Goal: Task Accomplishment & Management: Manage account settings

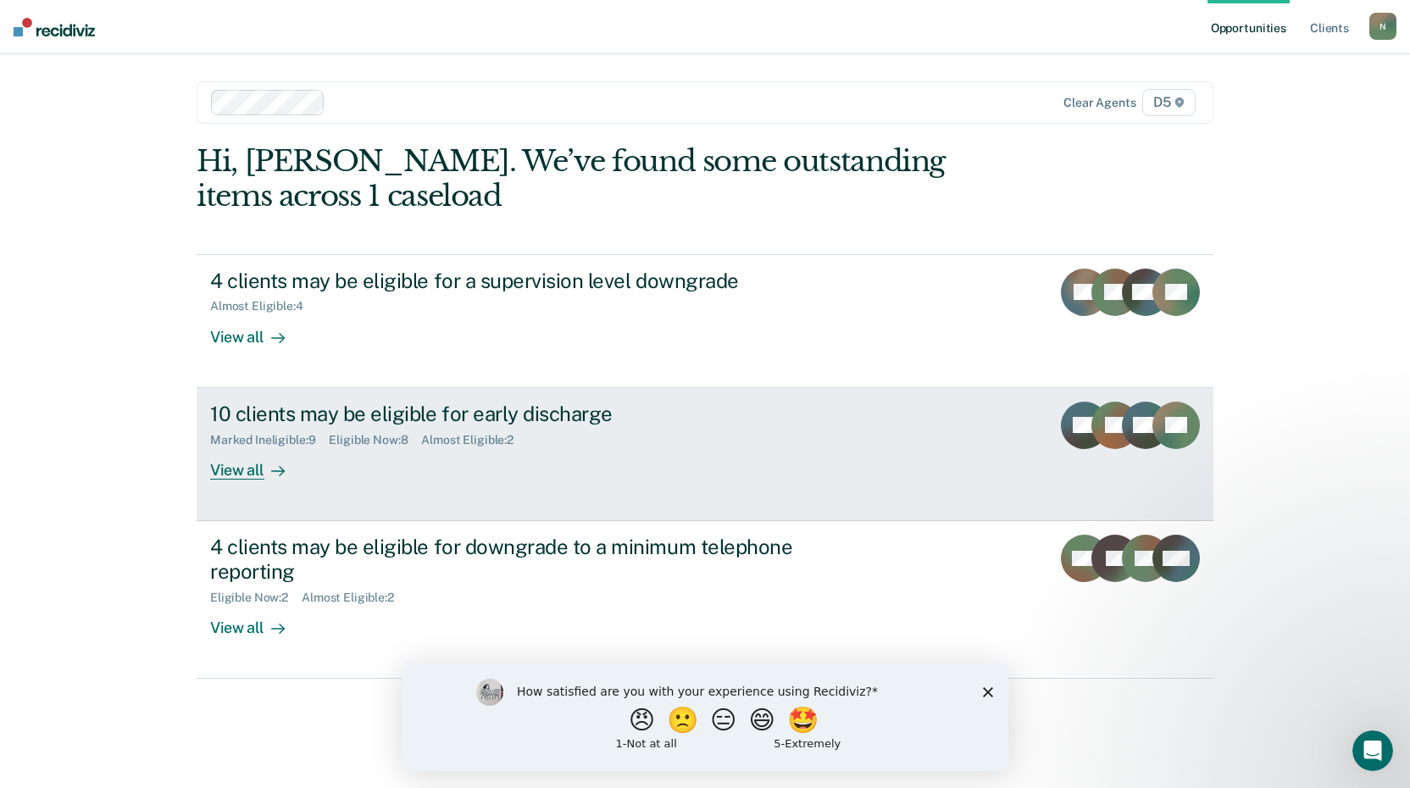
click at [249, 472] on div "View all" at bounding box center [257, 463] width 95 height 33
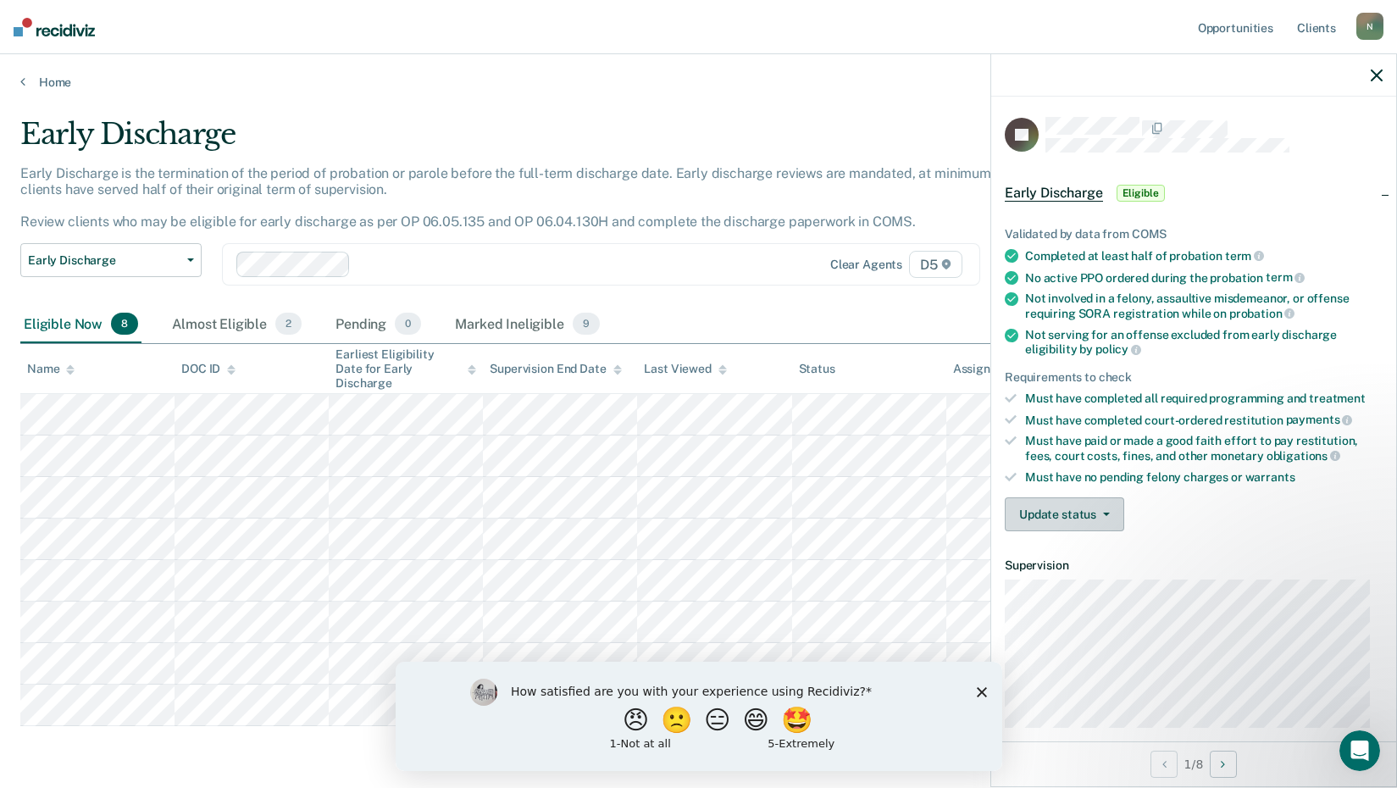
click at [1081, 510] on button "Update status" at bounding box center [1064, 514] width 119 height 34
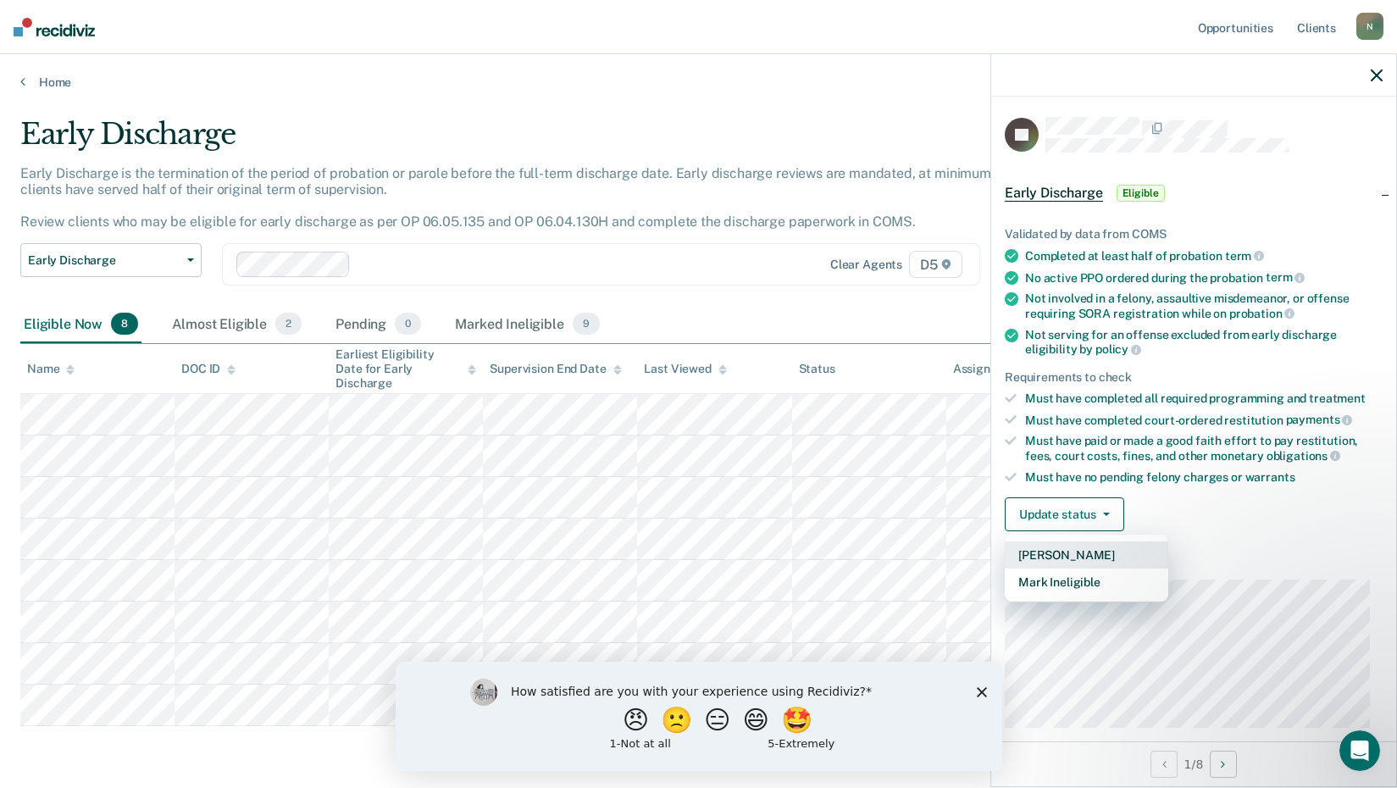
click at [1092, 550] on button "[PERSON_NAME]" at bounding box center [1087, 555] width 164 height 27
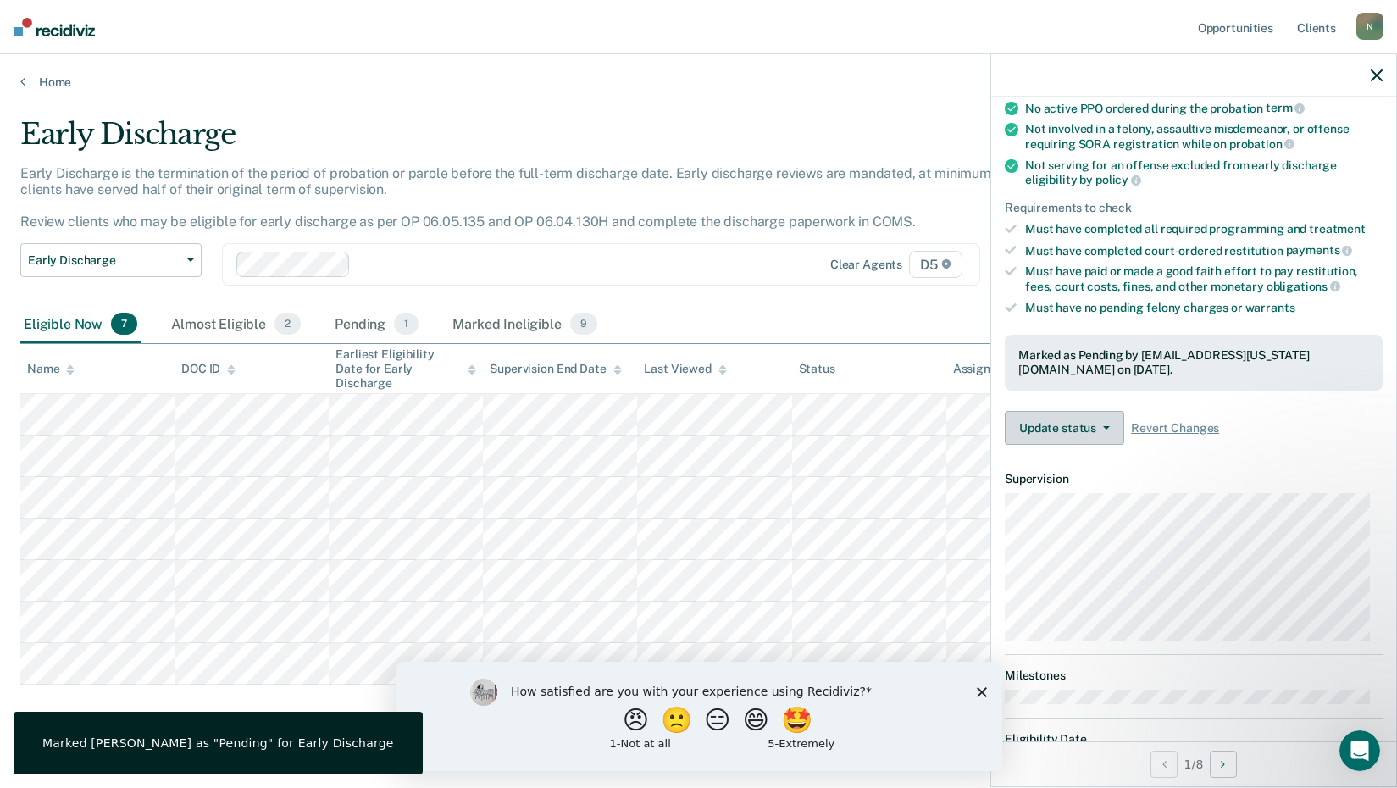
scroll to position [245, 0]
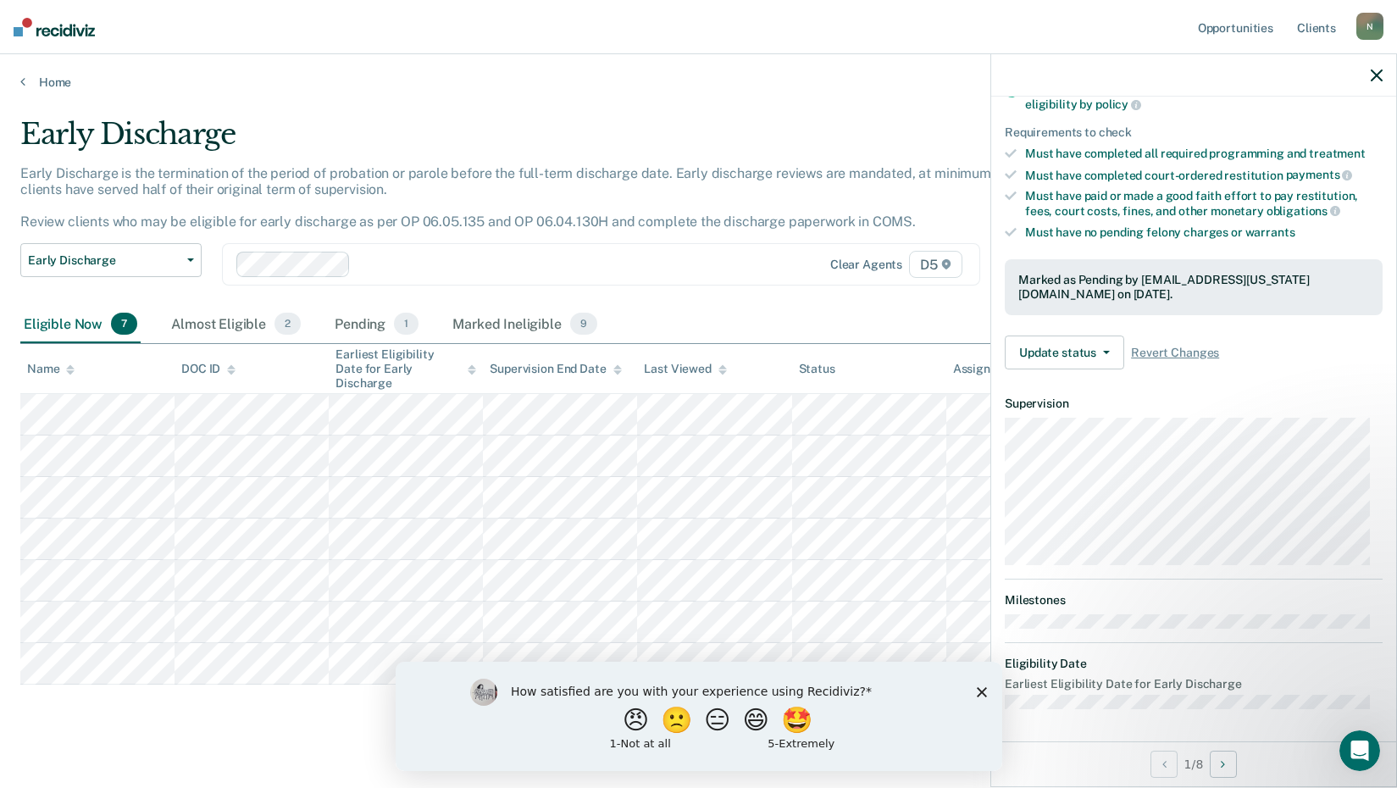
click at [1376, 71] on icon "button" at bounding box center [1377, 75] width 12 height 12
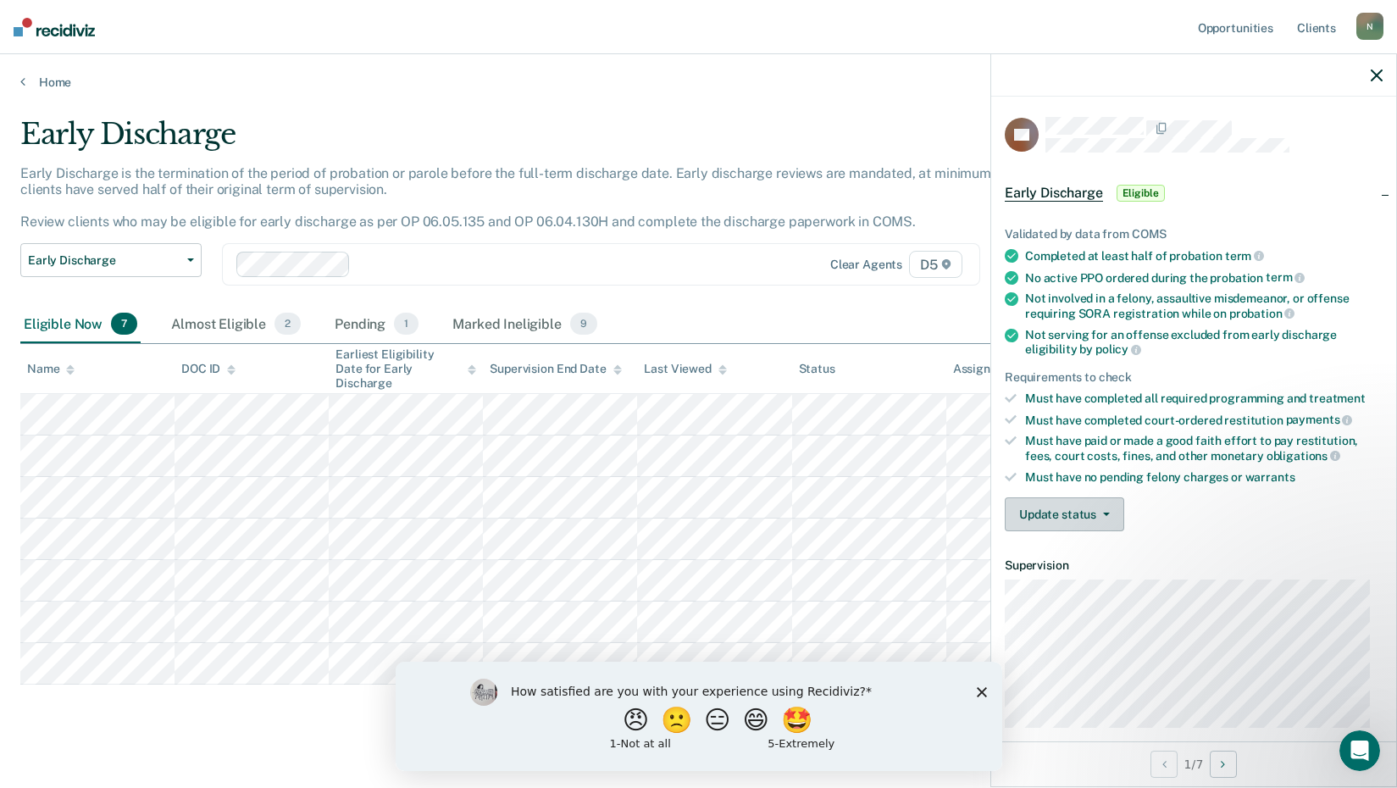
click at [1108, 507] on button "Update status" at bounding box center [1064, 514] width 119 height 34
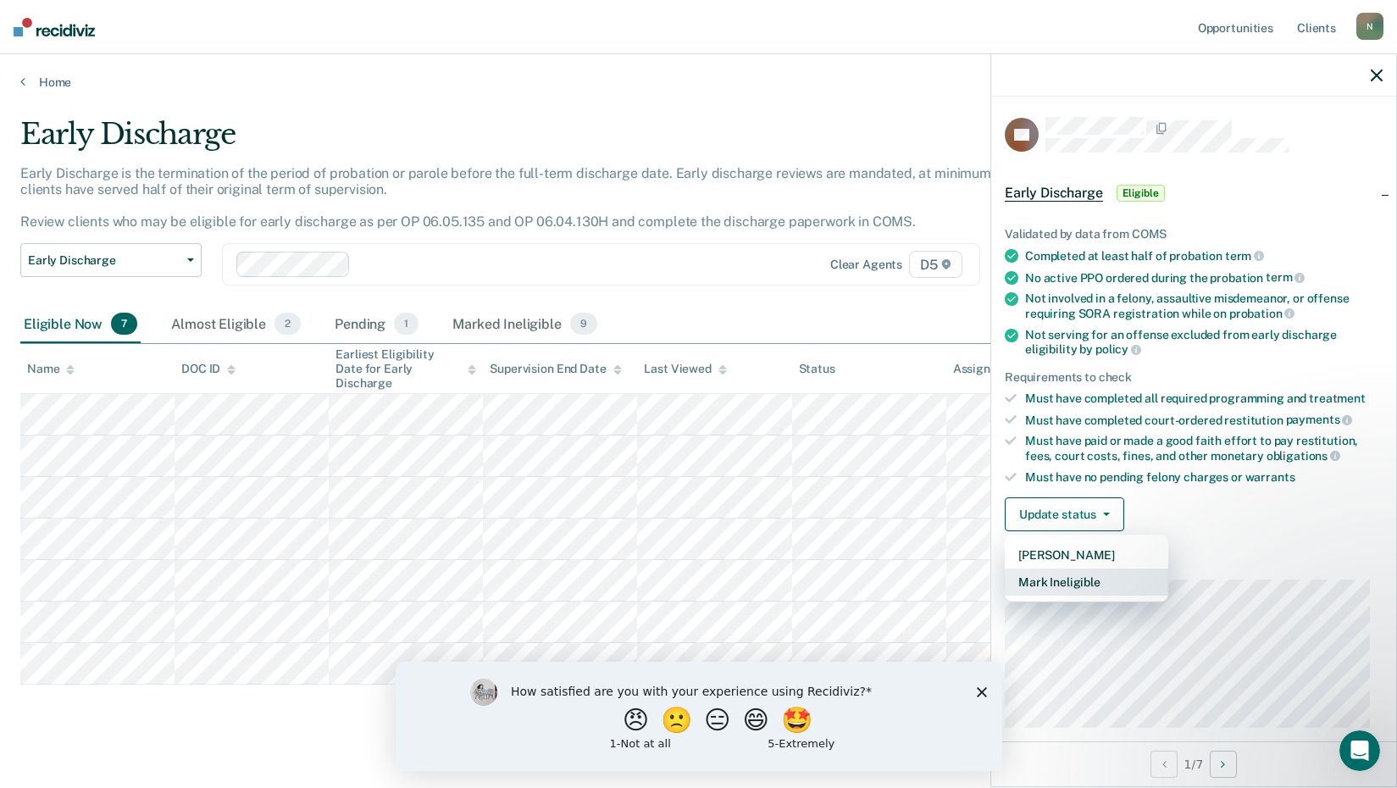
click at [1102, 581] on button "Mark Ineligible" at bounding box center [1087, 582] width 164 height 27
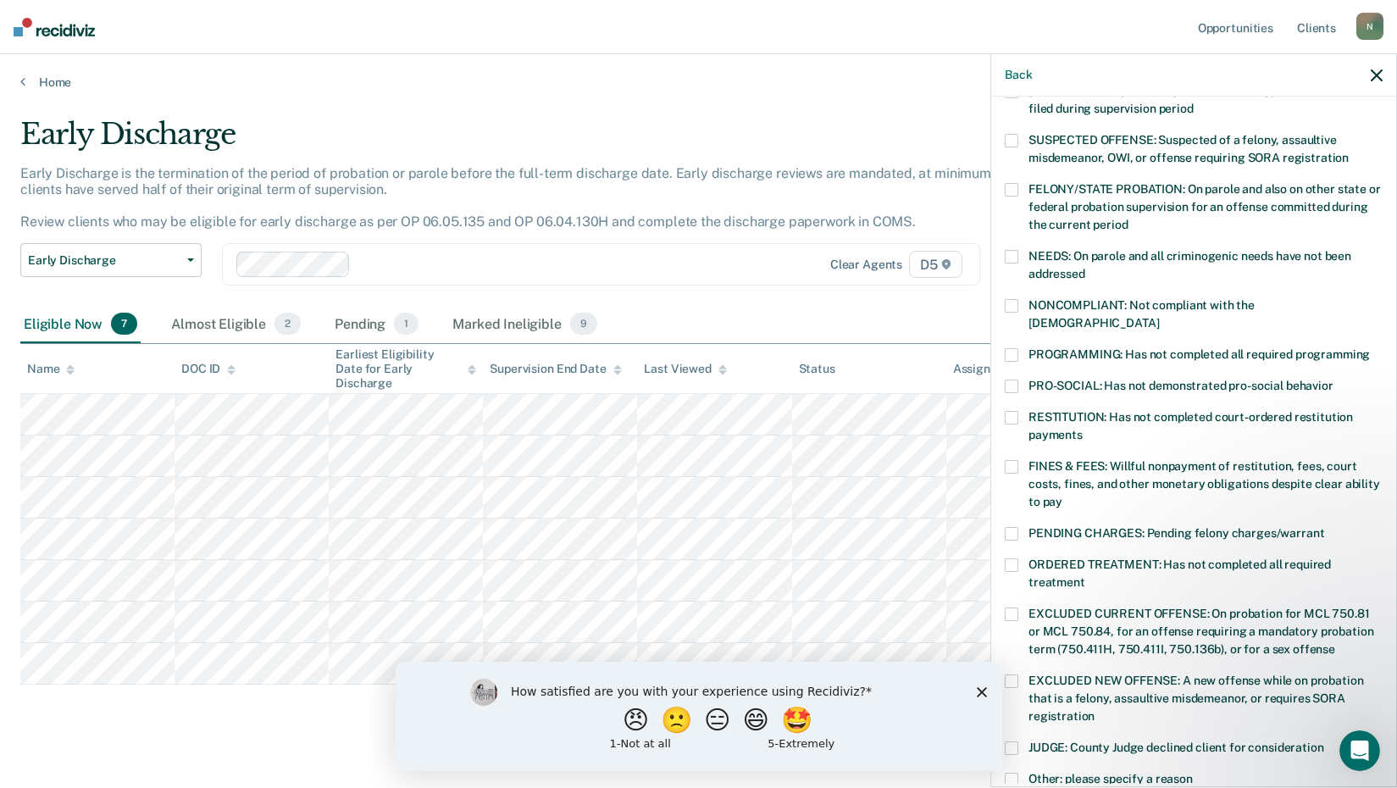
scroll to position [169, 0]
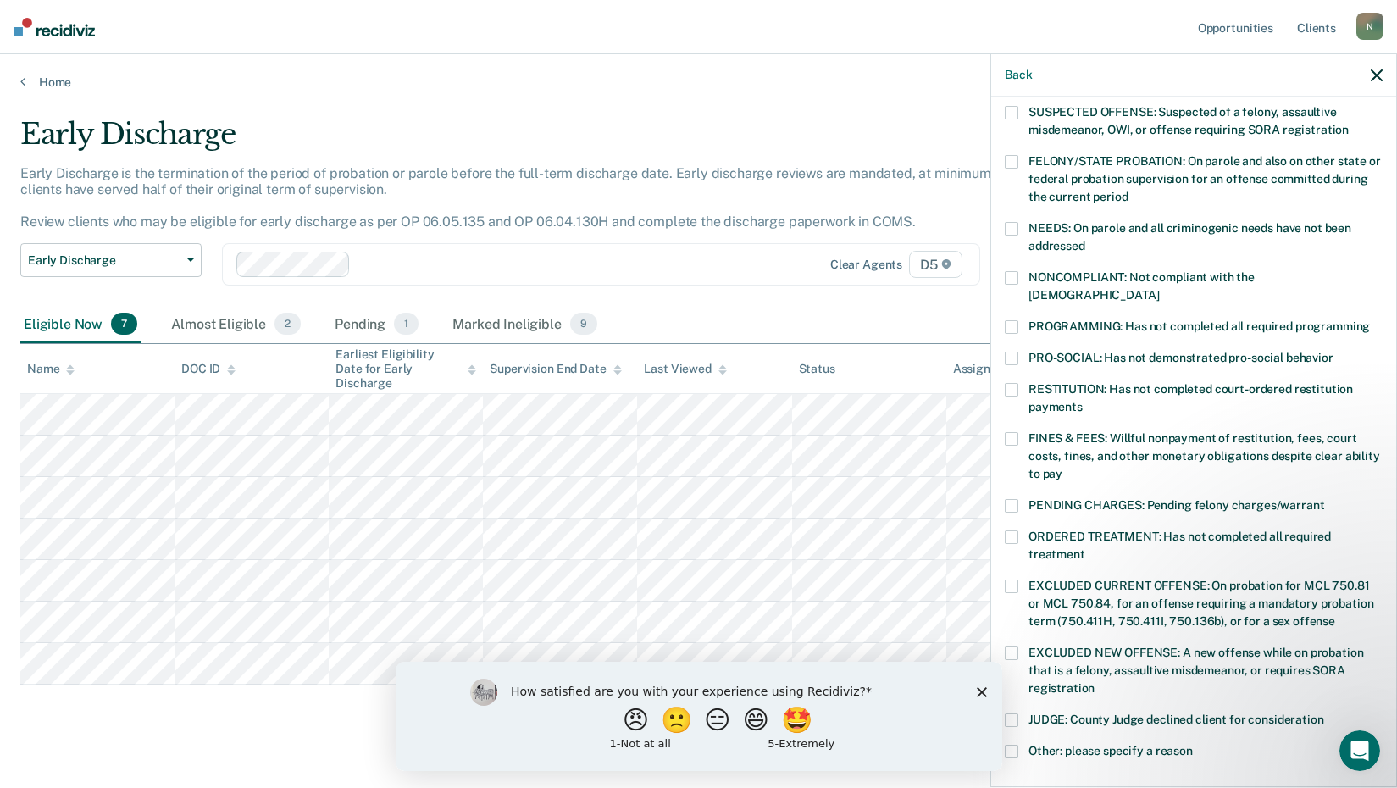
drag, startPoint x: 1013, startPoint y: 518, endPoint x: 1036, endPoint y: 526, distance: 25.2
click at [1013, 531] on span at bounding box center [1012, 538] width 14 height 14
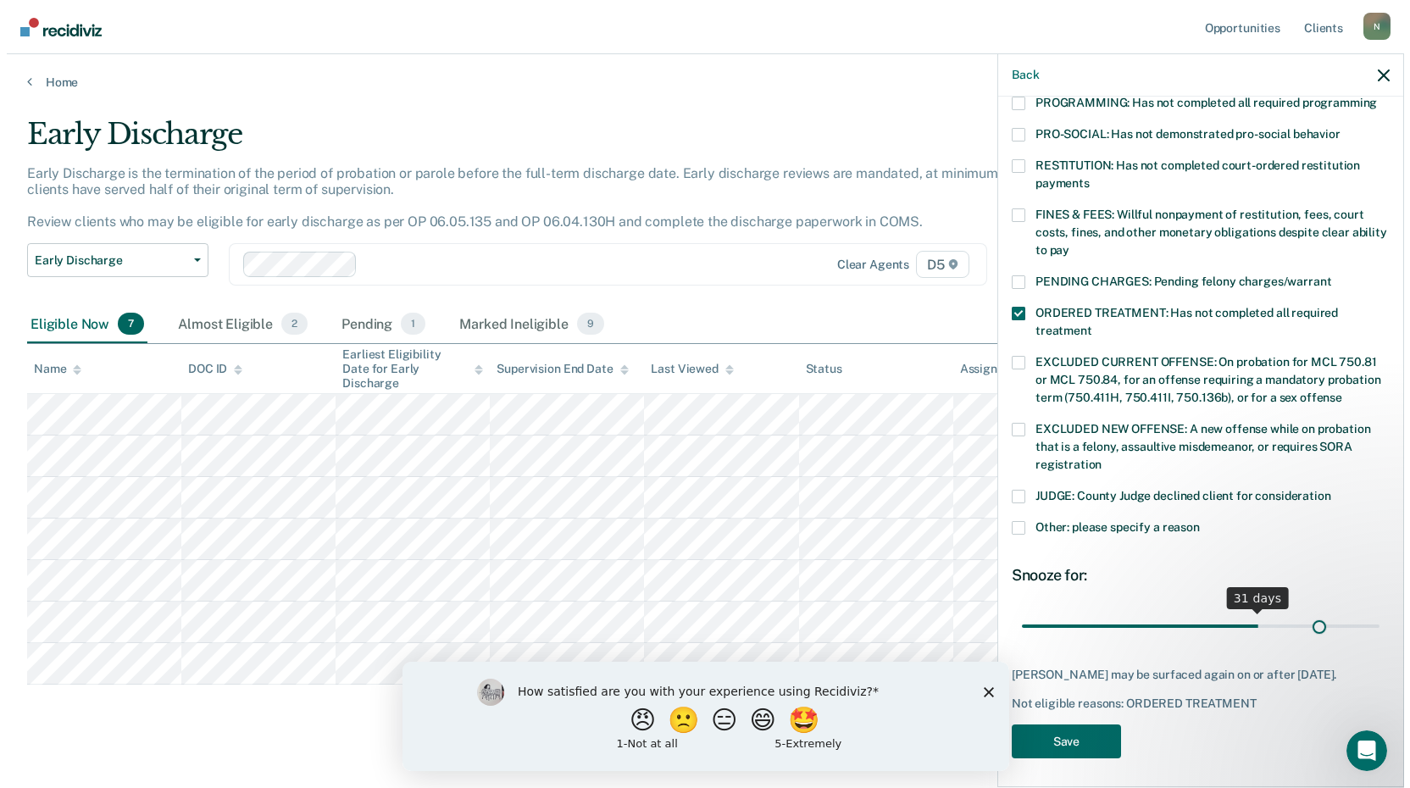
scroll to position [379, 0]
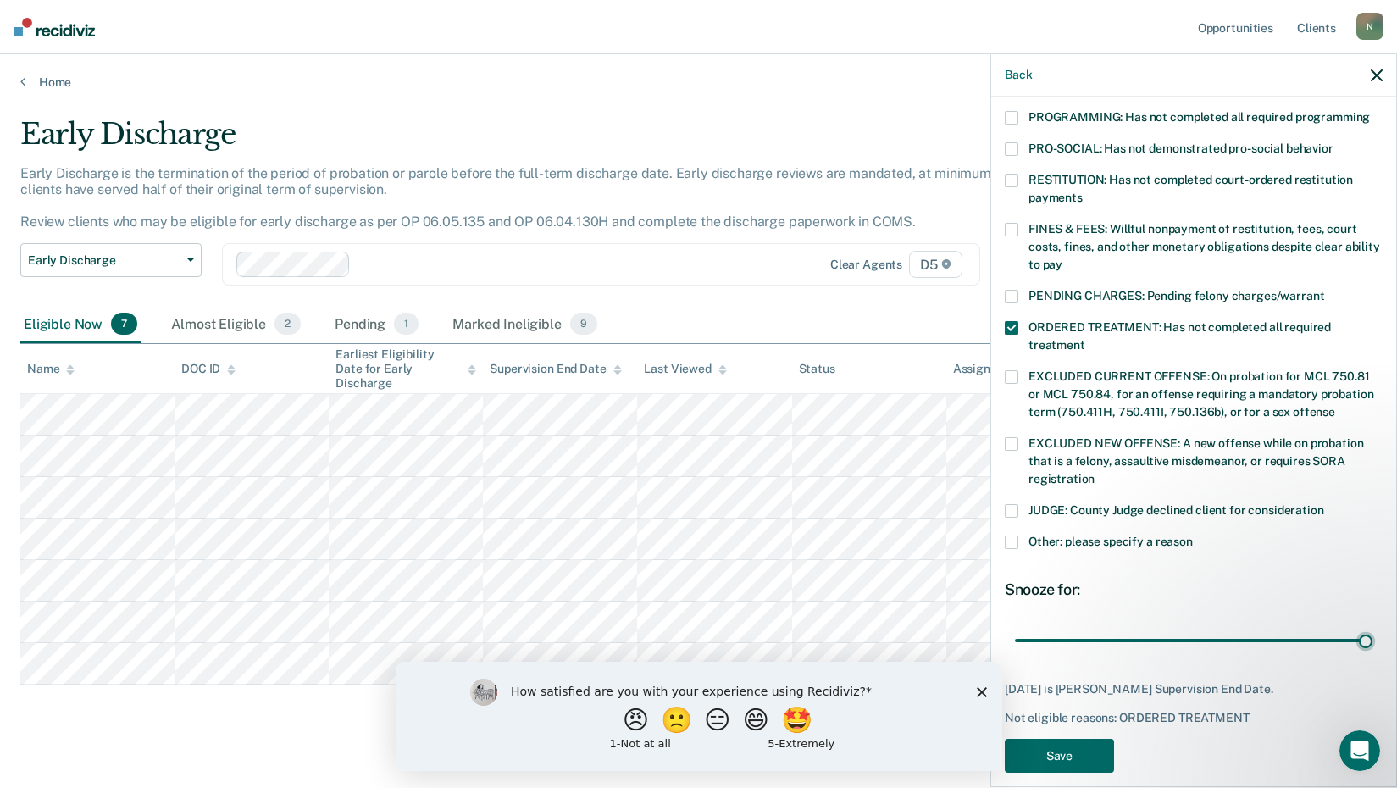
drag, startPoint x: 1234, startPoint y: 603, endPoint x: 1271, endPoint y: 664, distance: 72.2
type input "45"
click at [1345, 625] on input "range" at bounding box center [1194, 640] width 358 height 30
click at [1057, 739] on button "Save" at bounding box center [1059, 756] width 109 height 35
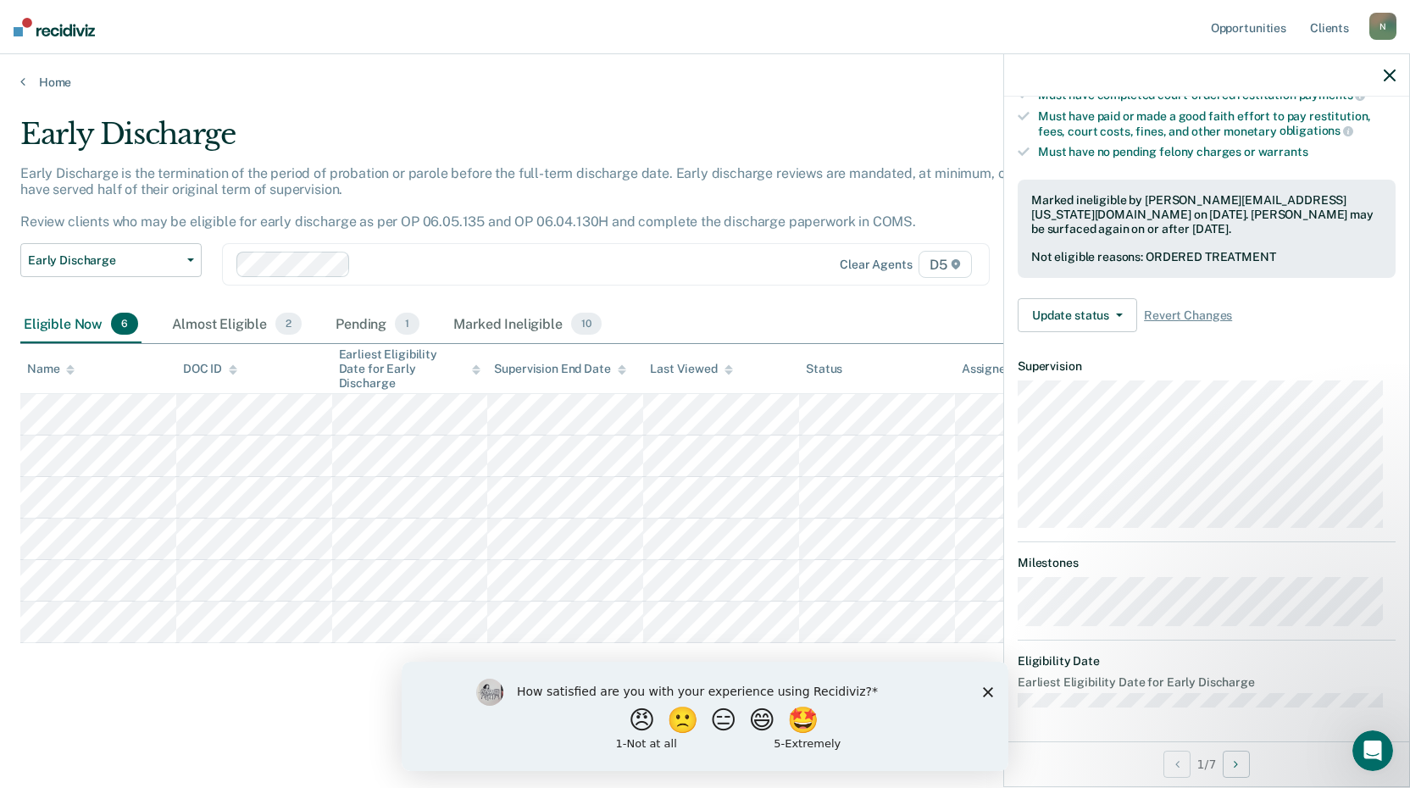
scroll to position [323, 0]
click at [1087, 317] on button "Update status" at bounding box center [1077, 317] width 119 height 34
click at [842, 317] on div "Eligible Now 6 Almost Eligible 2 Pending 1 Marked Ineligible 10" at bounding box center [705, 325] width 1370 height 38
click at [1394, 65] on div at bounding box center [1206, 75] width 405 height 42
click at [1387, 76] on icon "button" at bounding box center [1390, 75] width 12 height 12
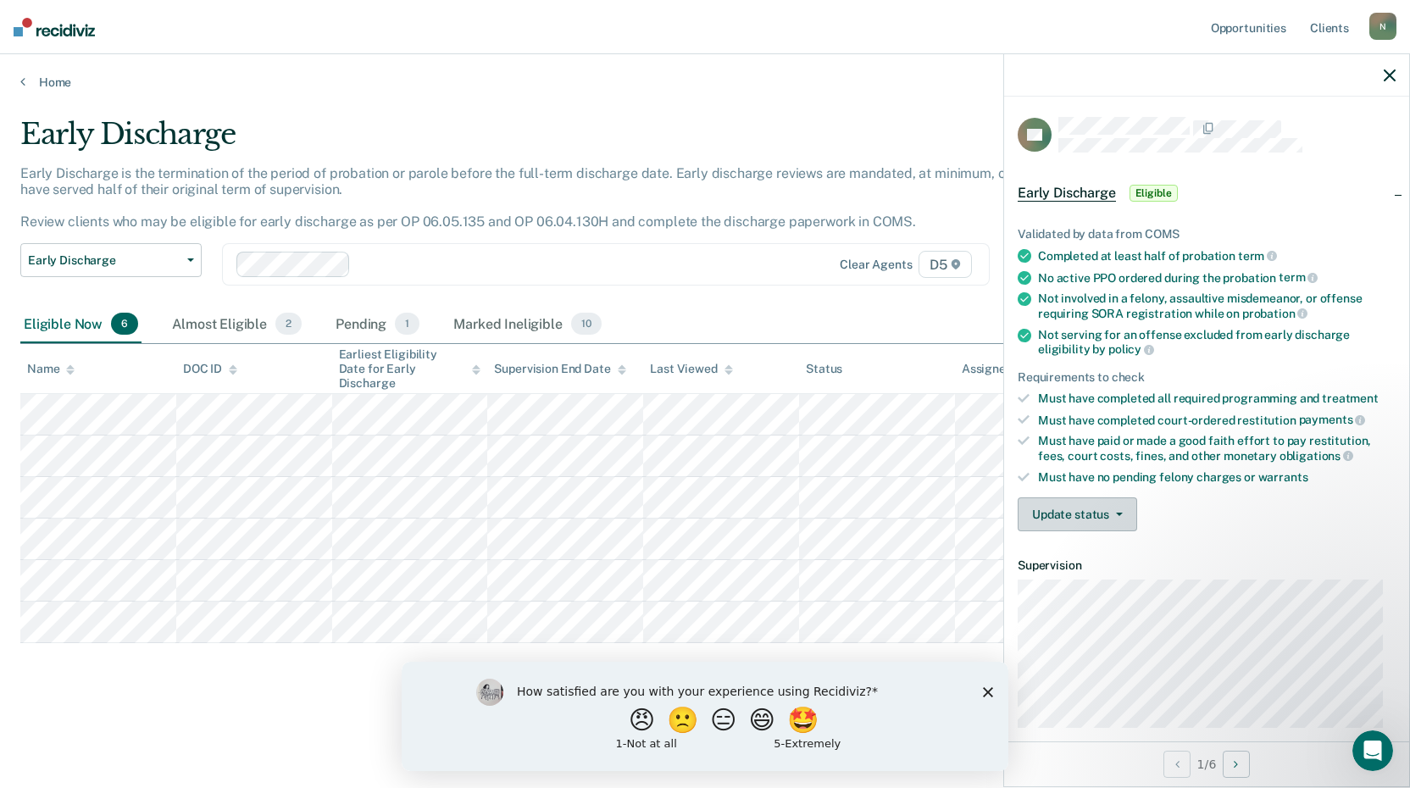
click at [1113, 513] on span "button" at bounding box center [1116, 514] width 14 height 3
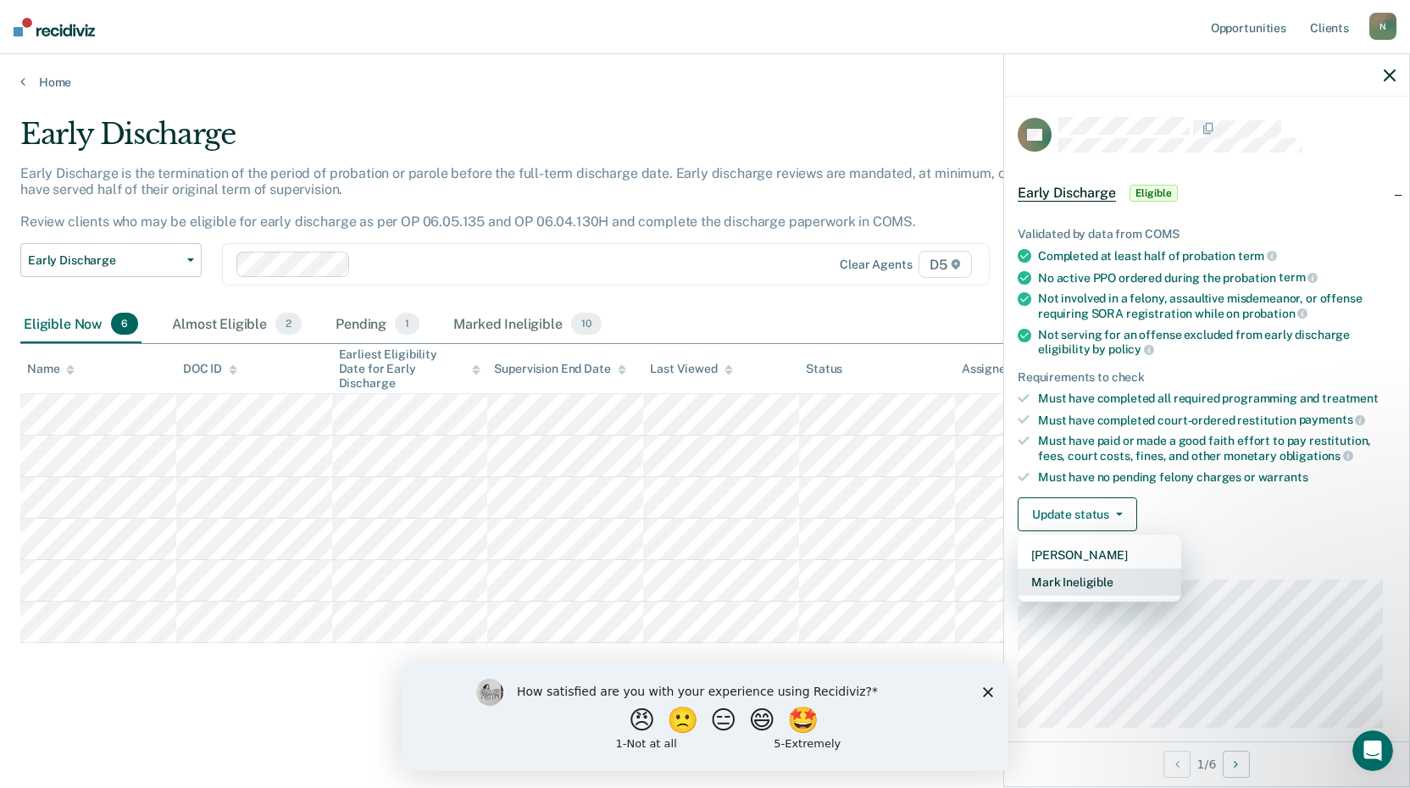
click at [1118, 581] on button "Mark Ineligible" at bounding box center [1100, 582] width 164 height 27
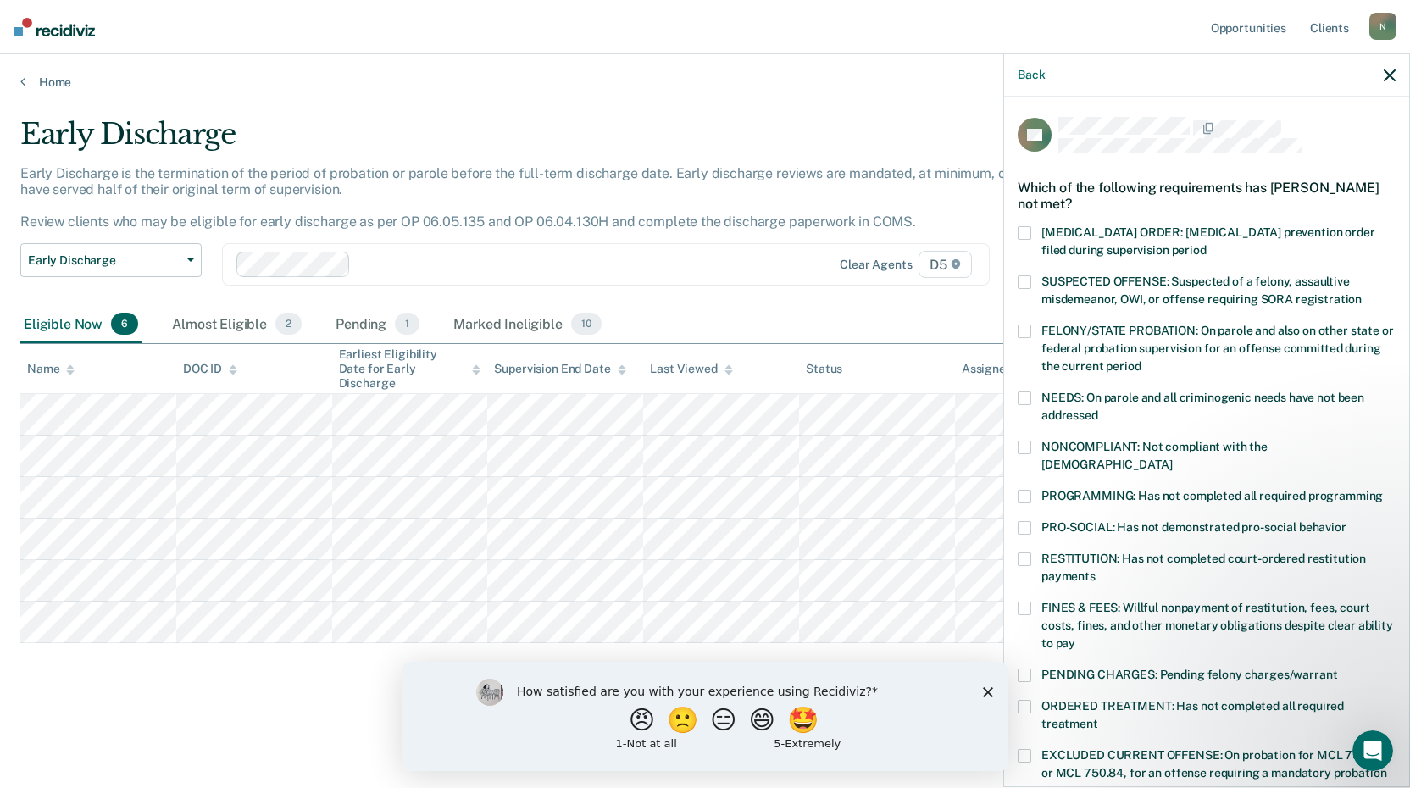
scroll to position [85, 0]
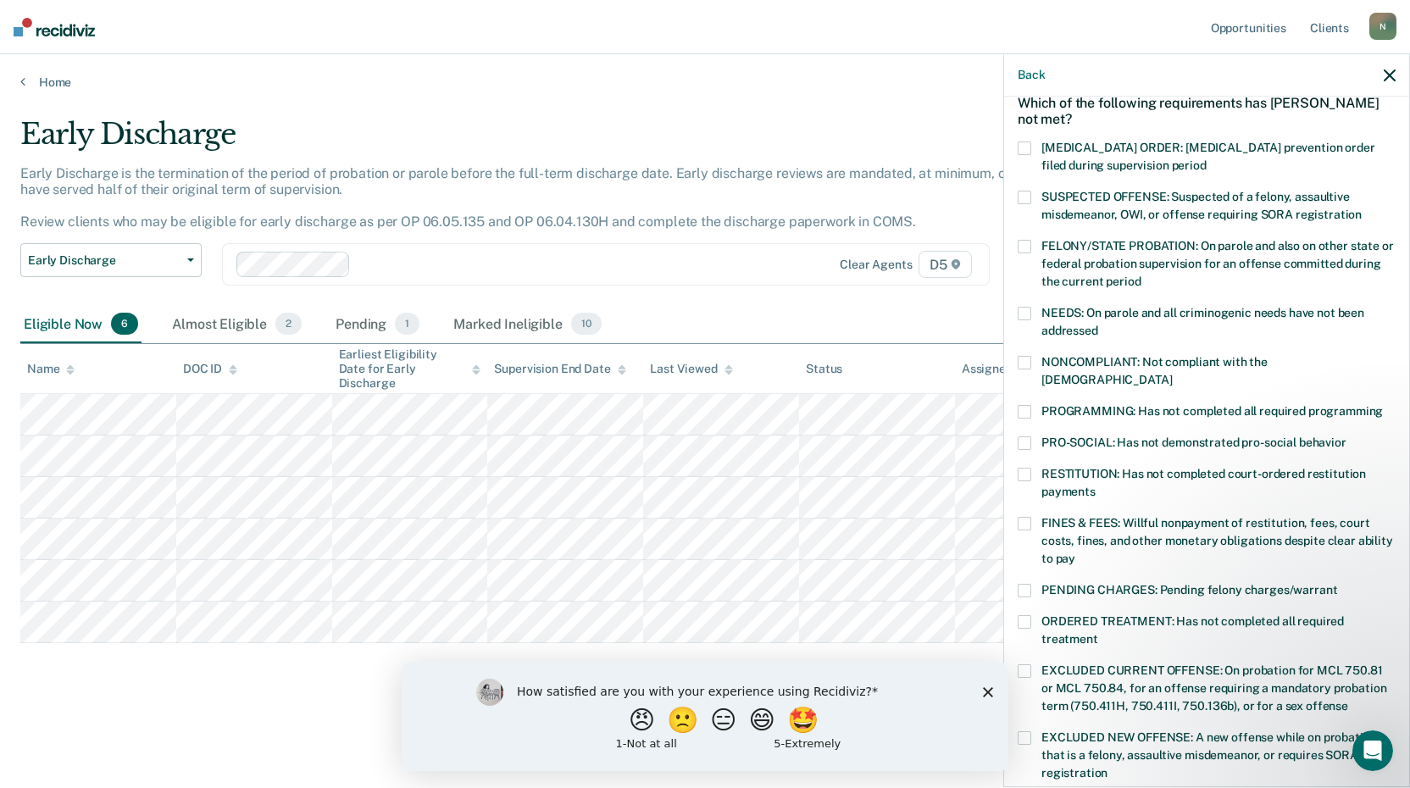
click at [1026, 615] on span at bounding box center [1025, 622] width 14 height 14
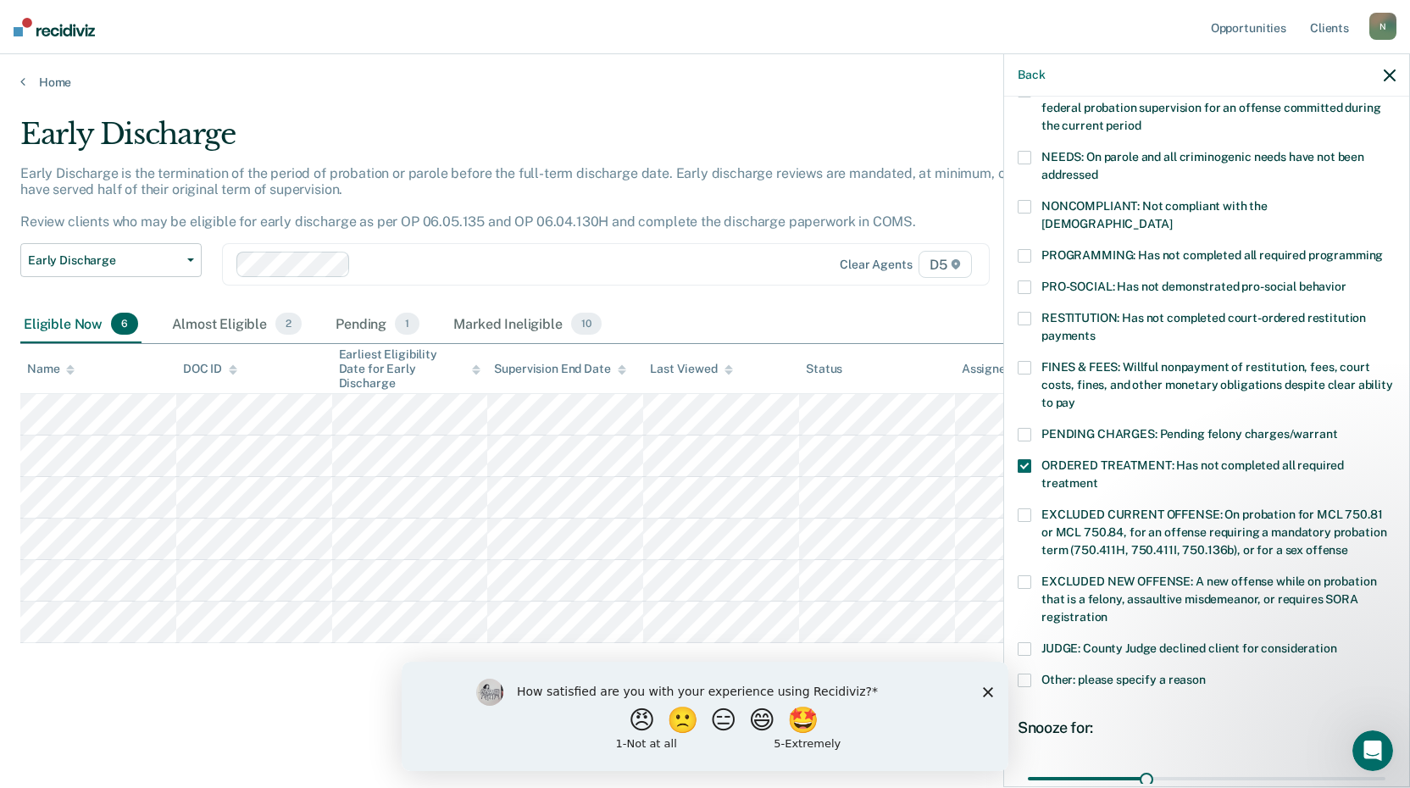
scroll to position [393, 0]
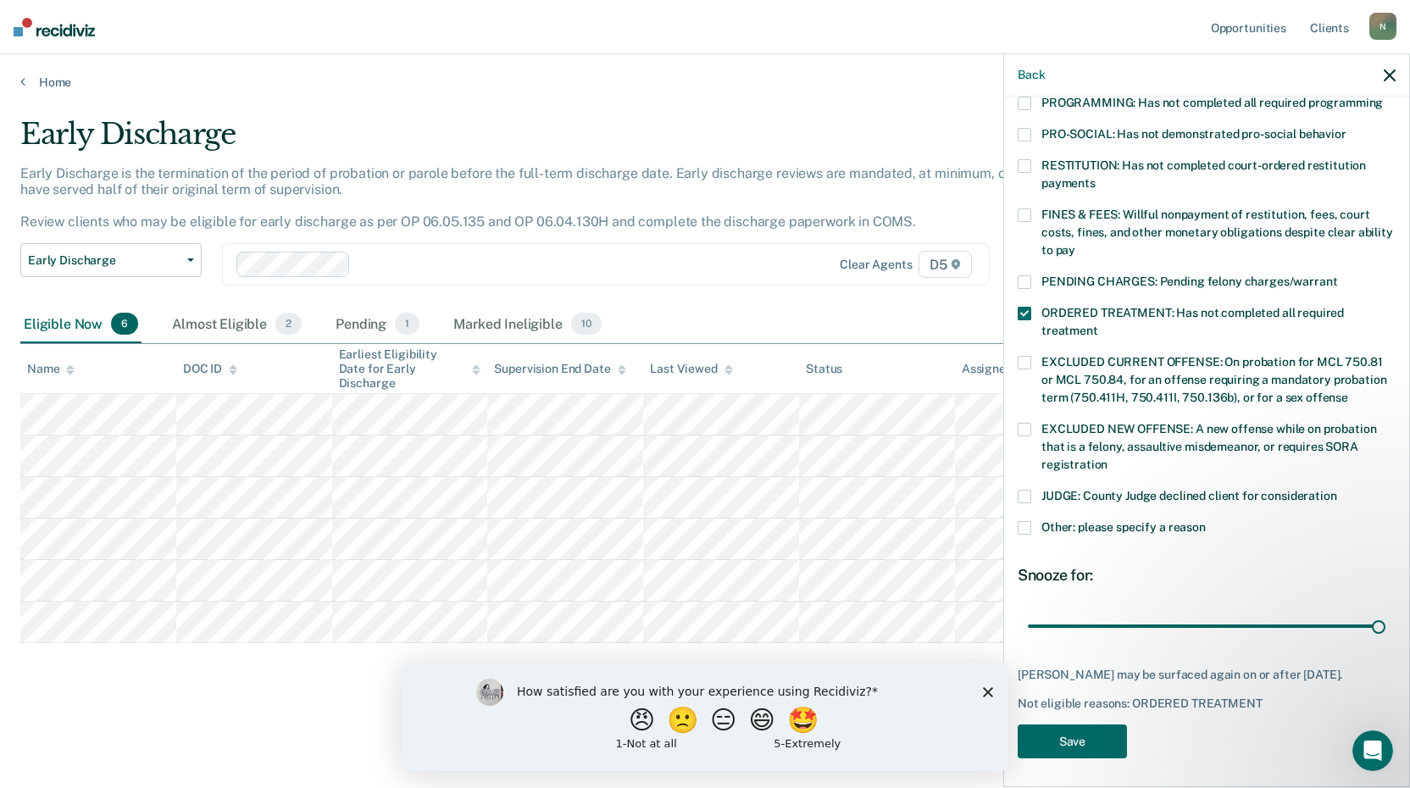
drag, startPoint x: 1139, startPoint y: 604, endPoint x: 1364, endPoint y: 630, distance: 226.0
type input "90"
click at [1379, 613] on input "range" at bounding box center [1207, 626] width 358 height 30
click at [1083, 740] on button "Save" at bounding box center [1072, 742] width 109 height 35
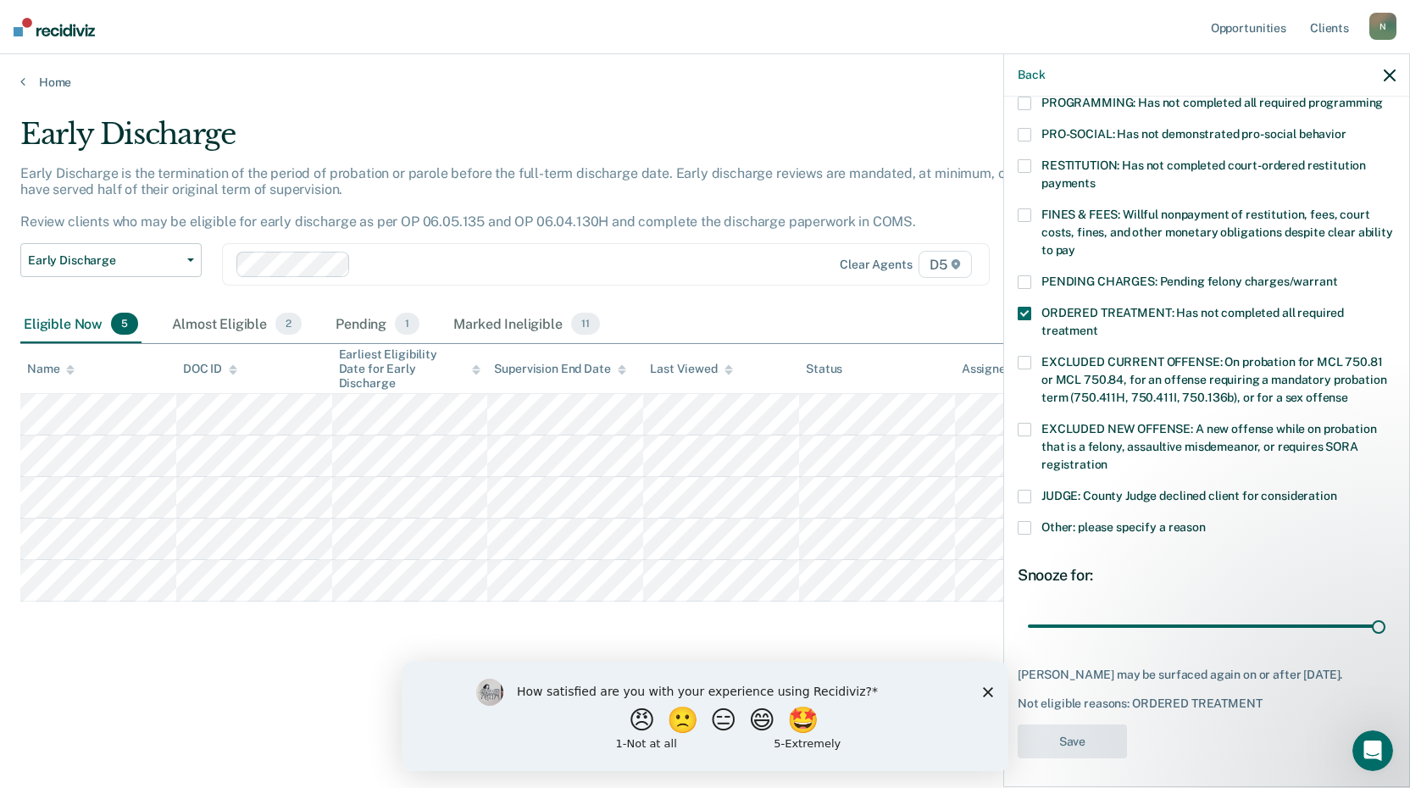
scroll to position [305, 0]
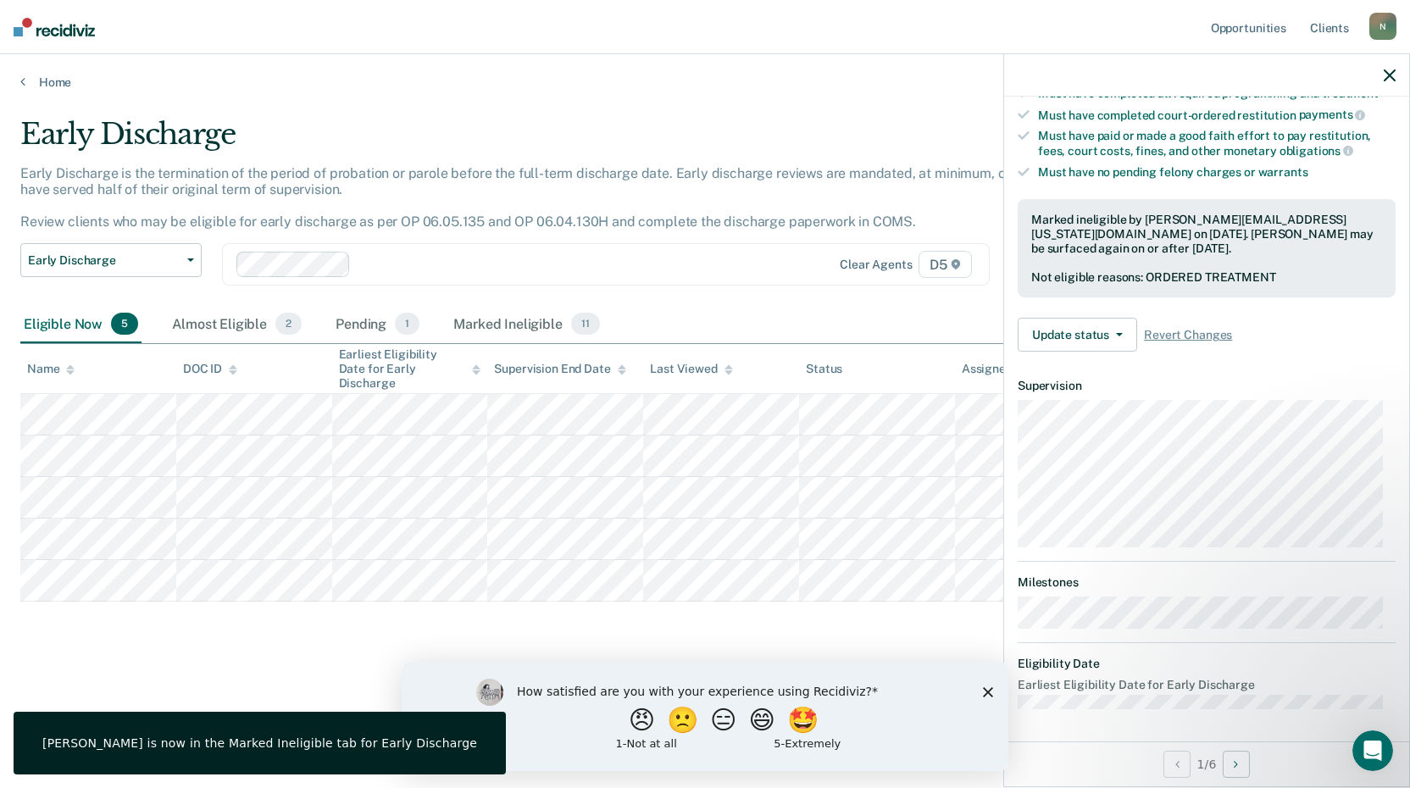
click at [1389, 71] on icon "button" at bounding box center [1390, 75] width 12 height 12
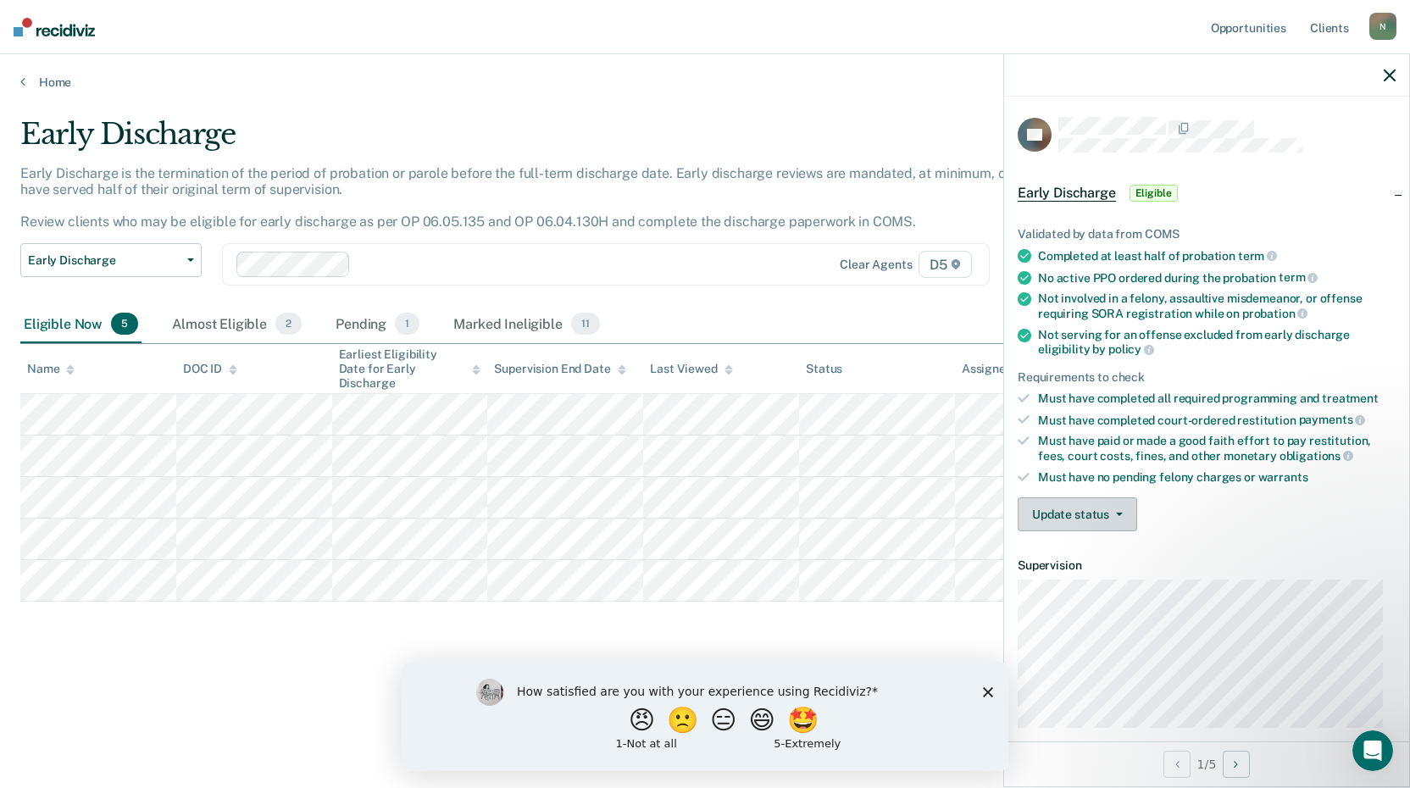
click at [1093, 511] on button "Update status" at bounding box center [1077, 514] width 119 height 34
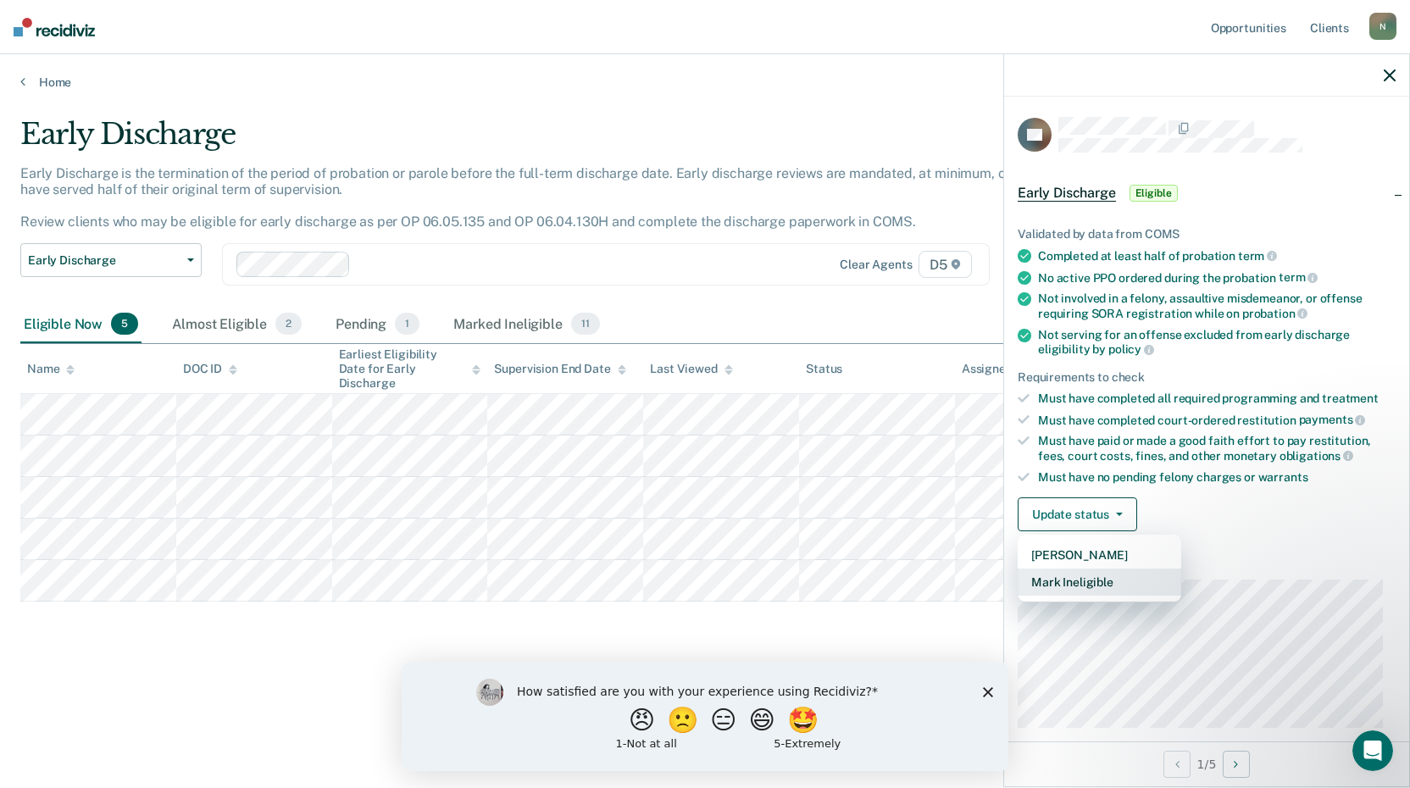
click at [1111, 581] on button "Mark Ineligible" at bounding box center [1100, 582] width 164 height 27
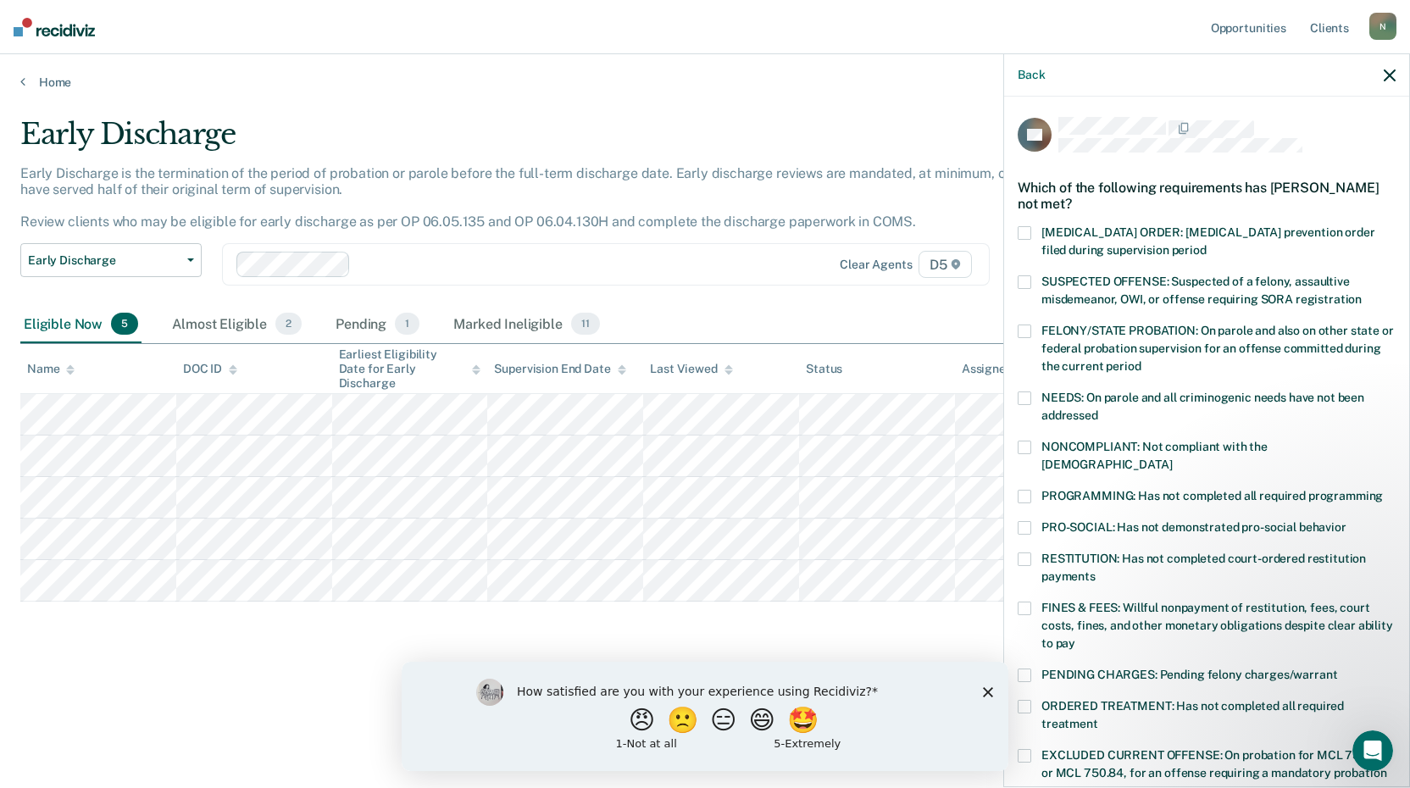
click at [1023, 490] on span at bounding box center [1025, 497] width 14 height 14
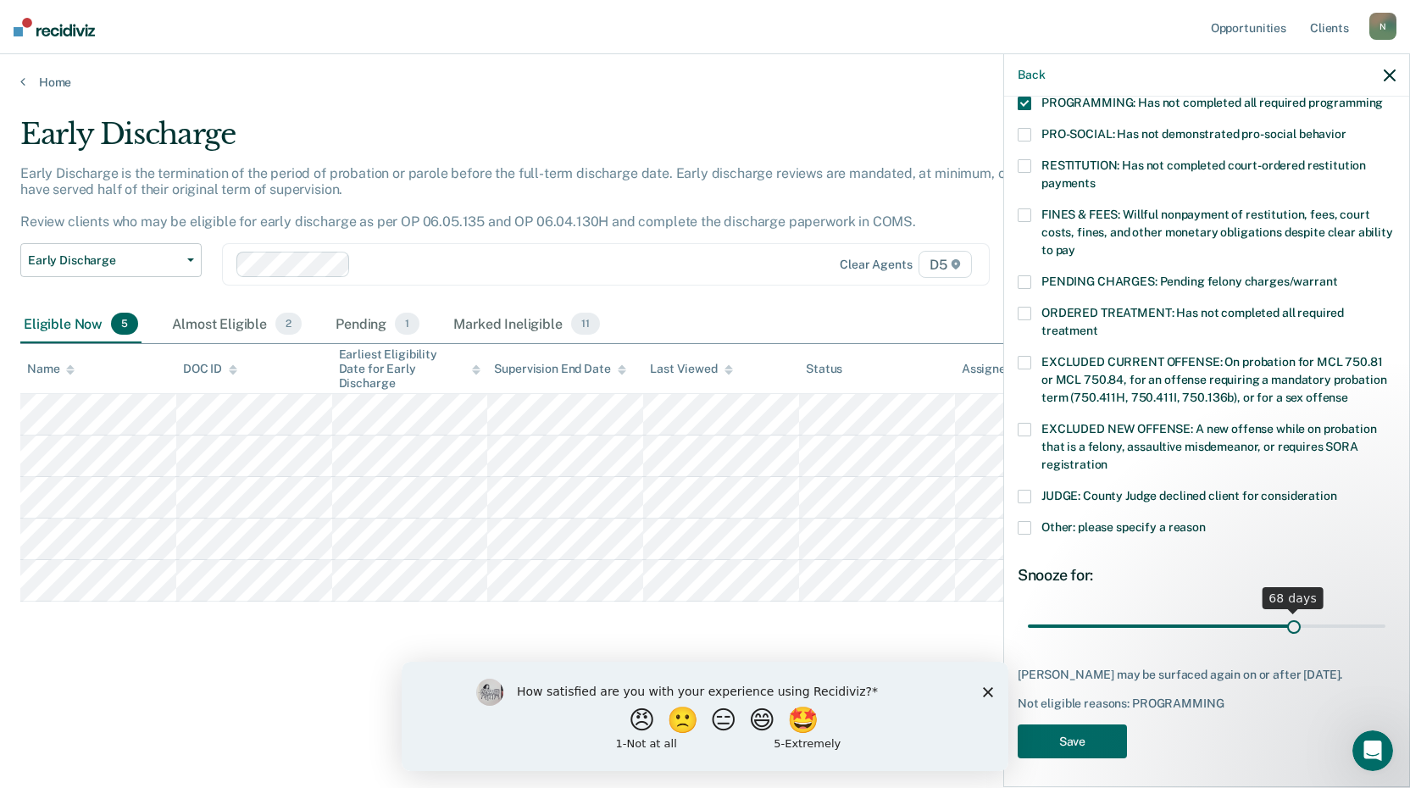
scroll to position [393, 0]
drag, startPoint x: 1137, startPoint y: 608, endPoint x: 1346, endPoint y: 631, distance: 209.7
type input "90"
click at [1369, 612] on input "range" at bounding box center [1207, 626] width 358 height 30
click at [1083, 729] on button "Save" at bounding box center [1072, 742] width 109 height 35
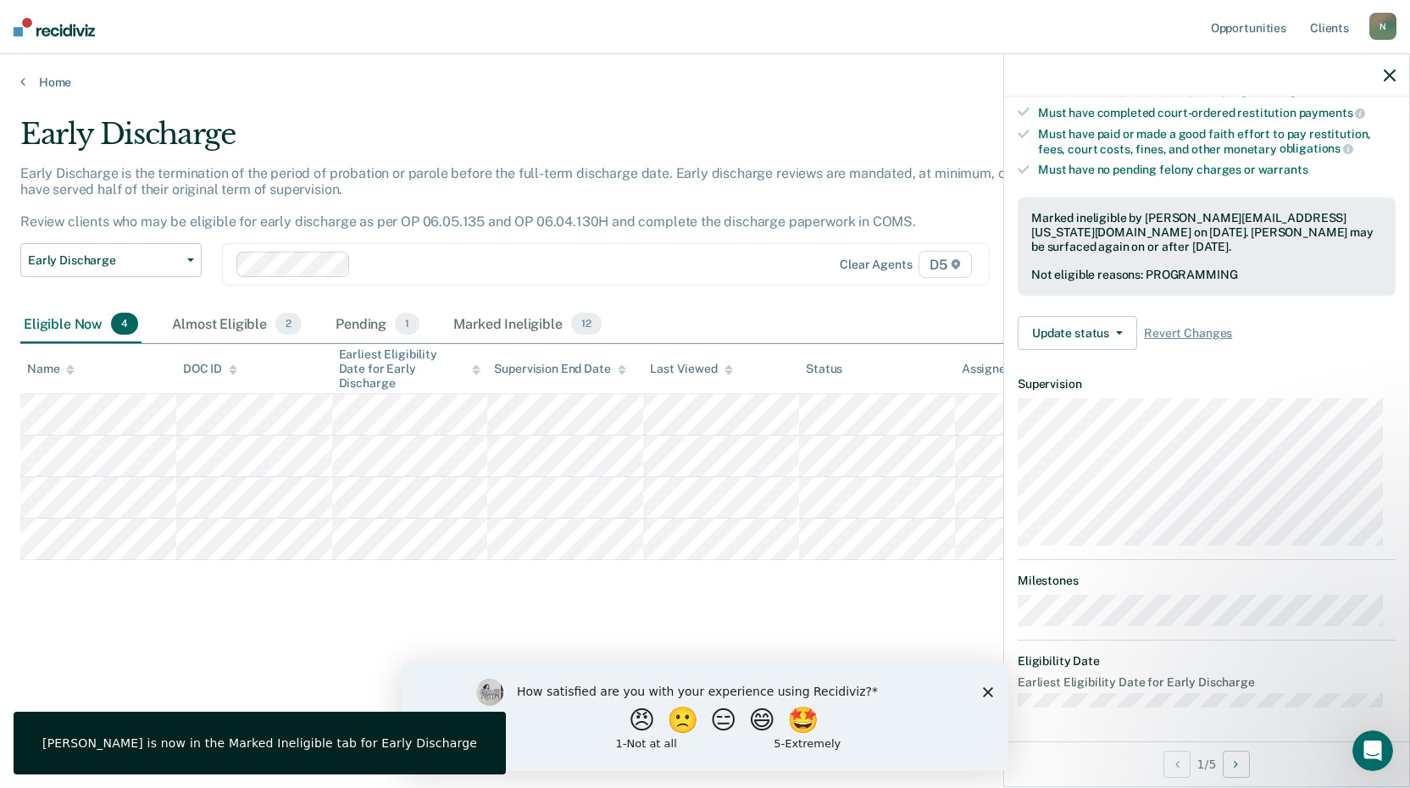
scroll to position [305, 0]
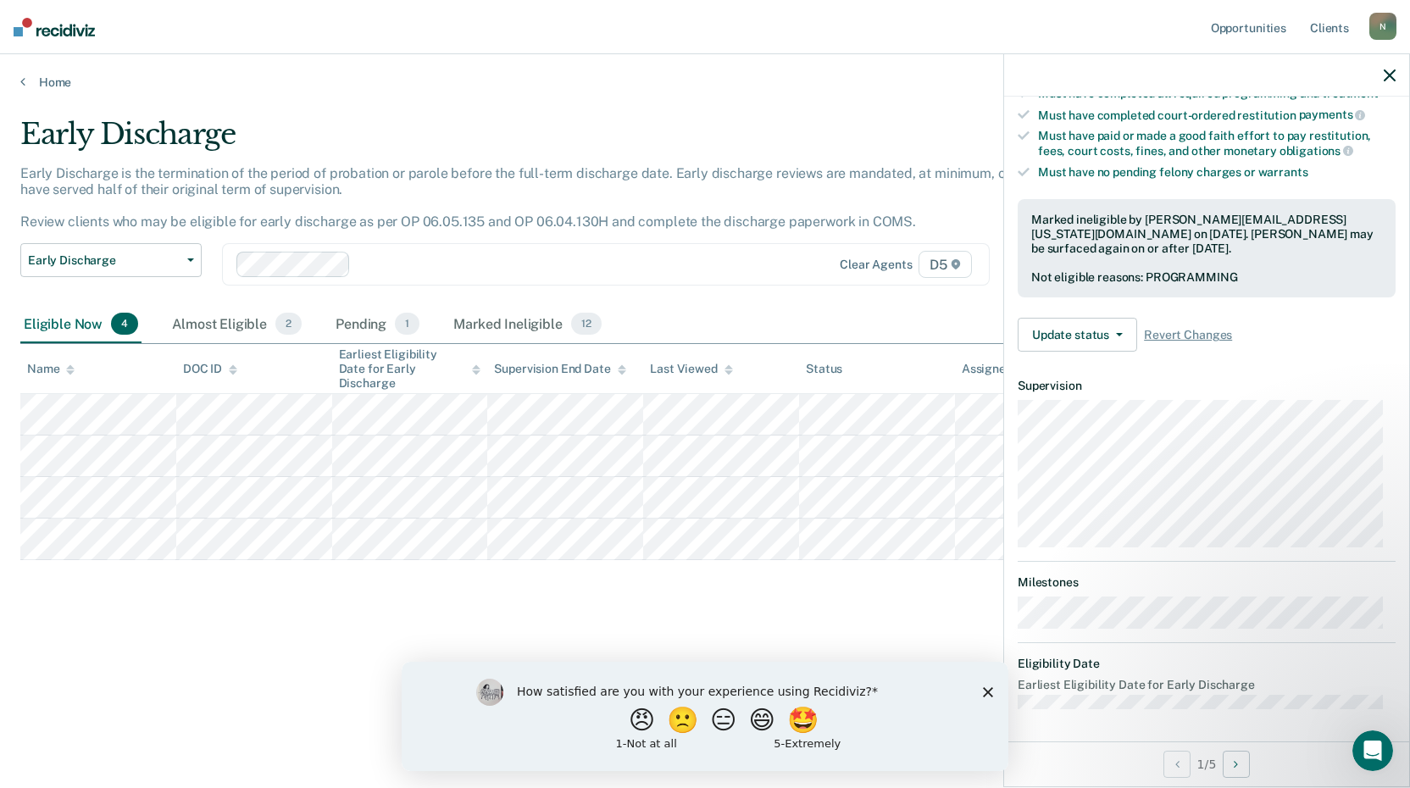
click at [1391, 71] on icon "button" at bounding box center [1390, 75] width 12 height 12
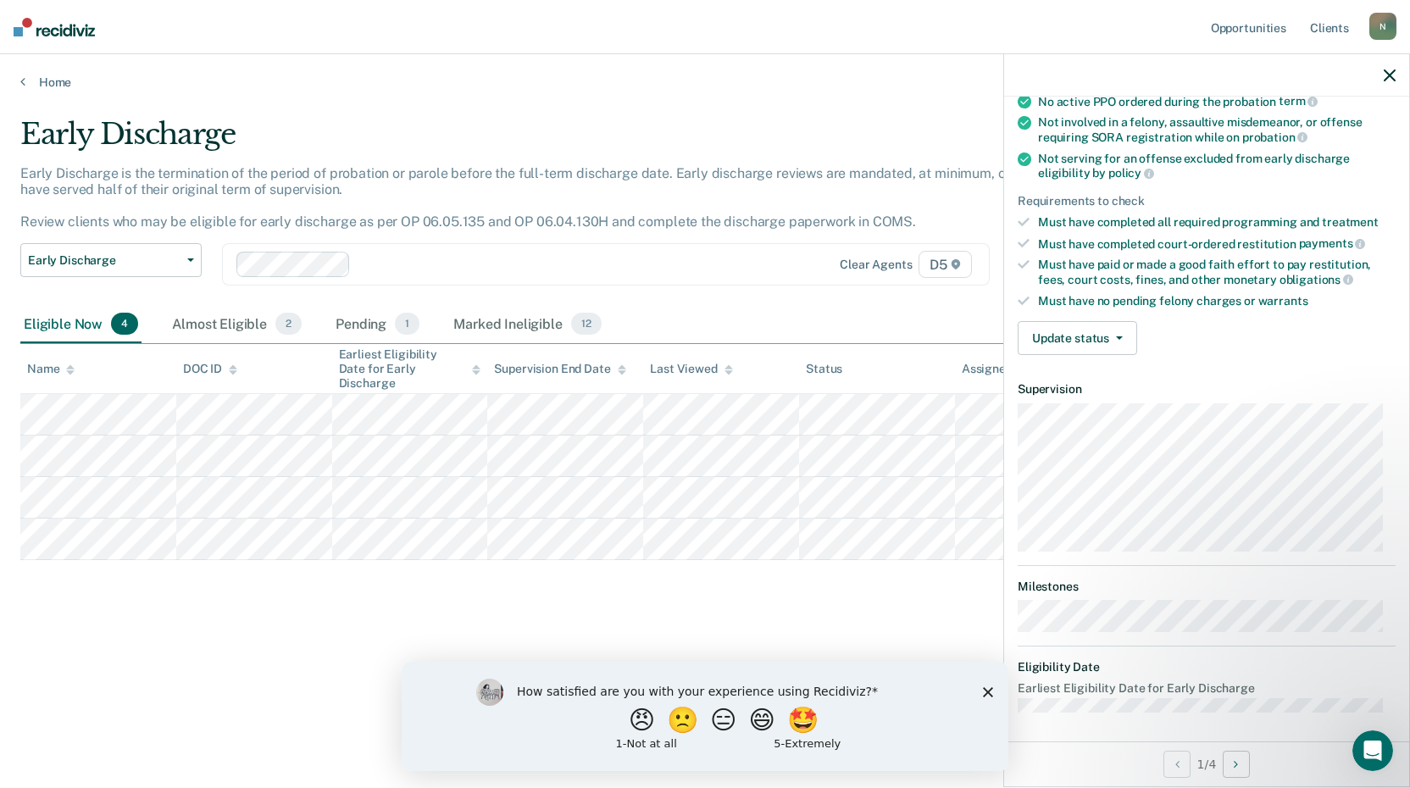
scroll to position [180, 0]
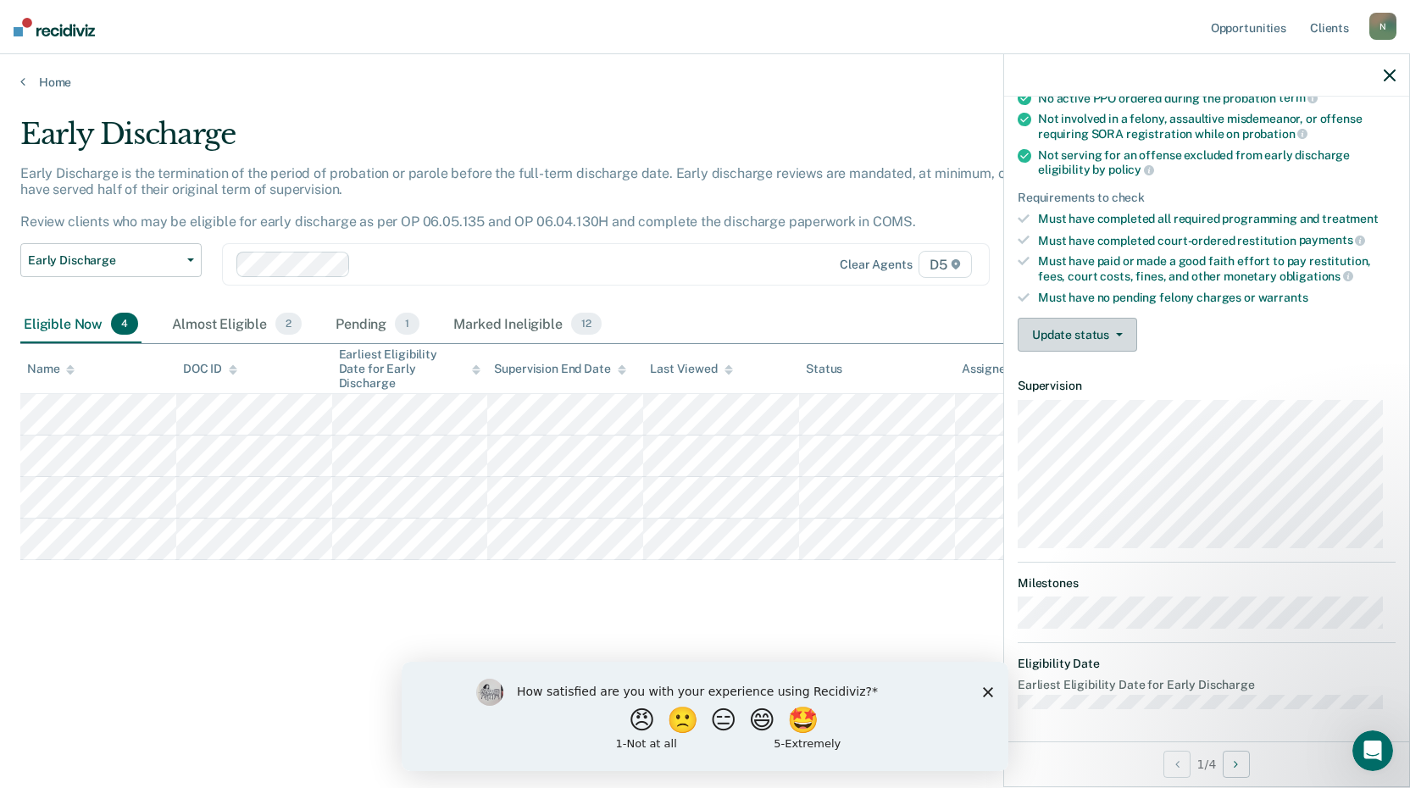
click at [1082, 330] on button "Update status" at bounding box center [1077, 335] width 119 height 34
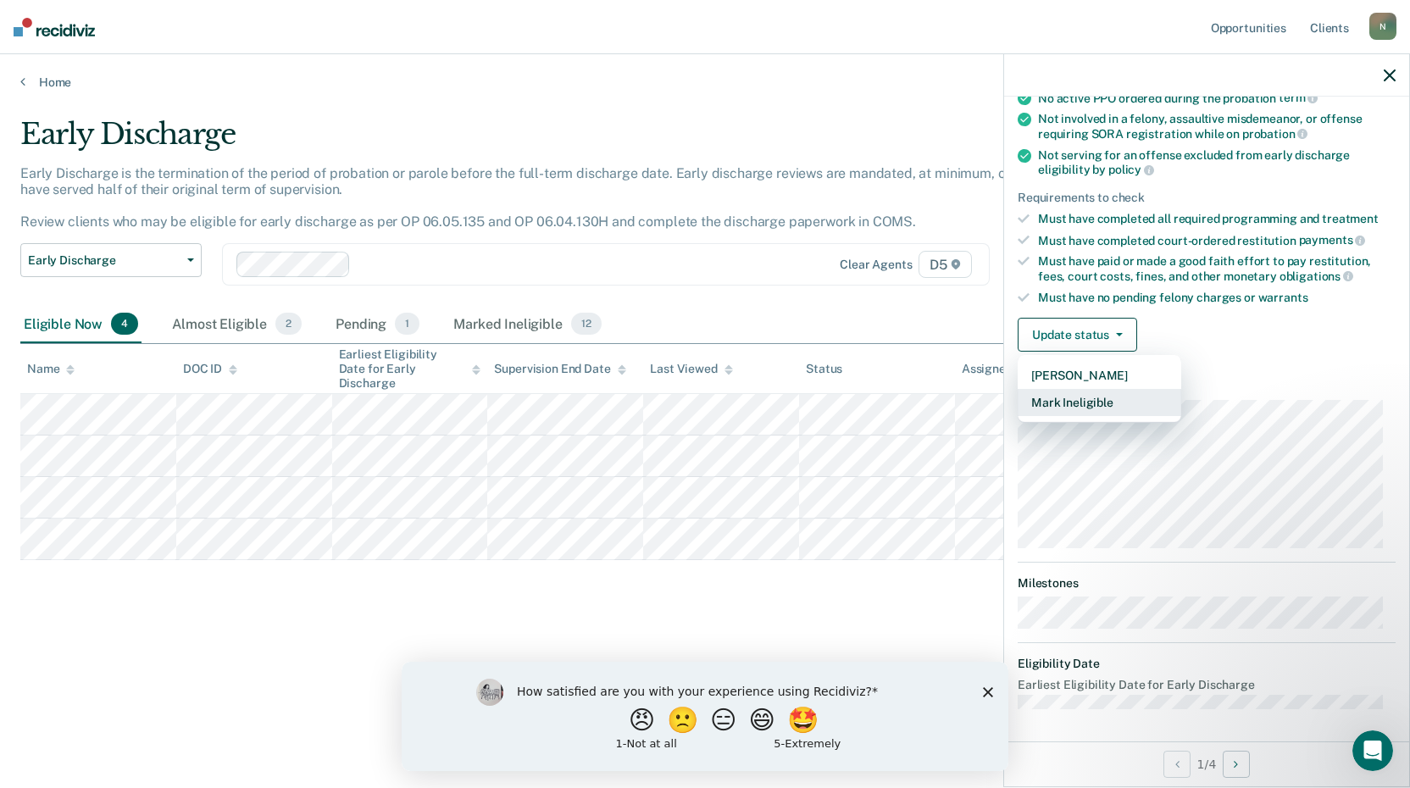
click at [1095, 402] on button "Mark Ineligible" at bounding box center [1100, 402] width 164 height 27
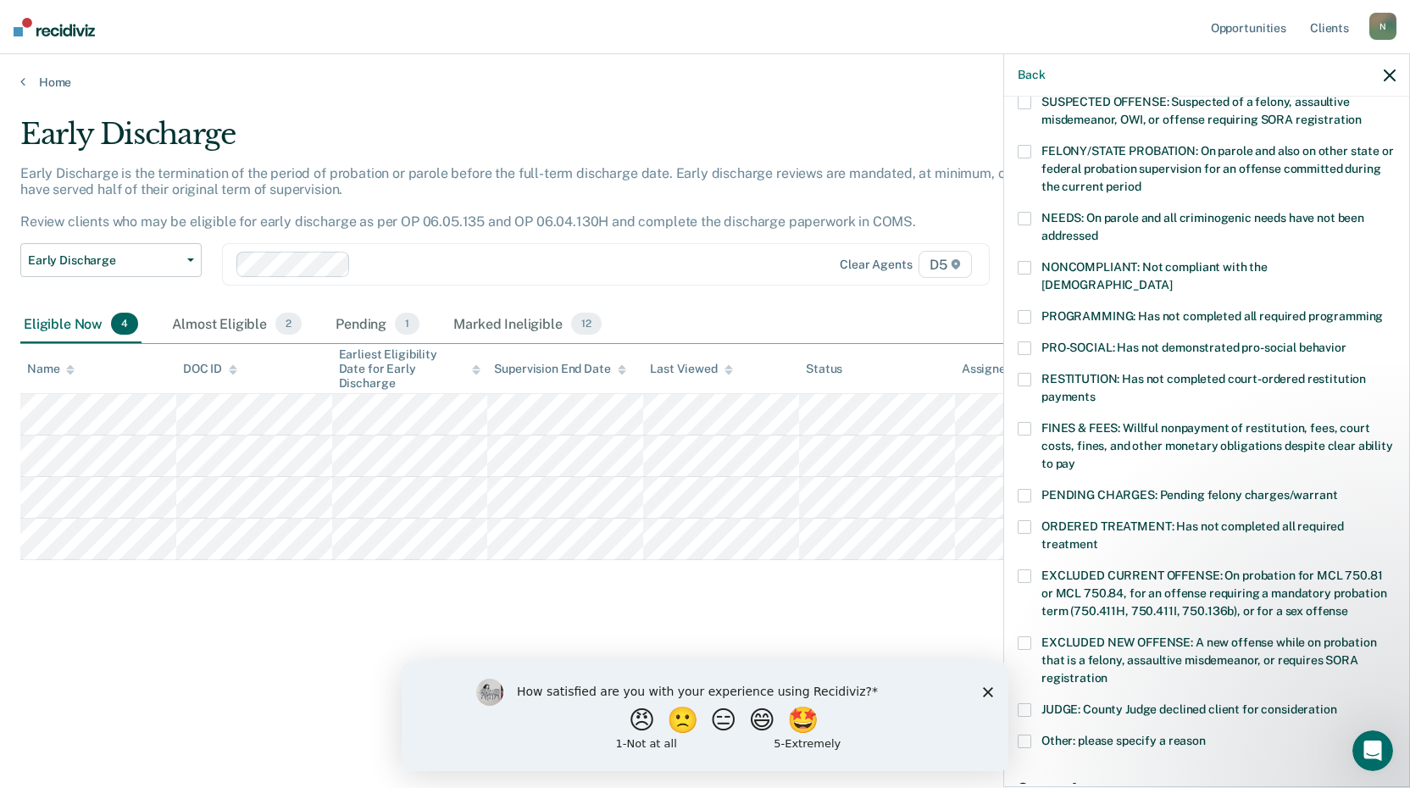
scroll to position [264, 0]
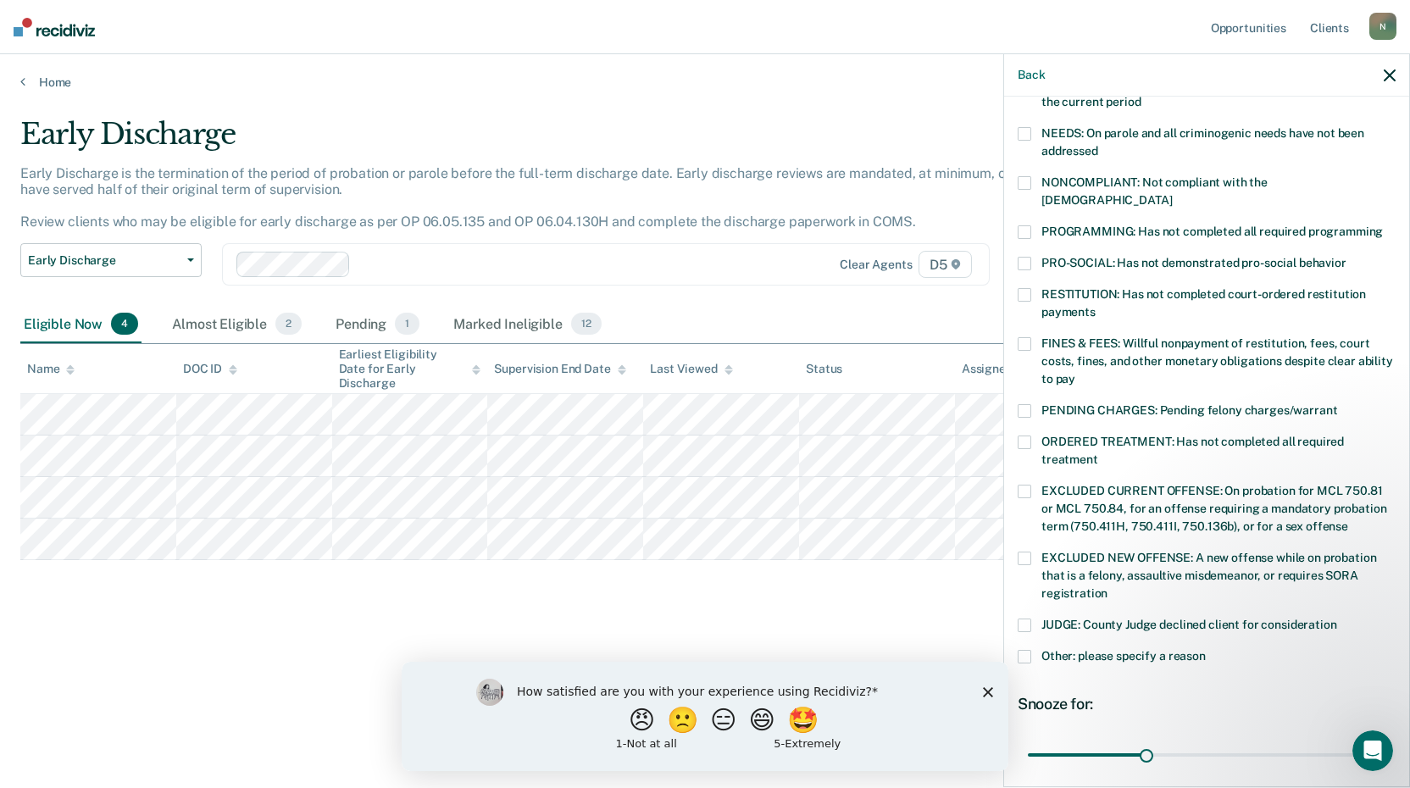
drag, startPoint x: 1026, startPoint y: 320, endPoint x: 1093, endPoint y: 431, distance: 128.9
click at [1026, 337] on span at bounding box center [1025, 344] width 14 height 14
drag, startPoint x: 1136, startPoint y: 729, endPoint x: 1389, endPoint y: 755, distance: 254.8
type input "90"
click at [1386, 755] on input "range" at bounding box center [1207, 755] width 358 height 30
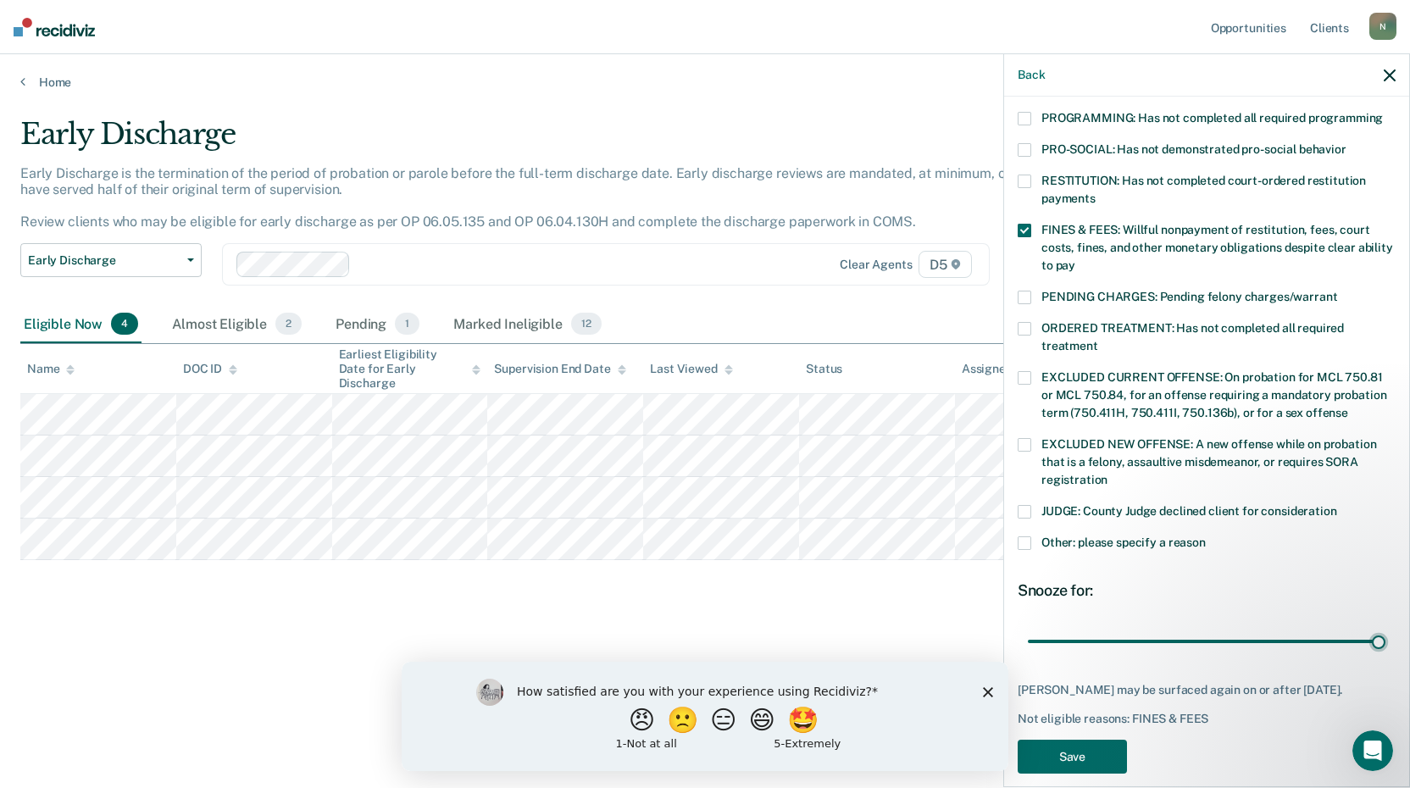
scroll to position [379, 0]
click at [1098, 739] on button "Save" at bounding box center [1072, 756] width 109 height 35
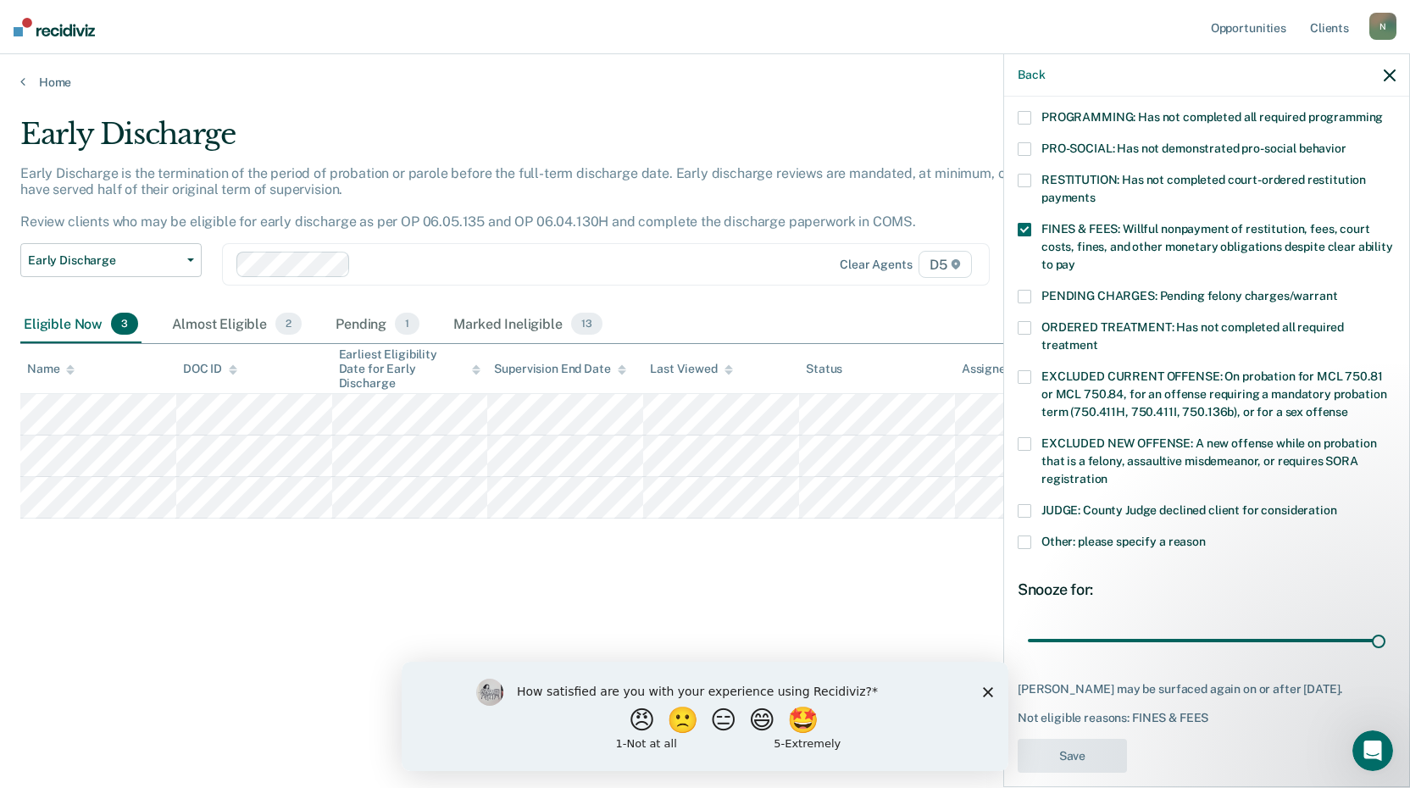
scroll to position [305, 0]
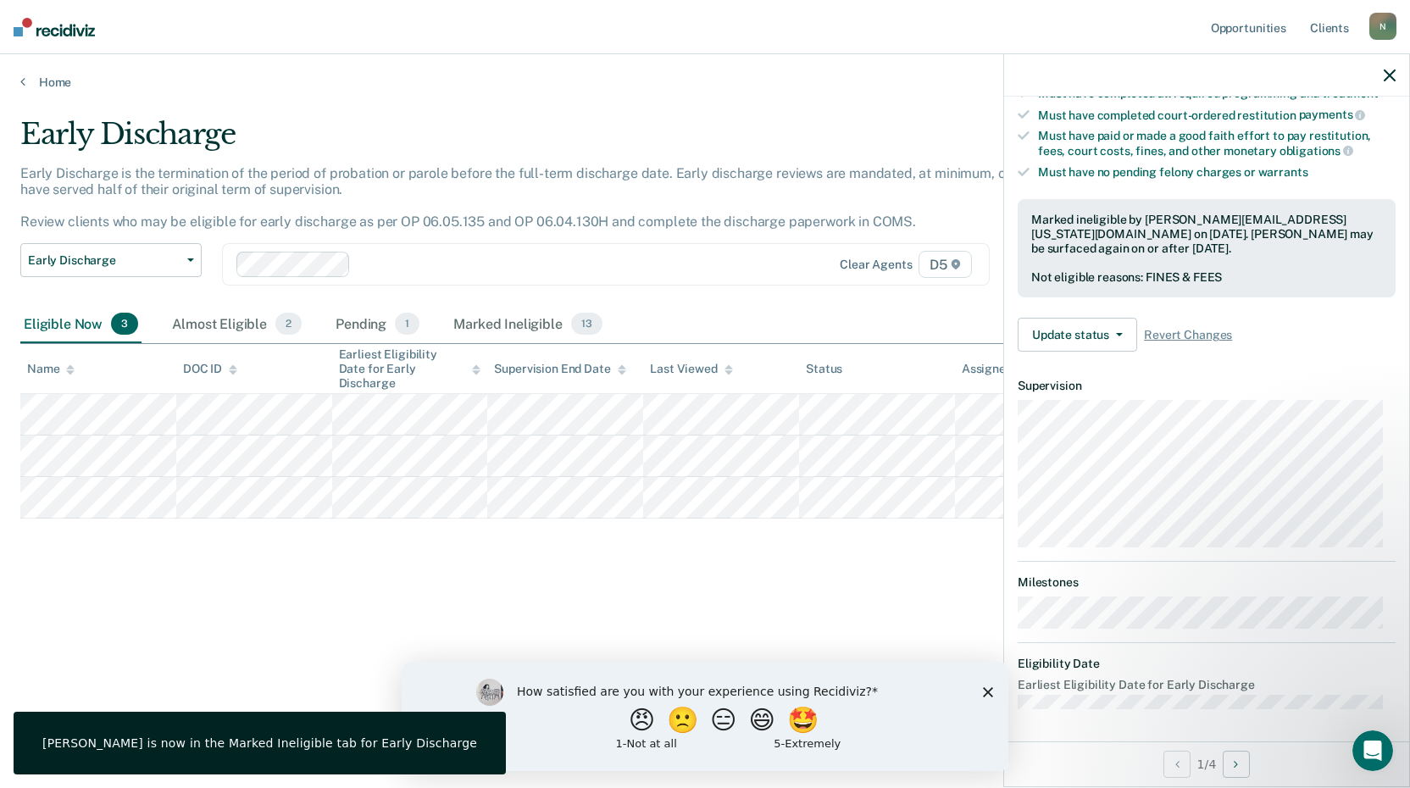
drag, startPoint x: 1385, startPoint y: 76, endPoint x: 1377, endPoint y: 82, distance: 9.7
click at [1384, 76] on icon "button" at bounding box center [1390, 75] width 12 height 12
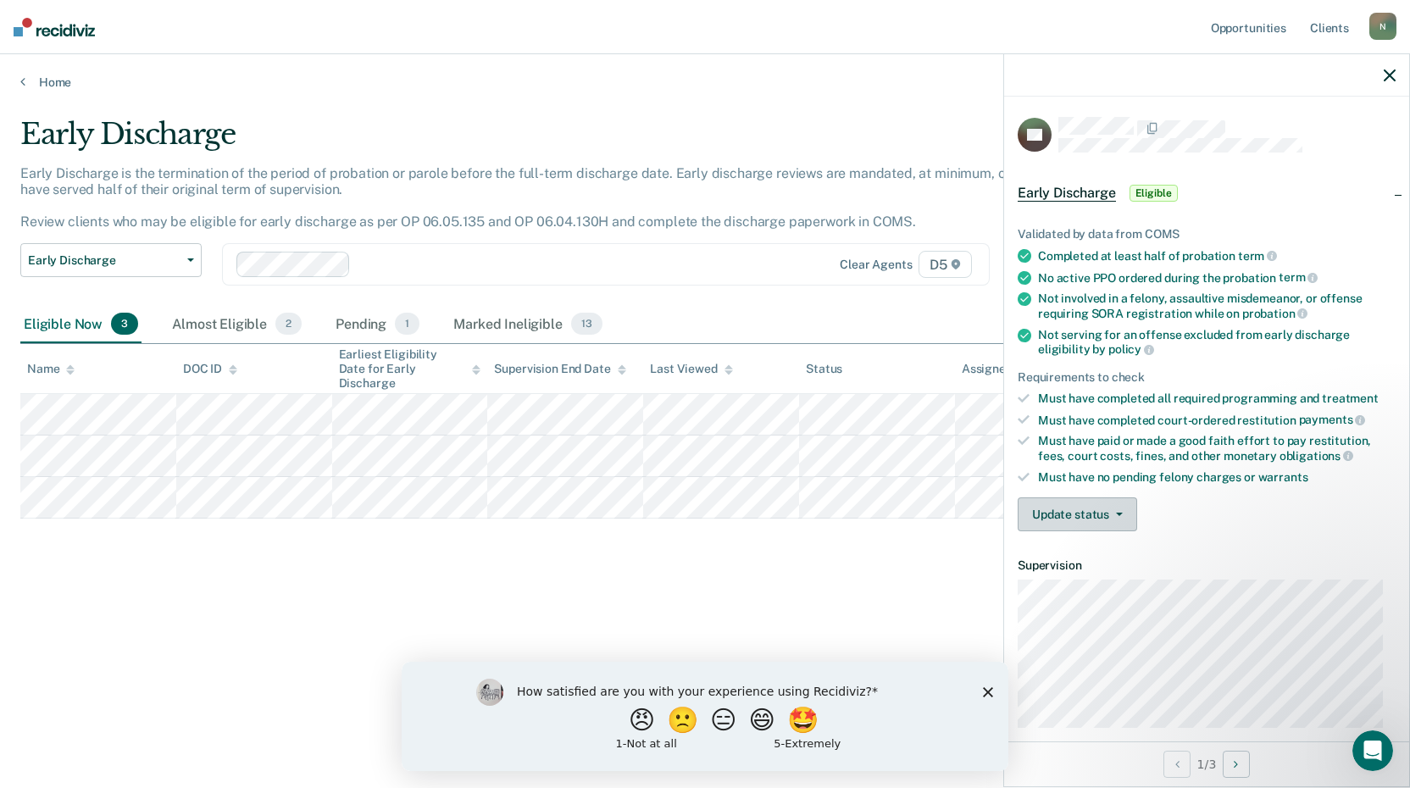
click at [1069, 516] on button "Update status" at bounding box center [1077, 514] width 119 height 34
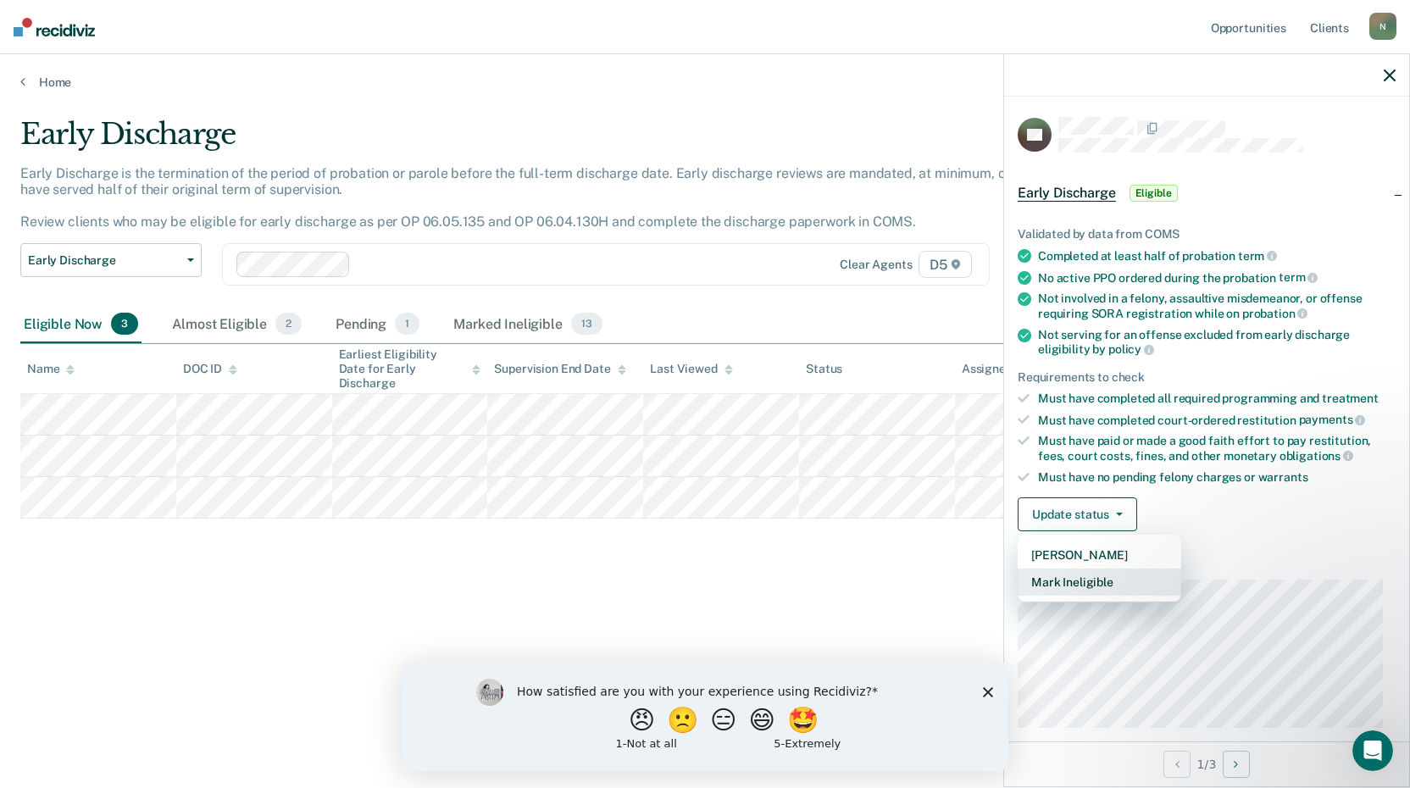
click at [1097, 581] on button "Mark Ineligible" at bounding box center [1100, 582] width 164 height 27
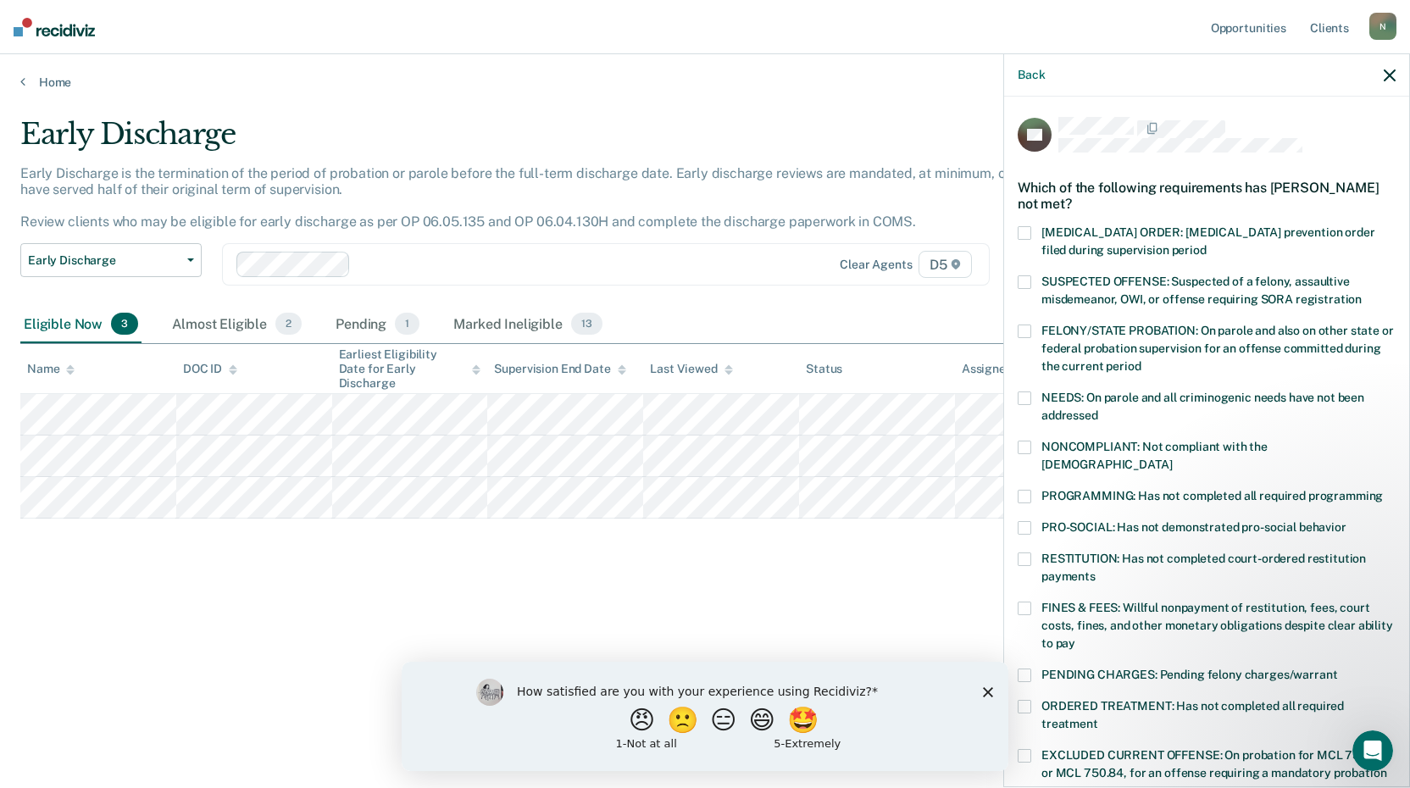
click at [1025, 442] on span at bounding box center [1025, 448] width 14 height 14
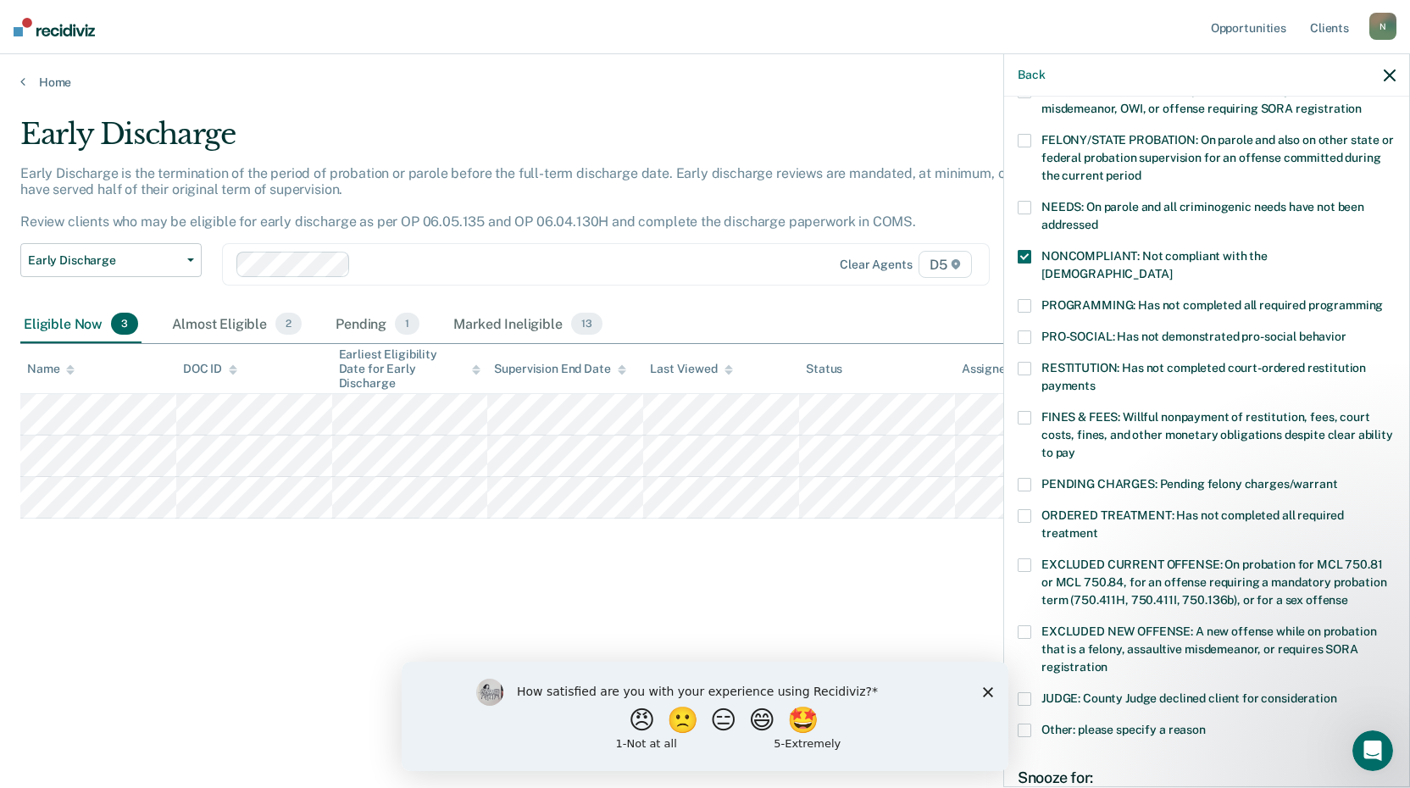
scroll to position [379, 0]
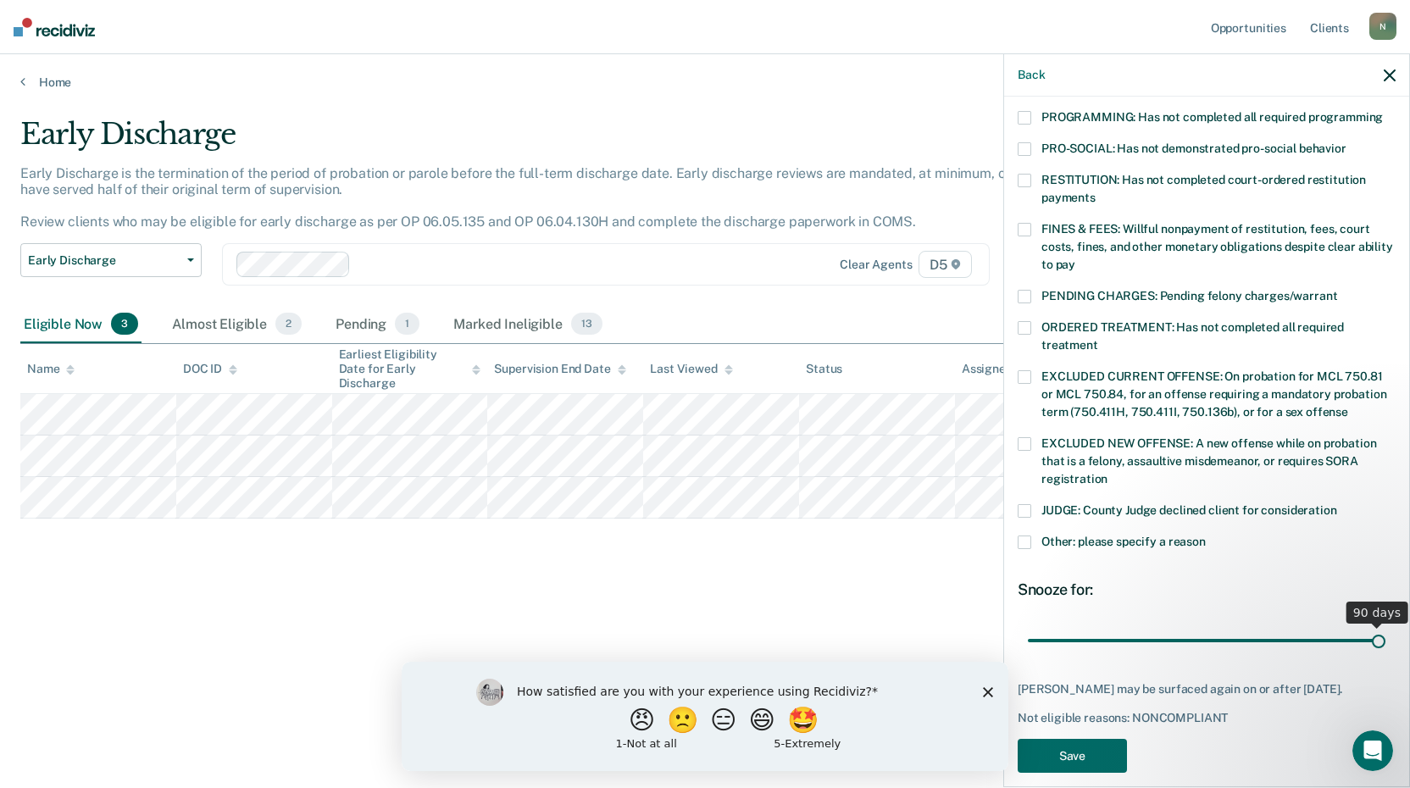
drag, startPoint x: 1141, startPoint y: 621, endPoint x: 1378, endPoint y: 644, distance: 238.4
type input "90"
click at [1378, 644] on input "range" at bounding box center [1207, 640] width 358 height 30
click at [1084, 739] on button "Save" at bounding box center [1072, 756] width 109 height 35
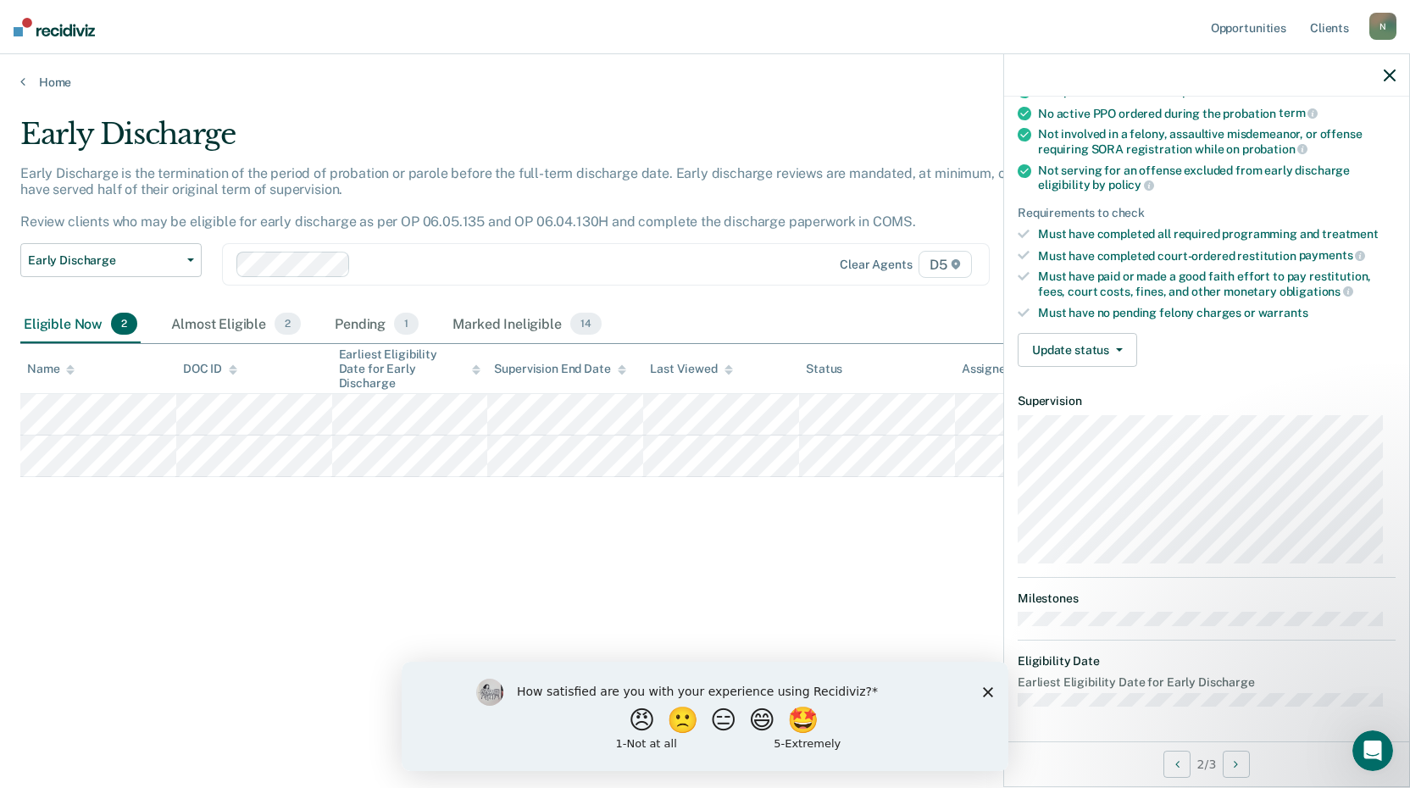
scroll to position [162, 0]
click at [1091, 345] on button "Update status" at bounding box center [1077, 353] width 119 height 34
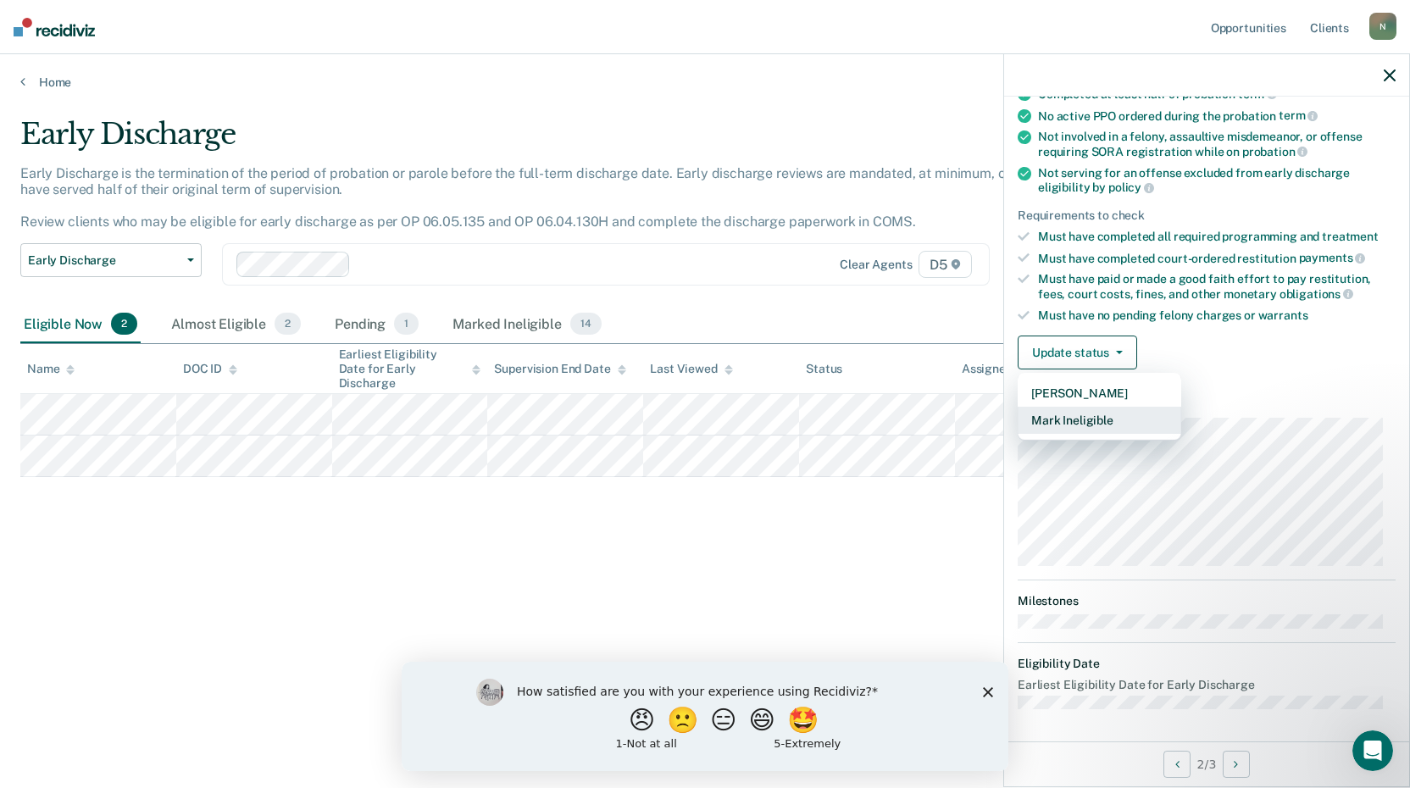
click at [1093, 421] on button "Mark Ineligible" at bounding box center [1100, 420] width 164 height 27
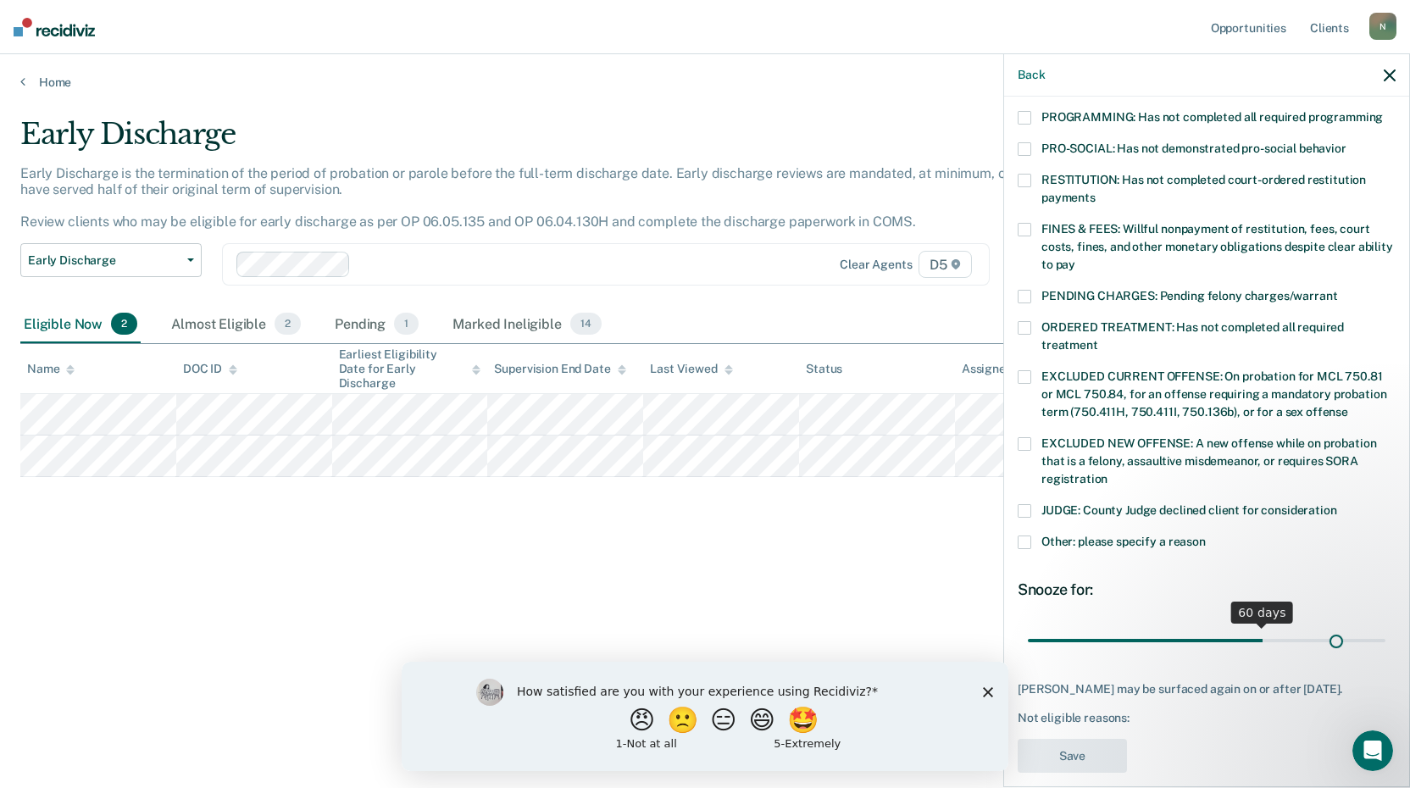
scroll to position [393, 0]
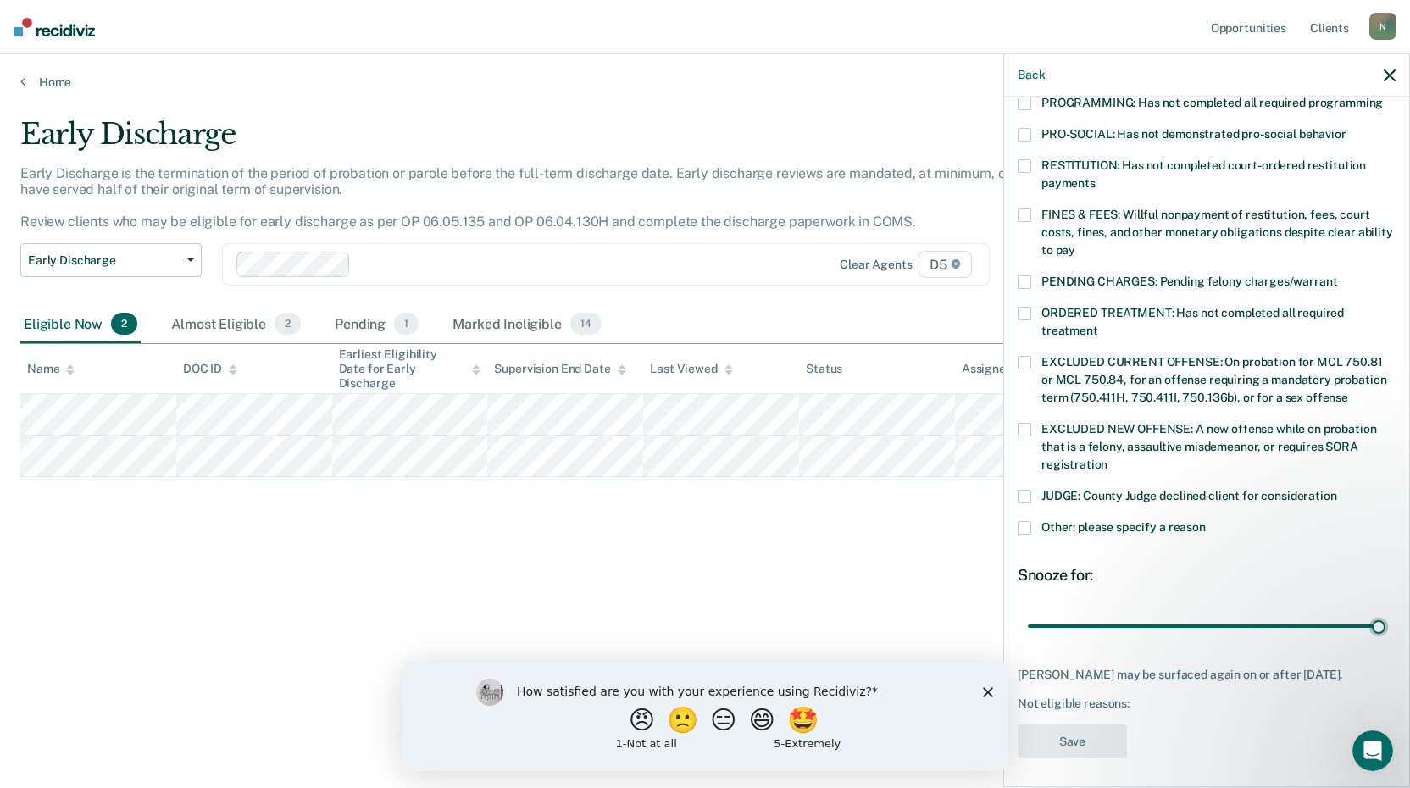
drag, startPoint x: 1142, startPoint y: 608, endPoint x: 1302, endPoint y: 701, distance: 184.2
type input "90"
click at [1383, 626] on input "range" at bounding box center [1207, 626] width 358 height 30
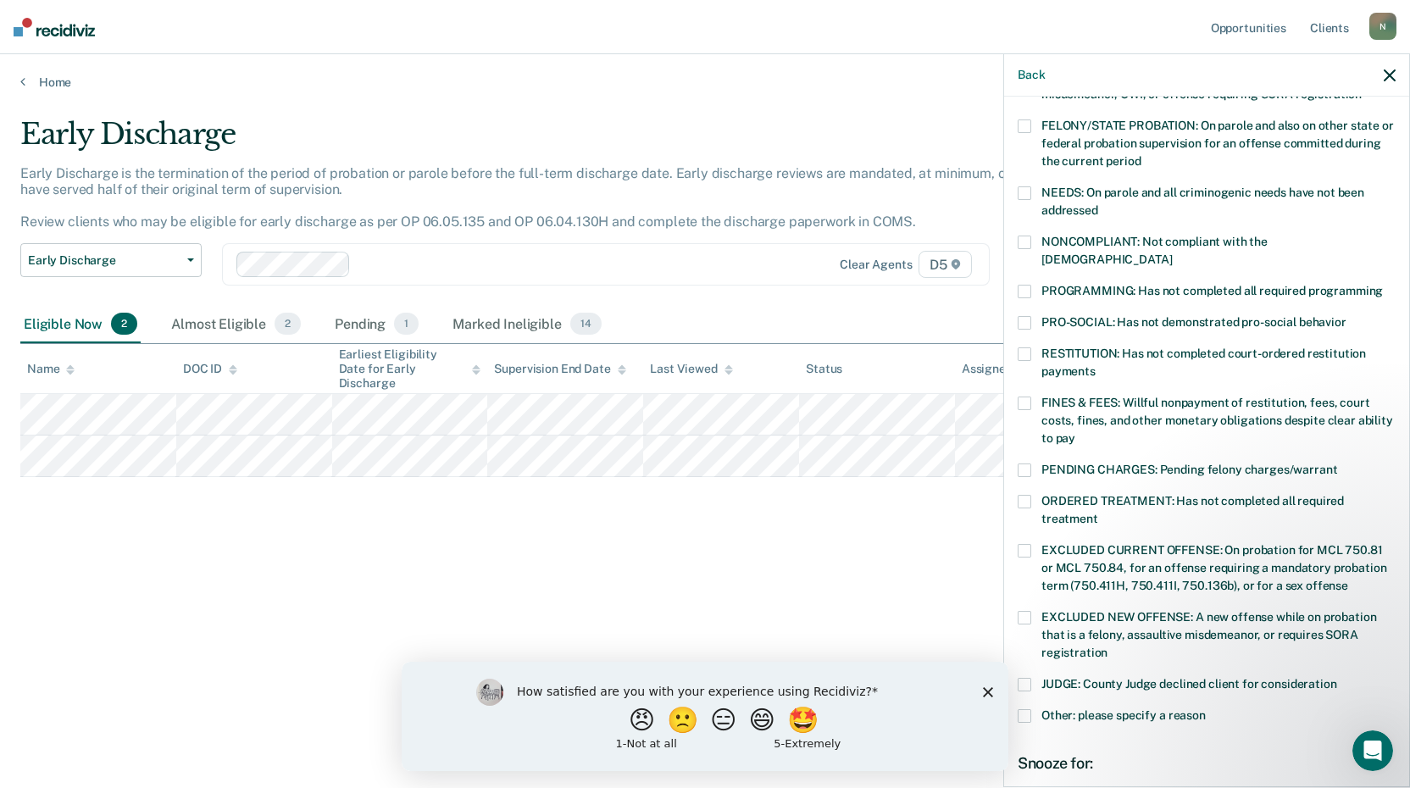
scroll to position [139, 0]
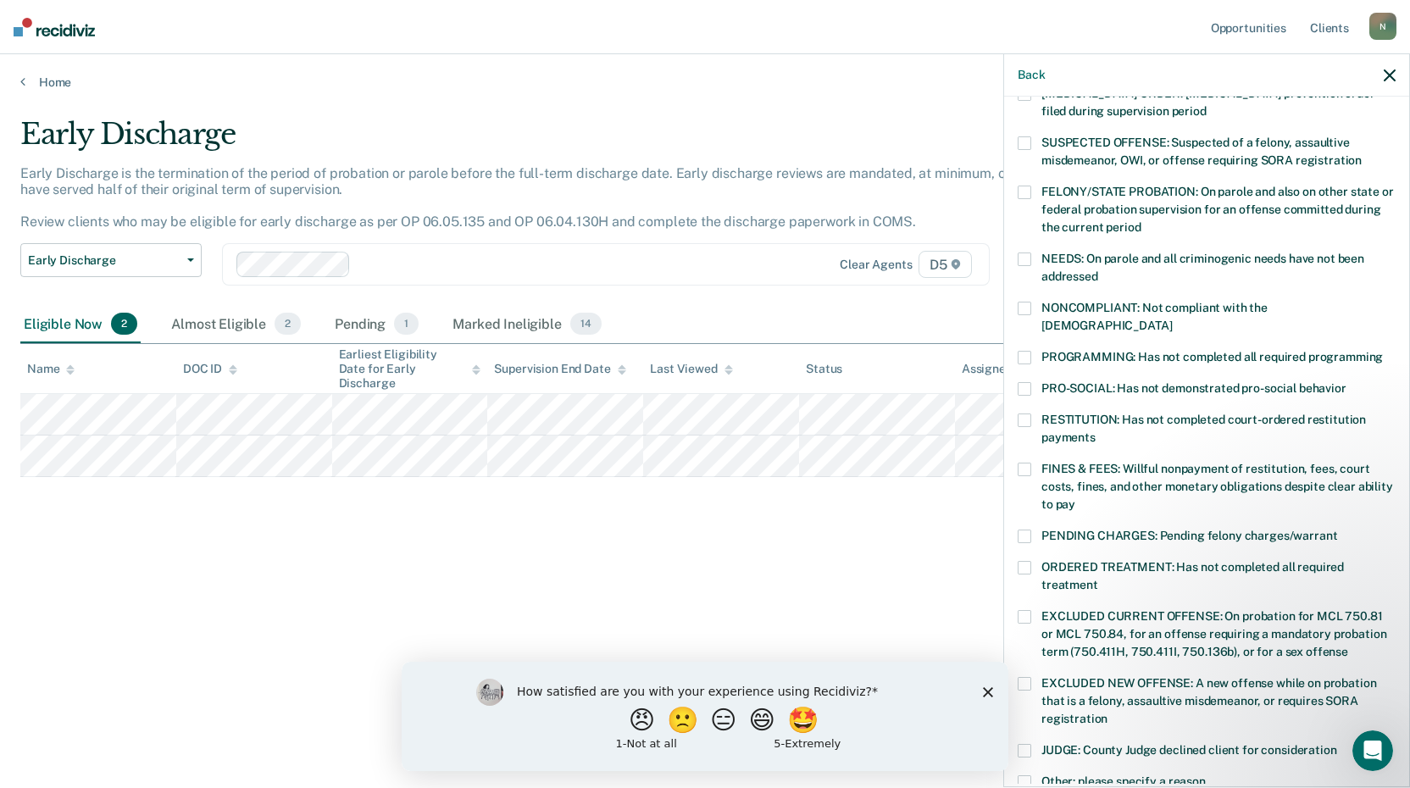
click at [1022, 303] on span at bounding box center [1025, 309] width 14 height 14
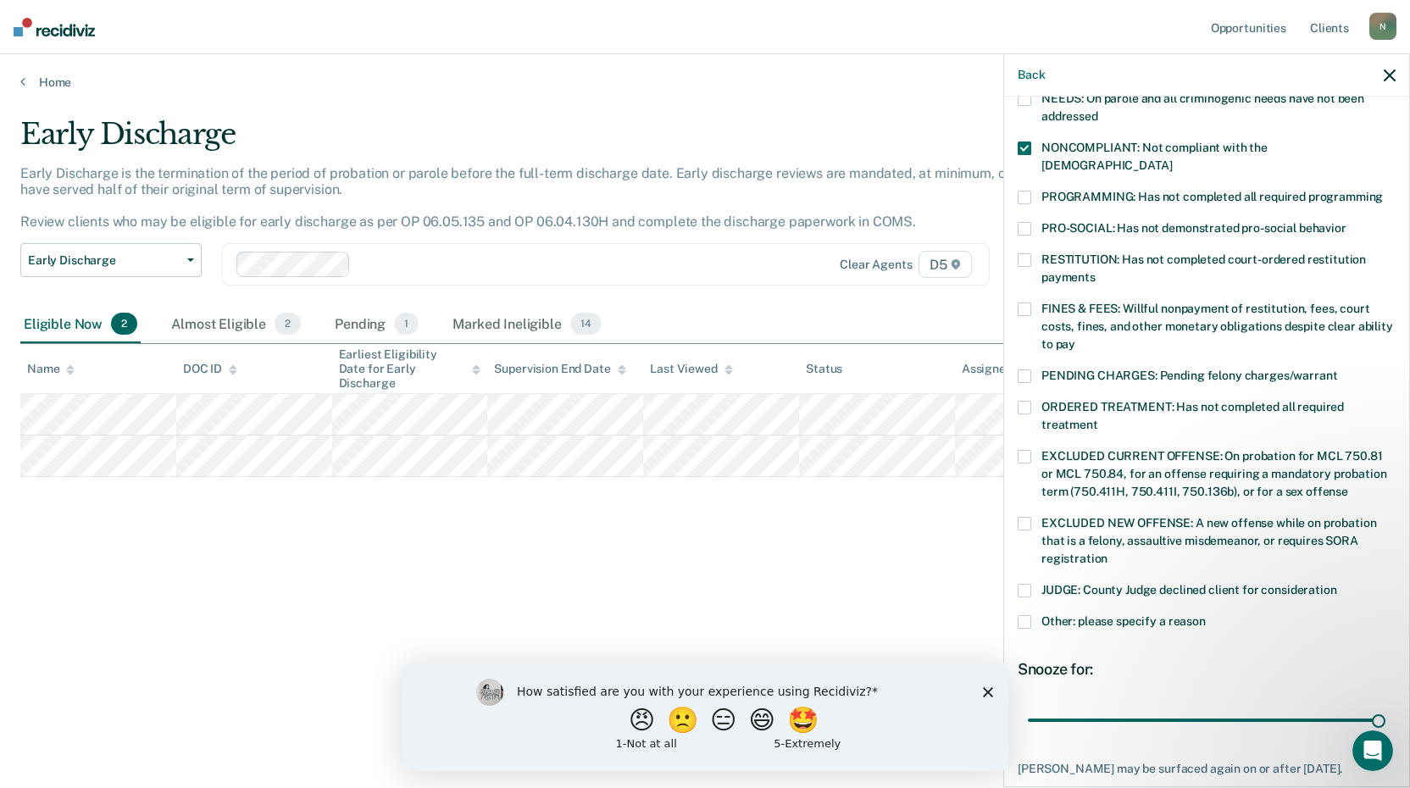
scroll to position [393, 0]
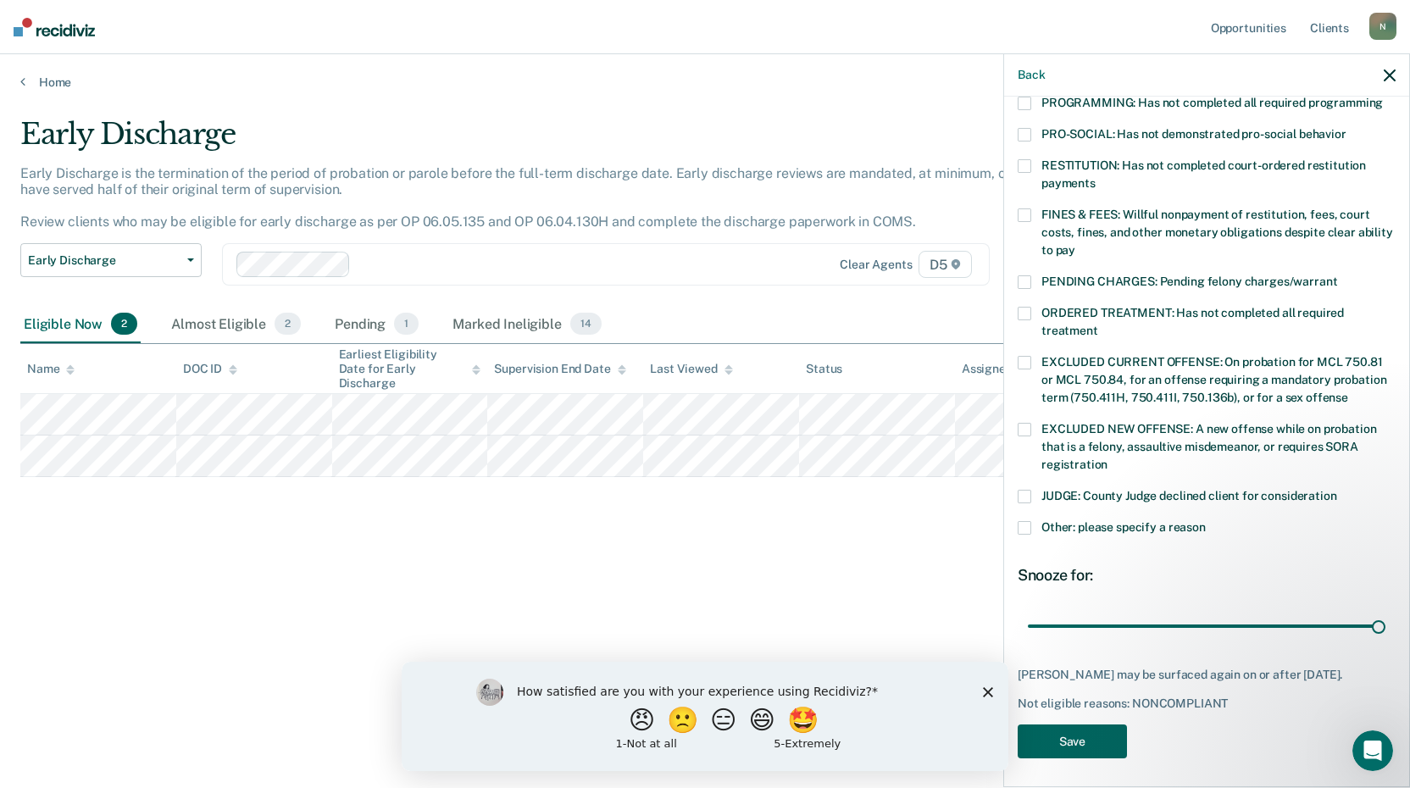
click at [1090, 742] on button "Save" at bounding box center [1072, 742] width 109 height 35
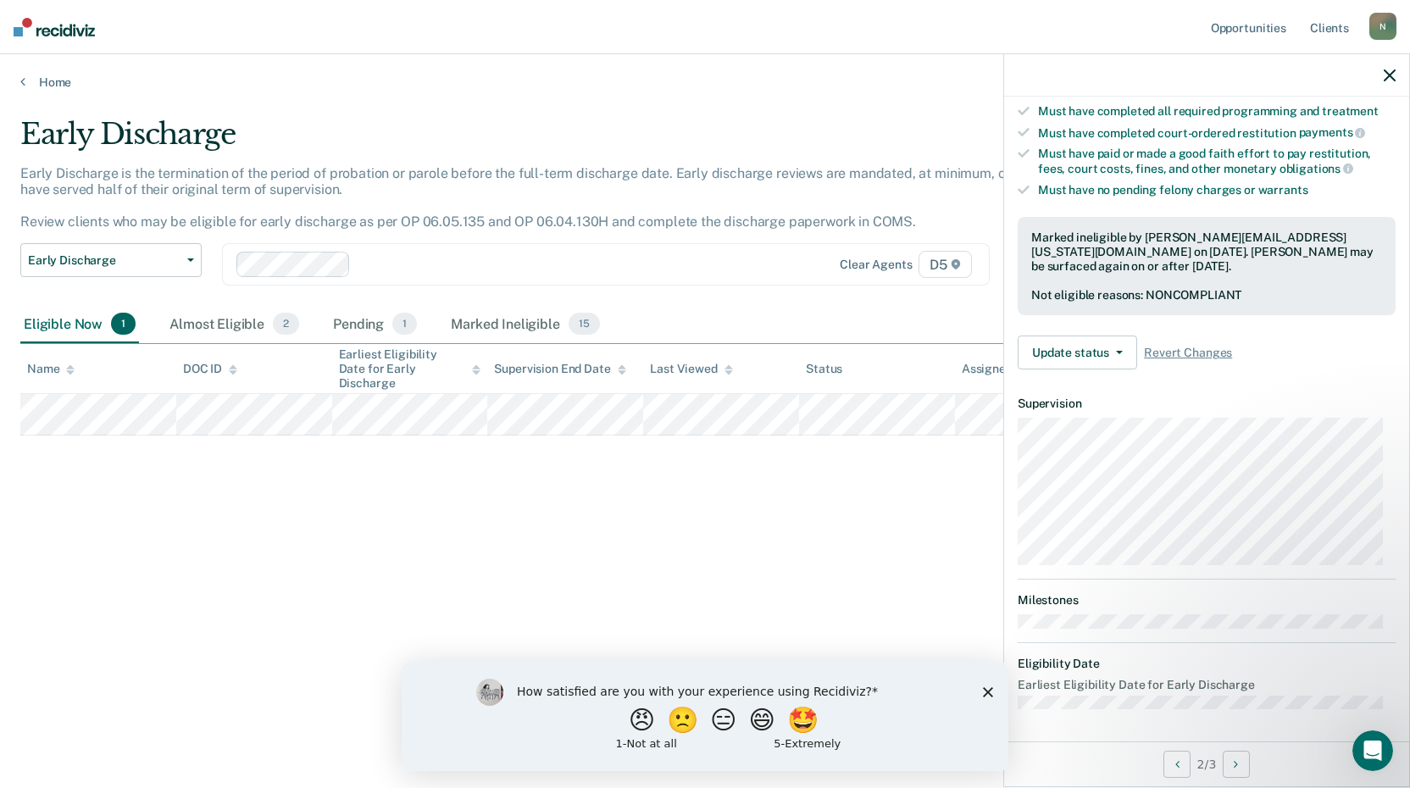
scroll to position [180, 0]
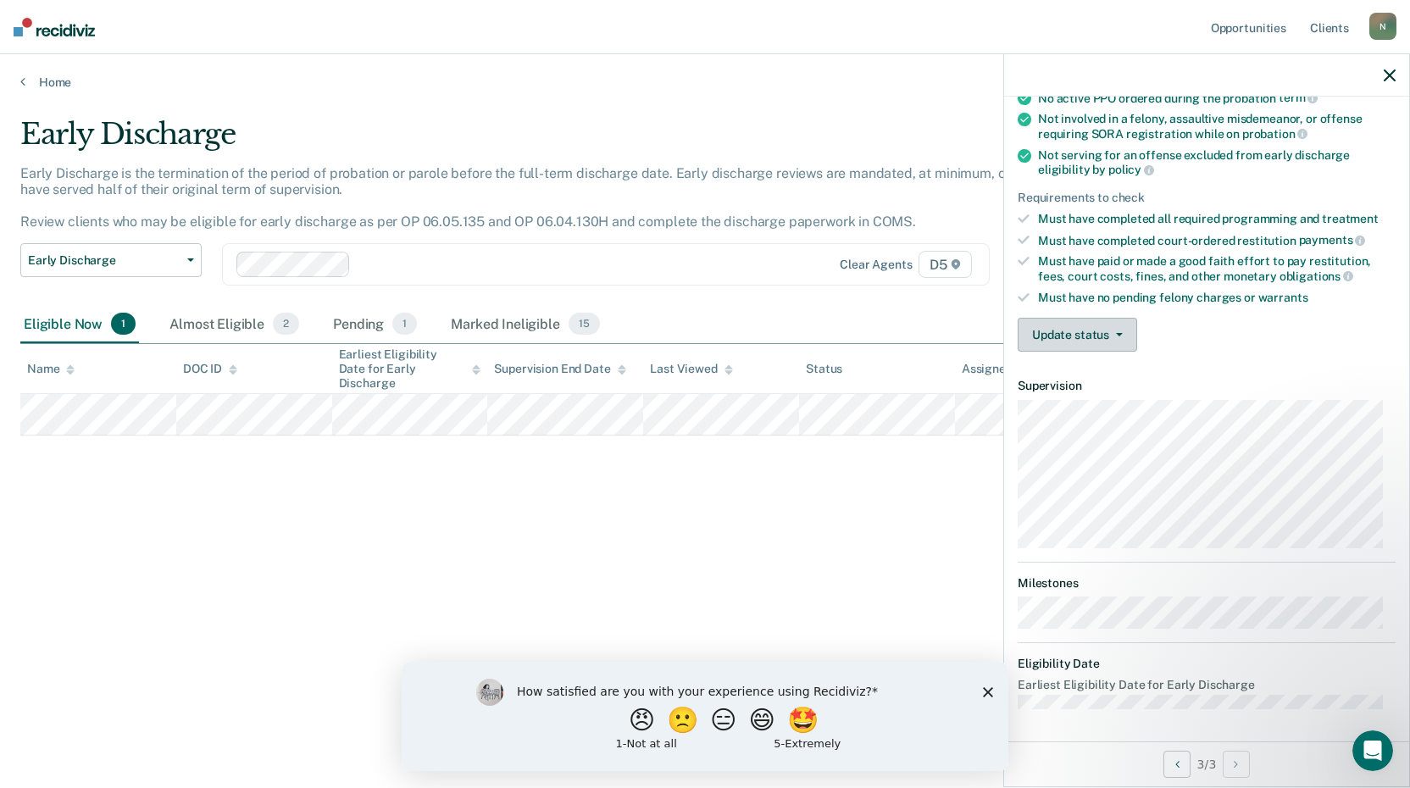
click at [1114, 333] on span "button" at bounding box center [1116, 334] width 14 height 3
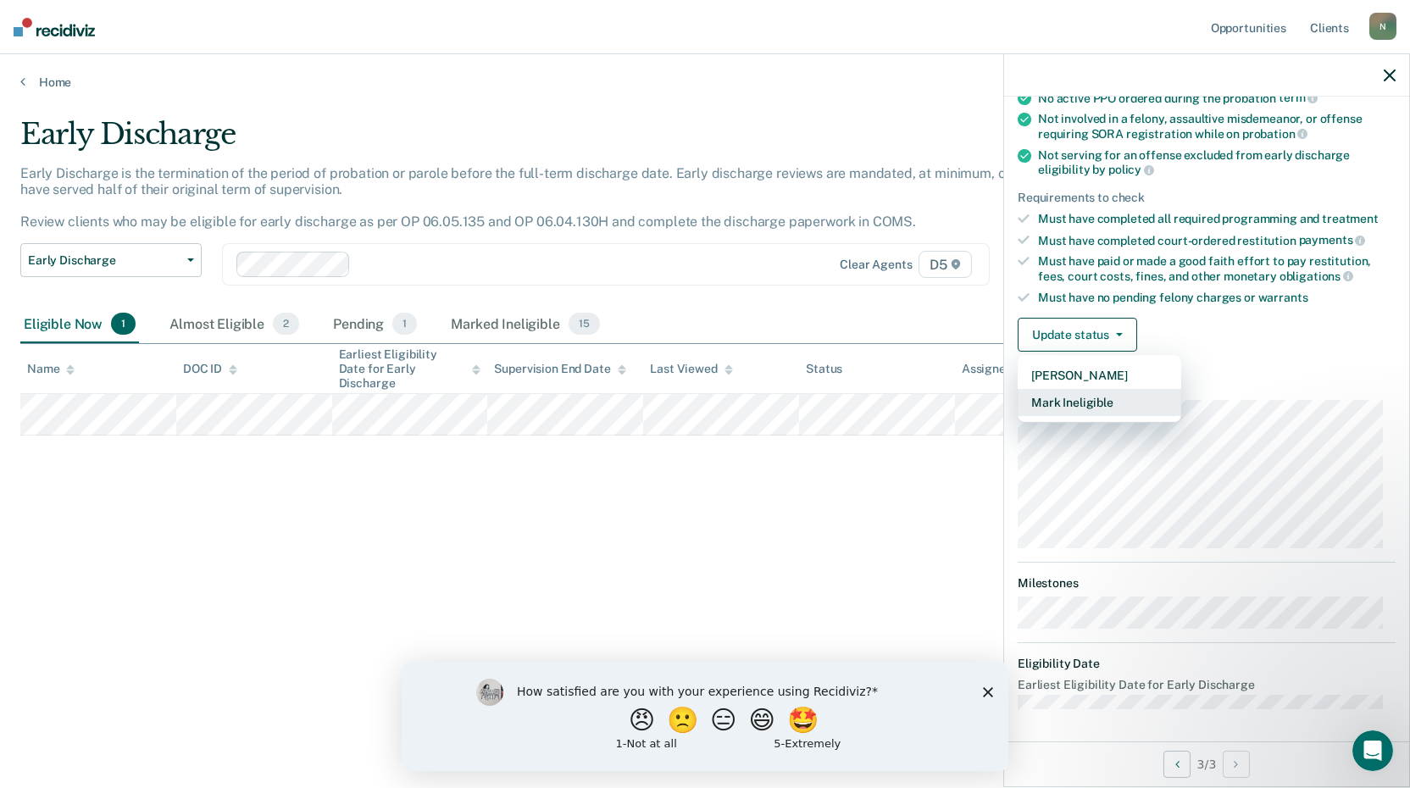
click at [1109, 403] on button "Mark Ineligible" at bounding box center [1100, 402] width 164 height 27
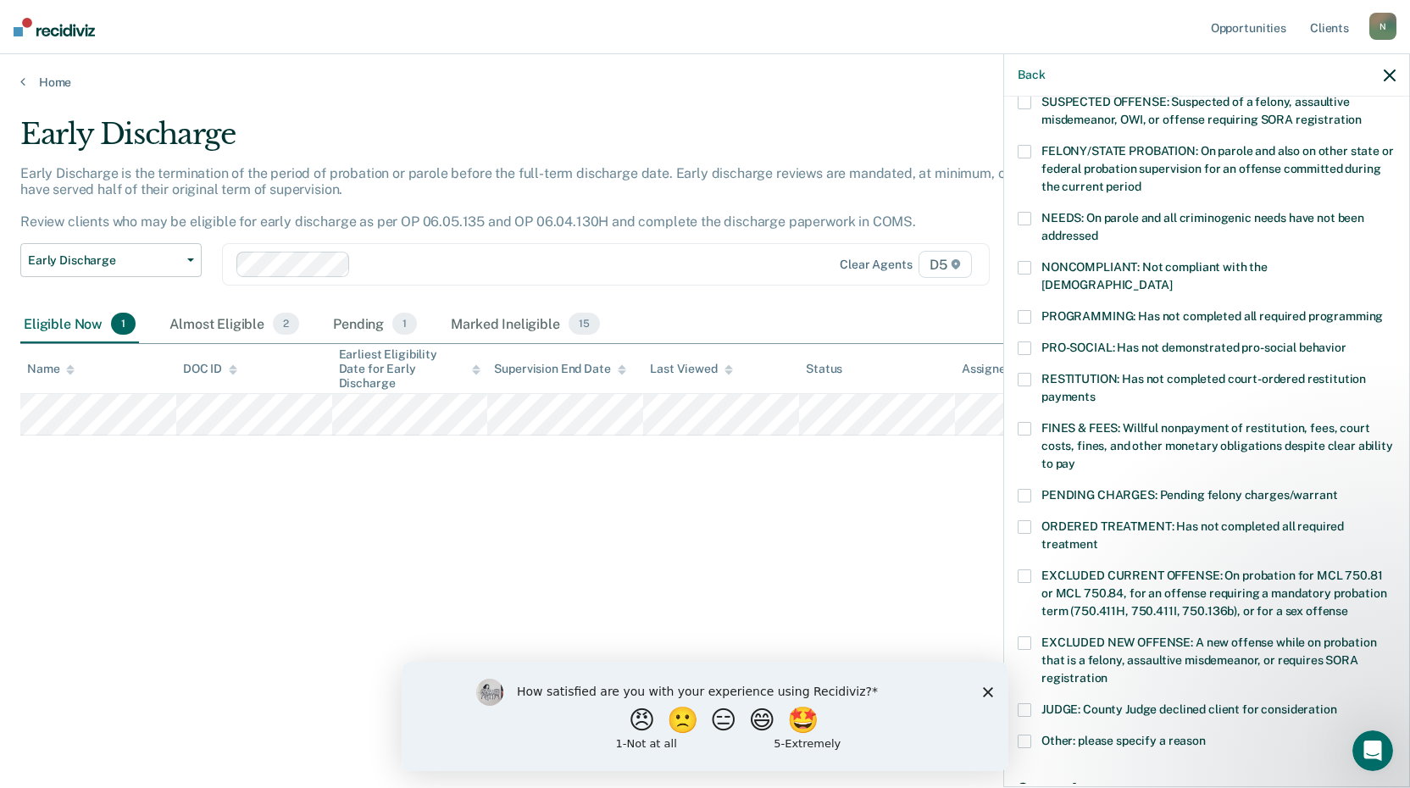
drag, startPoint x: 1021, startPoint y: 265, endPoint x: 1023, endPoint y: 298, distance: 33.1
click at [1019, 271] on span at bounding box center [1025, 268] width 14 height 14
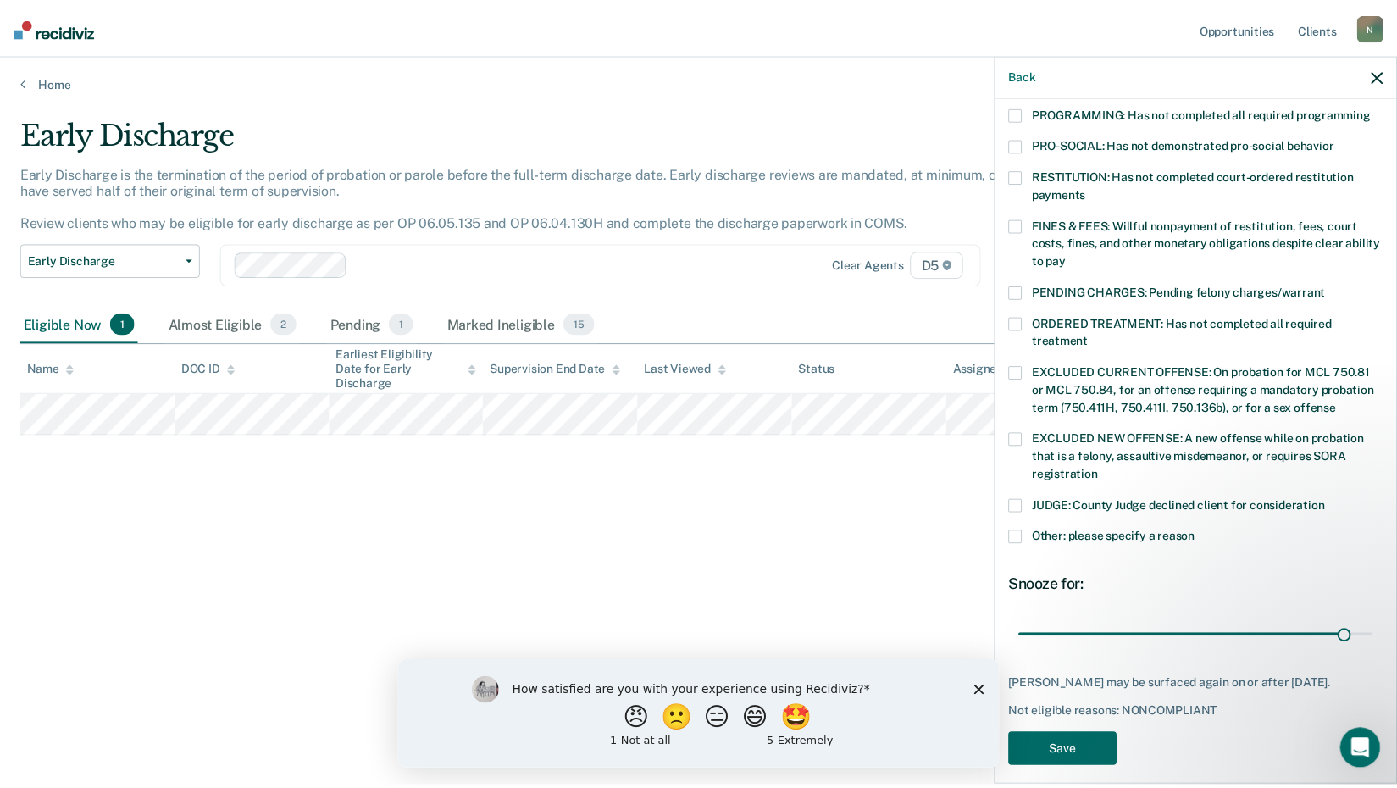
scroll to position [393, 0]
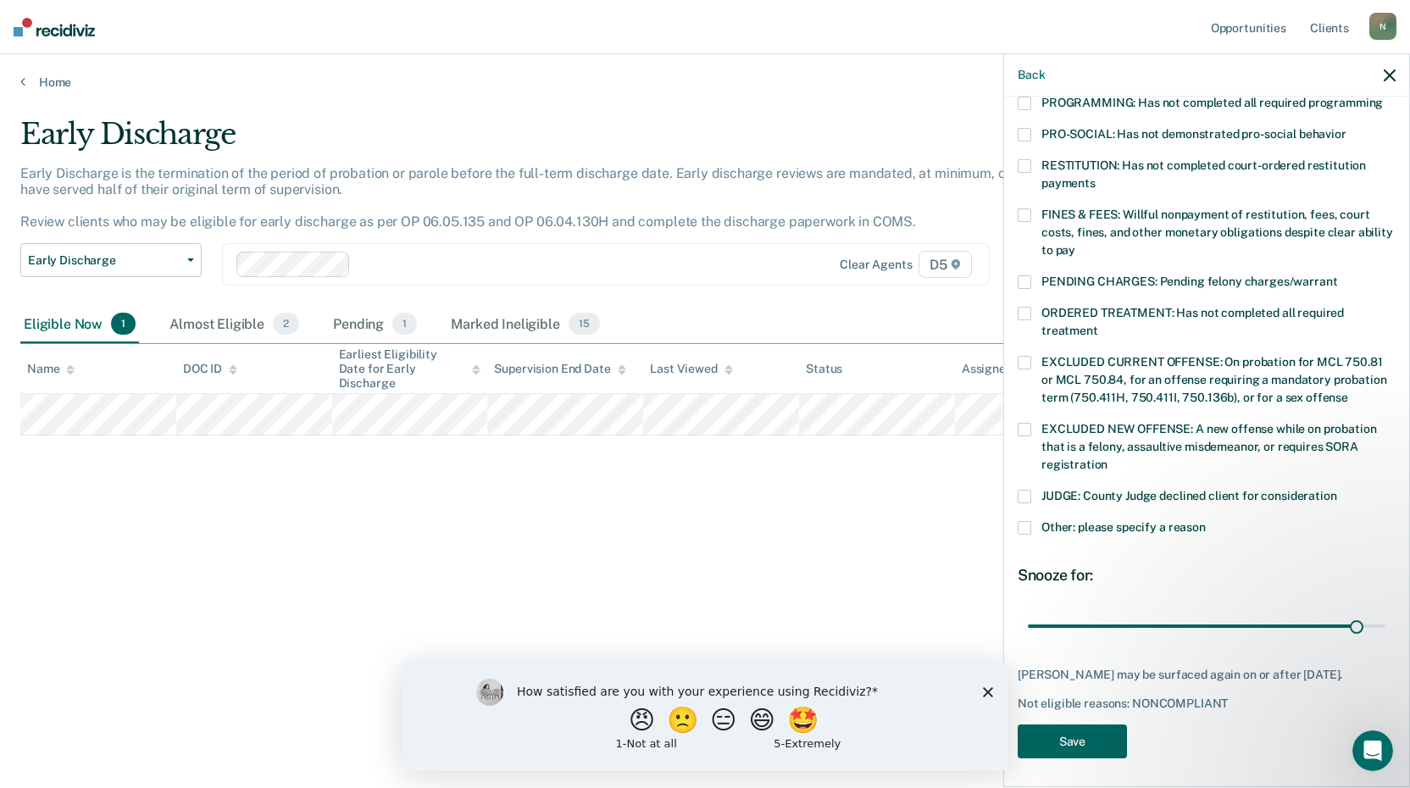
click at [1070, 737] on button "Save" at bounding box center [1072, 742] width 109 height 35
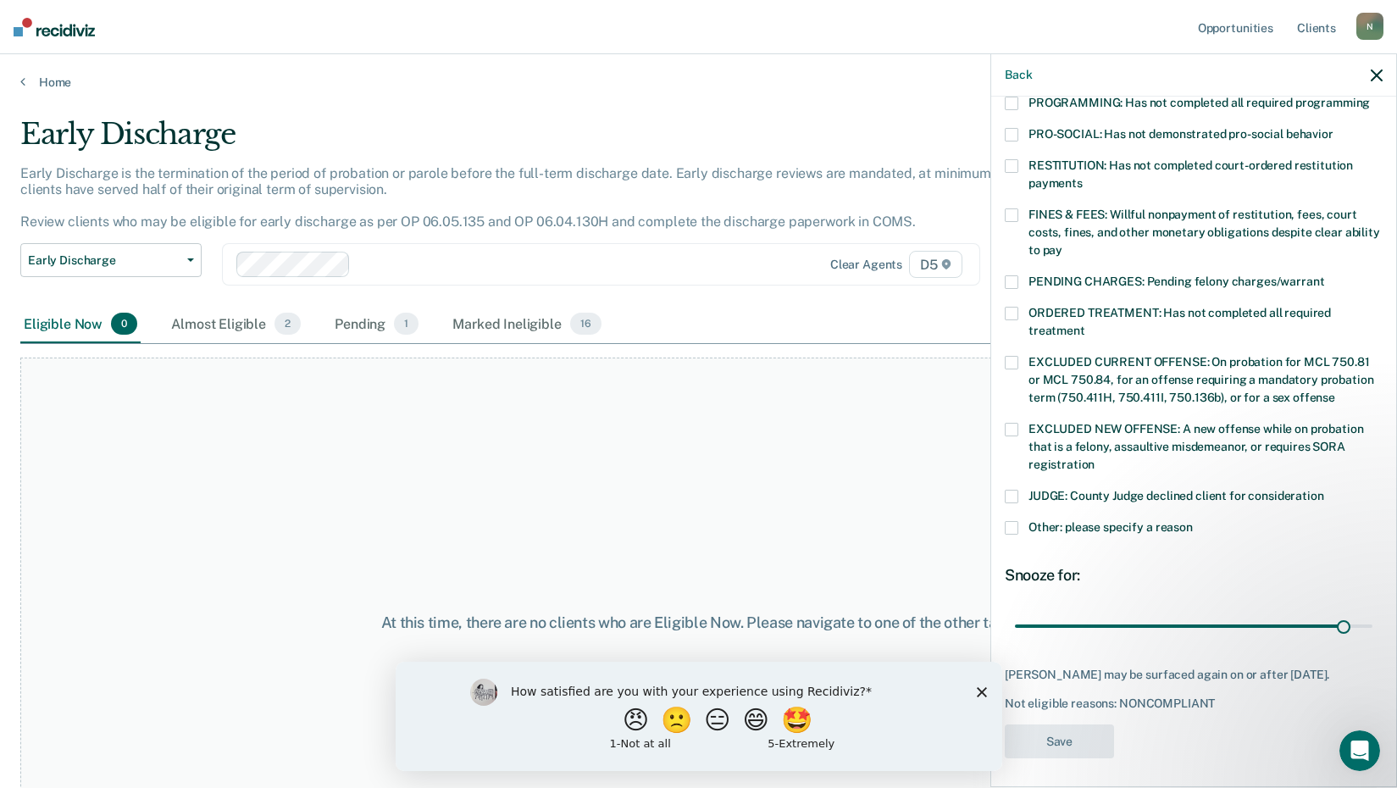
scroll to position [305, 0]
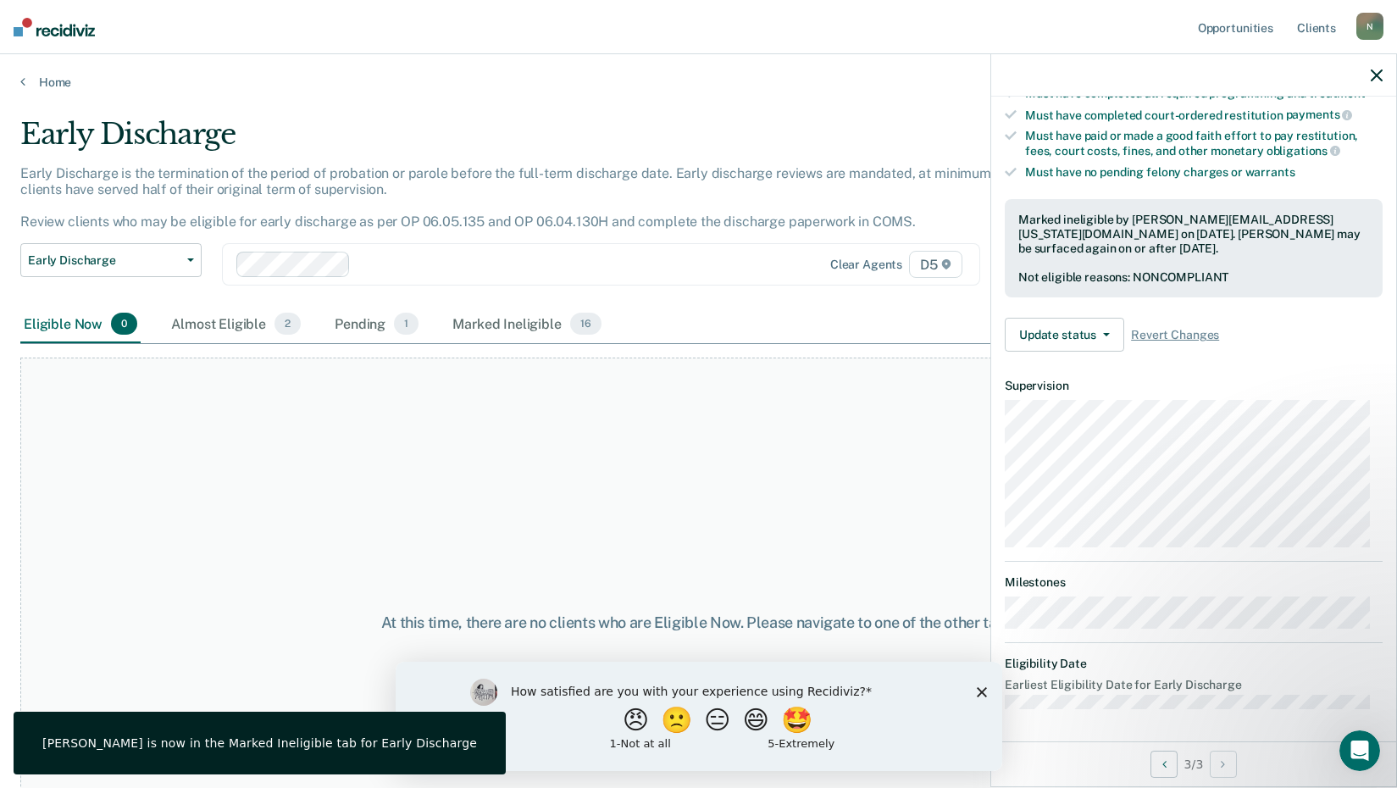
click at [1375, 70] on icon "button" at bounding box center [1377, 75] width 12 height 12
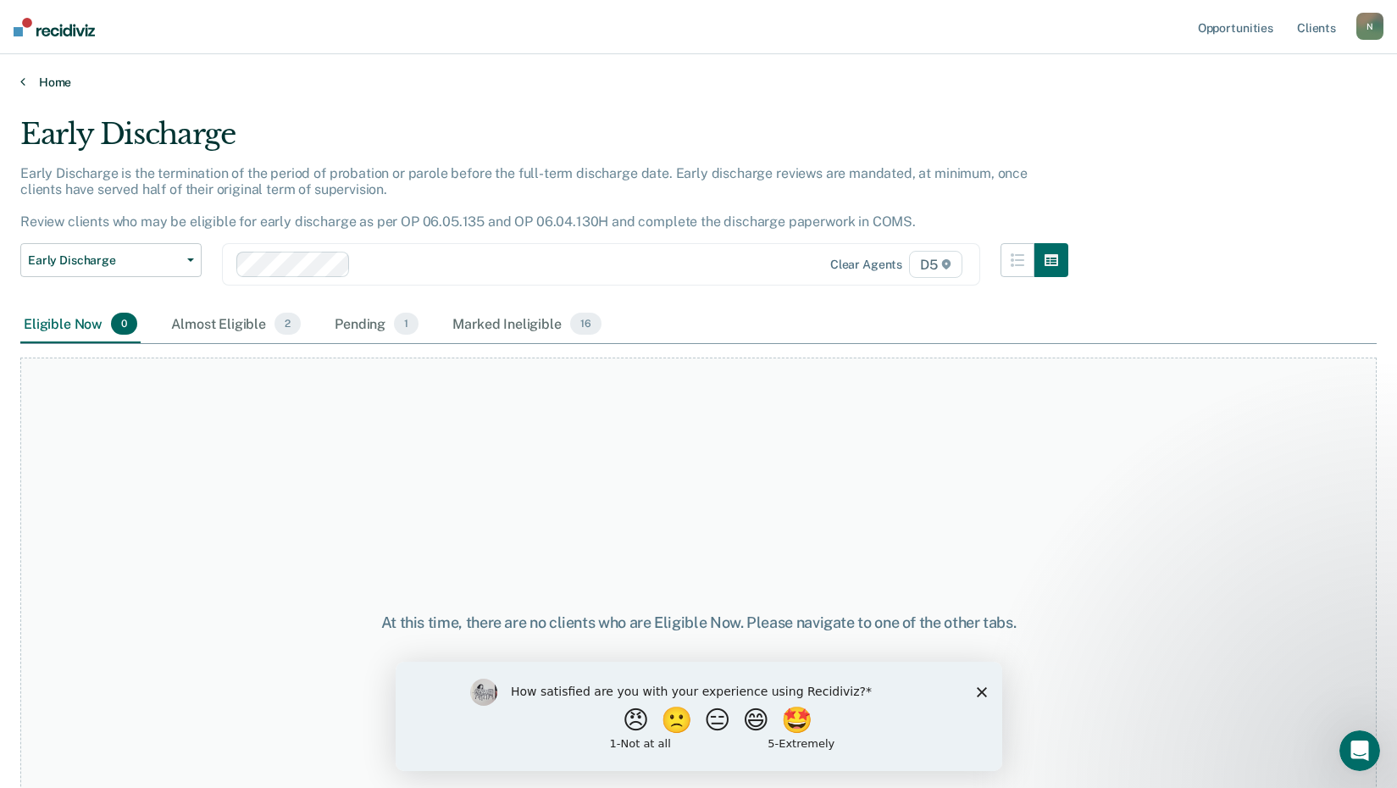
click at [48, 80] on link "Home" at bounding box center [698, 82] width 1357 height 15
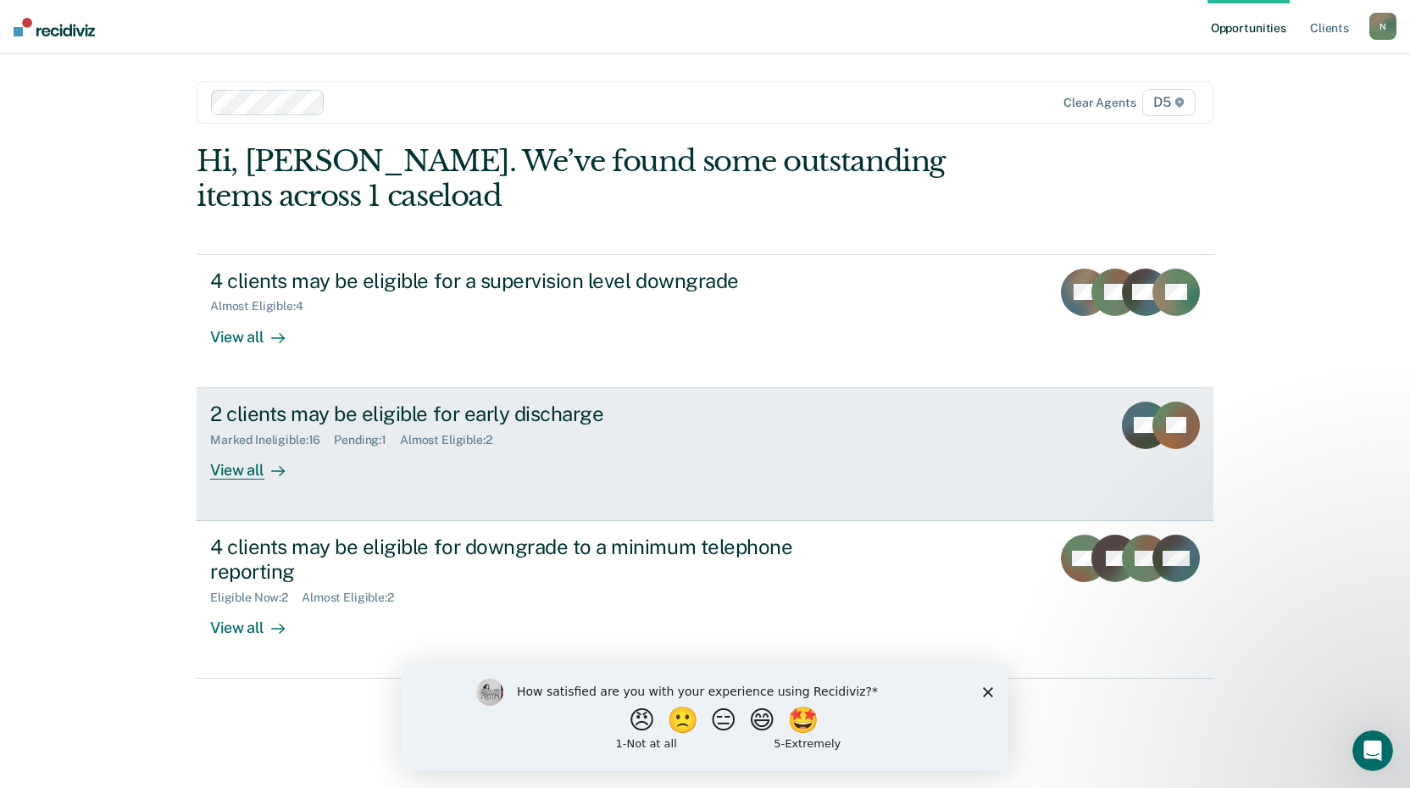
click at [240, 469] on div "View all" at bounding box center [257, 463] width 95 height 33
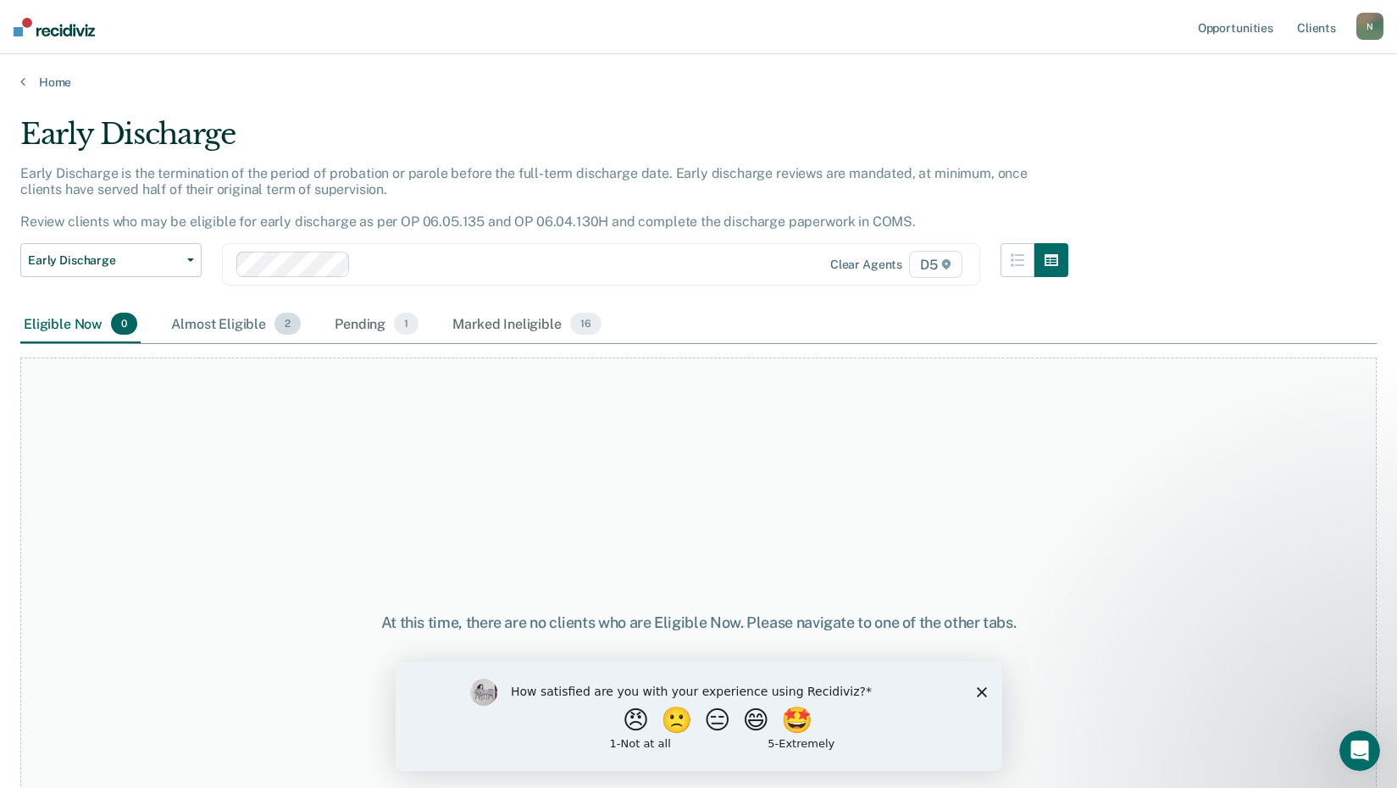
click at [212, 321] on div "Almost Eligible 2" at bounding box center [236, 324] width 136 height 37
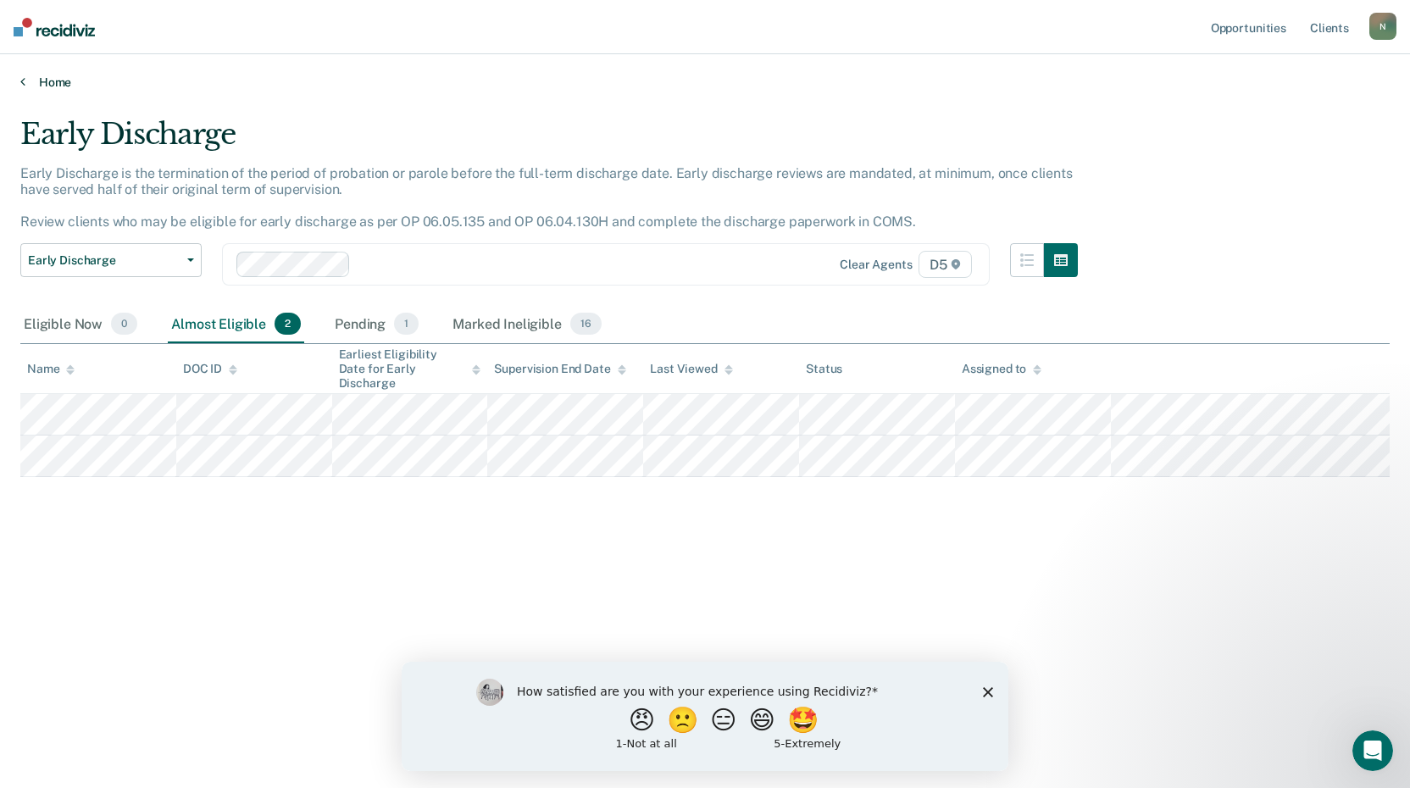
click at [55, 81] on link "Home" at bounding box center [705, 82] width 1370 height 15
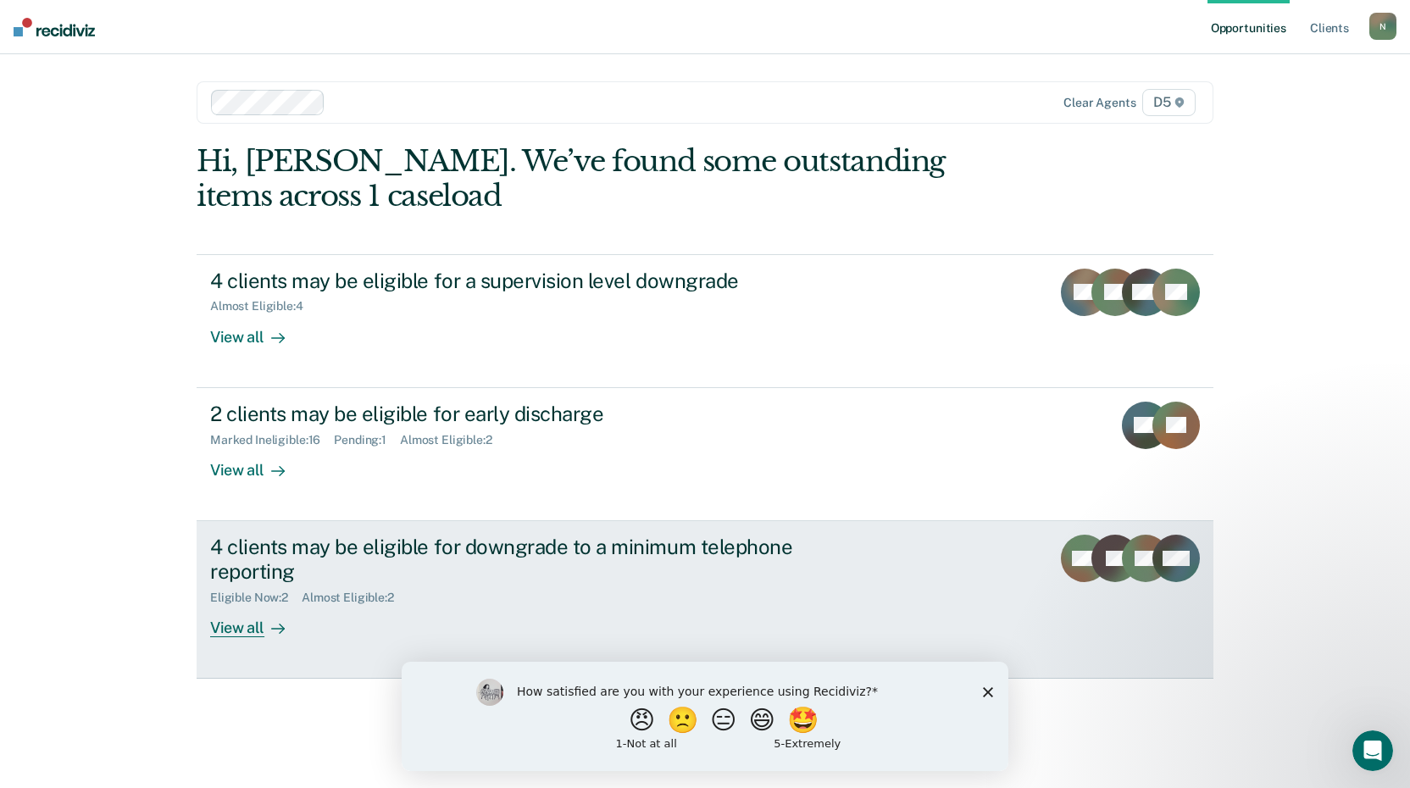
click at [237, 626] on div "View all" at bounding box center [257, 620] width 95 height 33
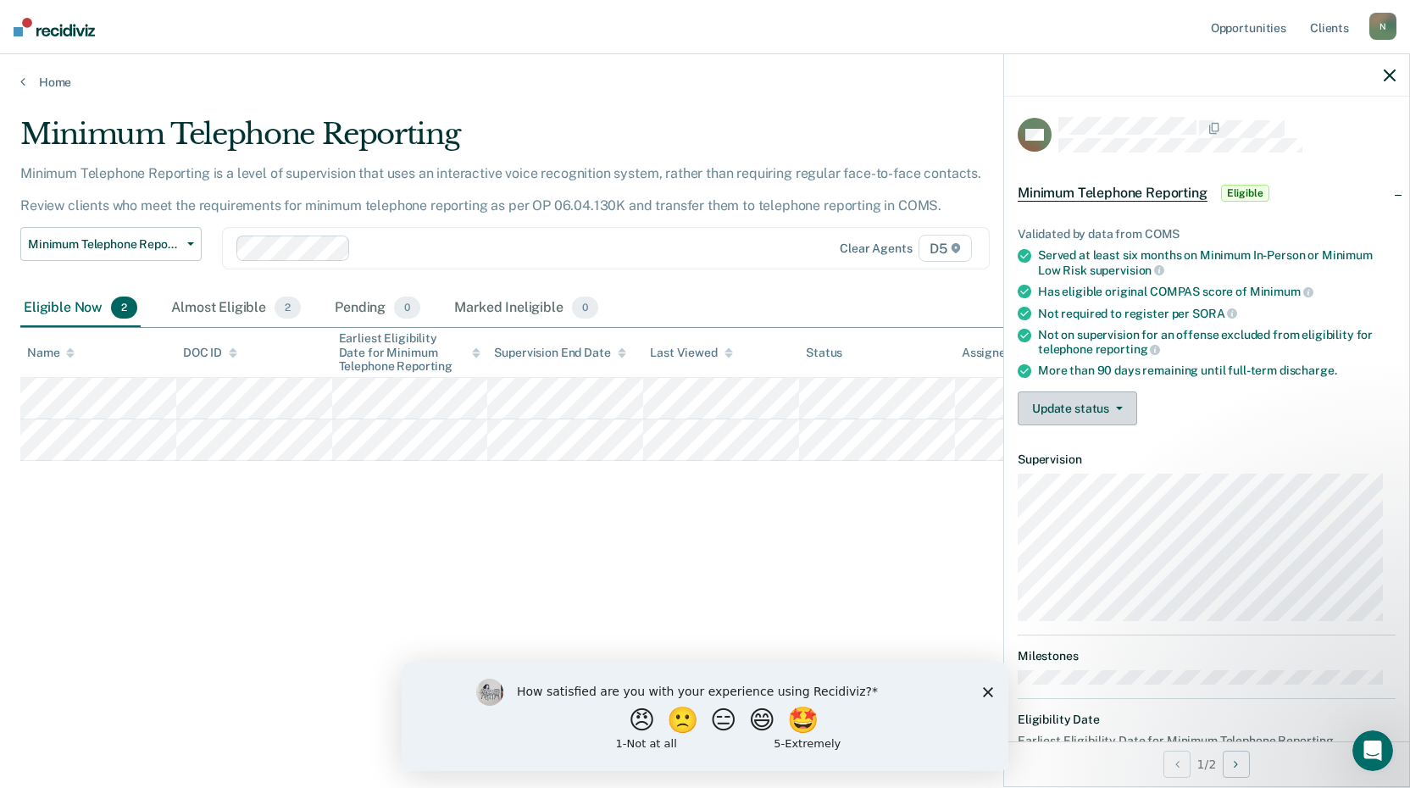
click at [1098, 402] on button "Update status" at bounding box center [1077, 409] width 119 height 34
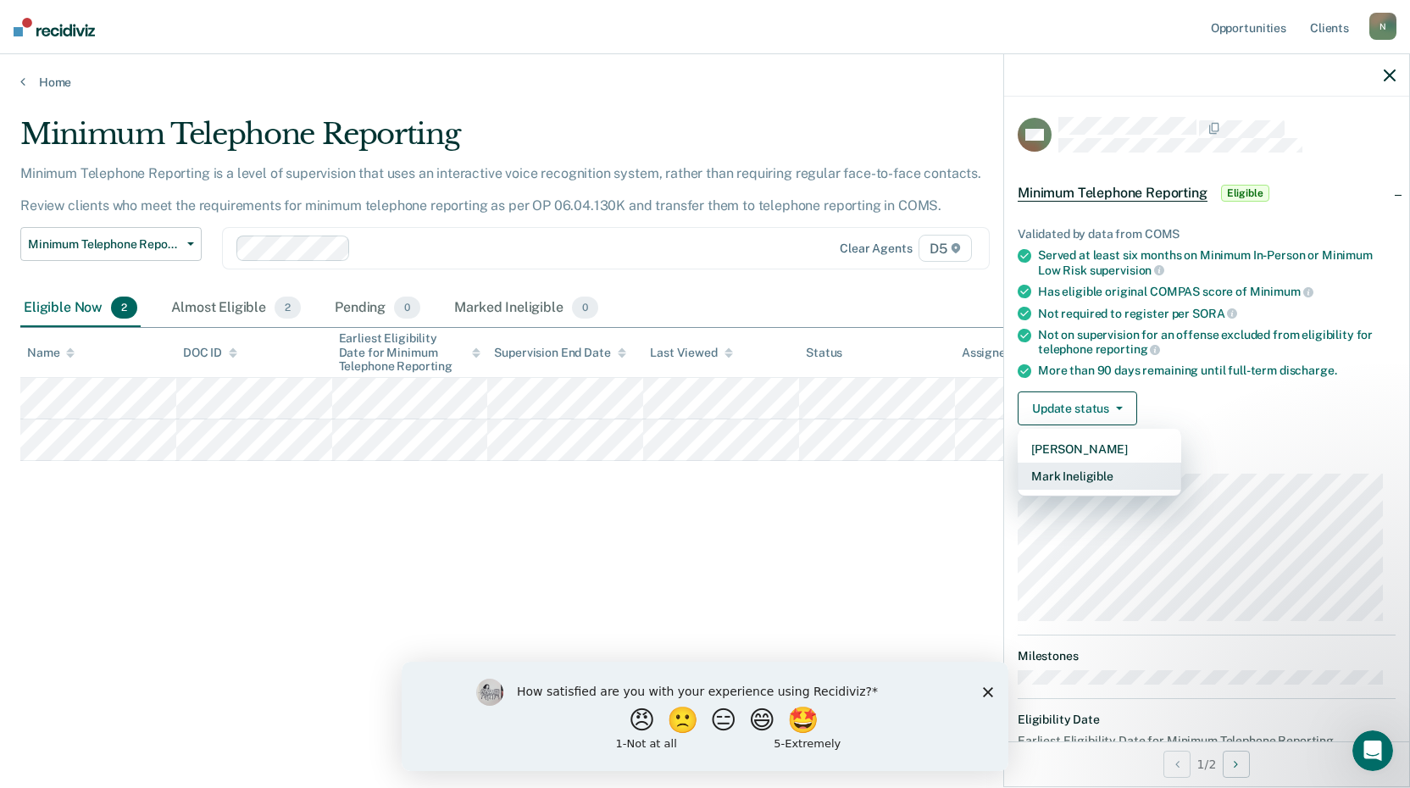
click at [1096, 472] on button "Mark Ineligible" at bounding box center [1100, 476] width 164 height 27
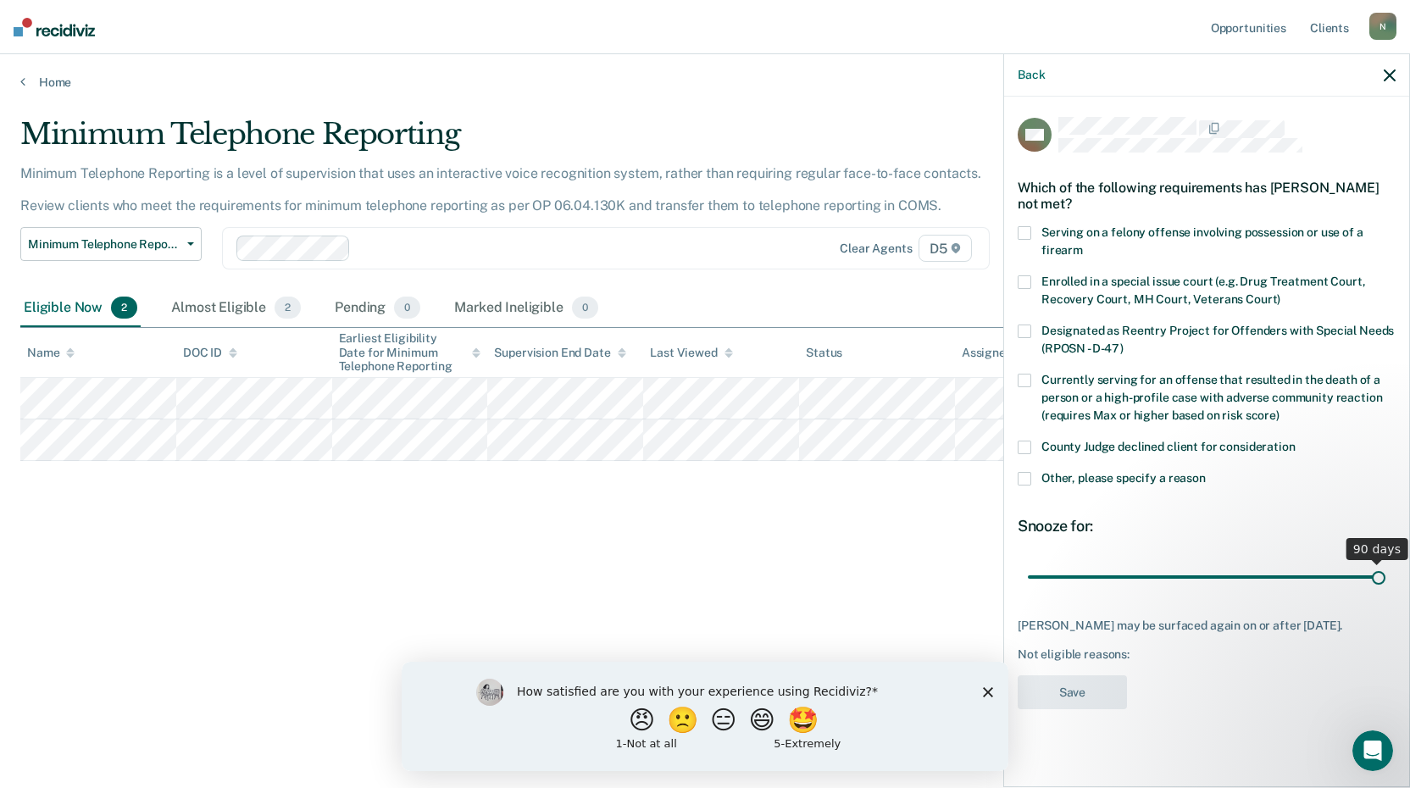
drag, startPoint x: 1145, startPoint y: 575, endPoint x: 1315, endPoint y: 688, distance: 204.3
type input "90"
click at [1386, 578] on input "range" at bounding box center [1207, 577] width 358 height 30
click at [1020, 475] on span at bounding box center [1025, 479] width 14 height 14
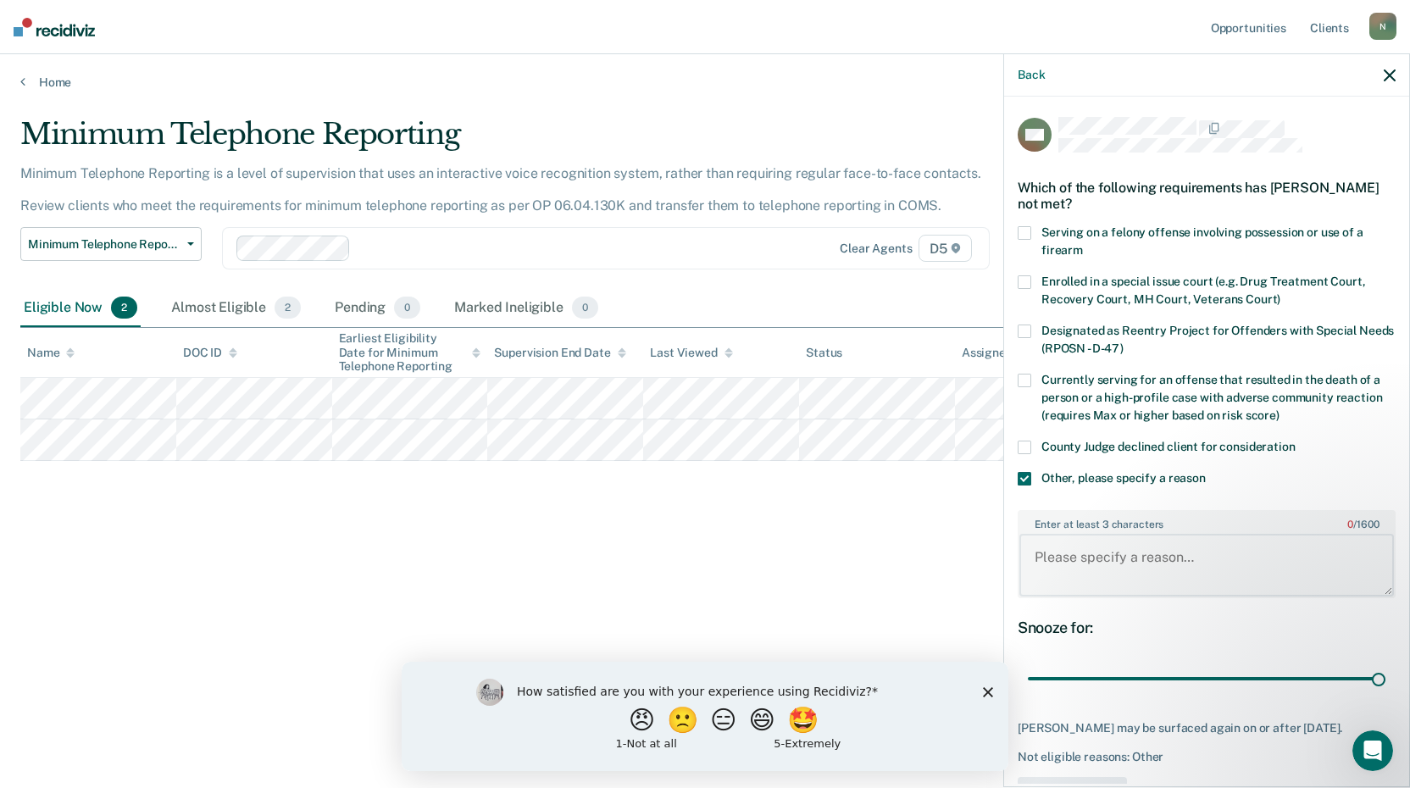
click at [1075, 559] on textarea "Enter at least 3 characters 0 / 1600" at bounding box center [1207, 565] width 375 height 63
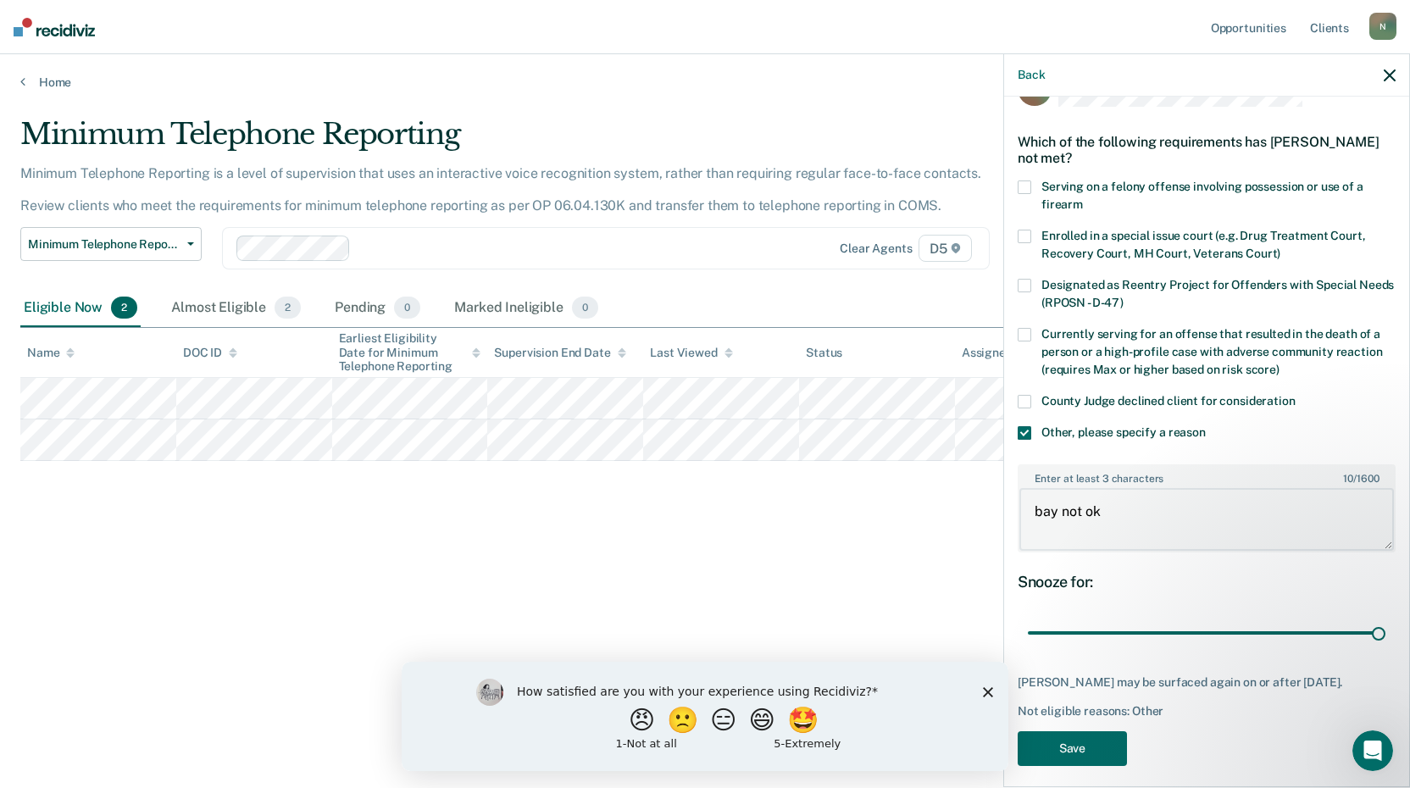
scroll to position [71, 0]
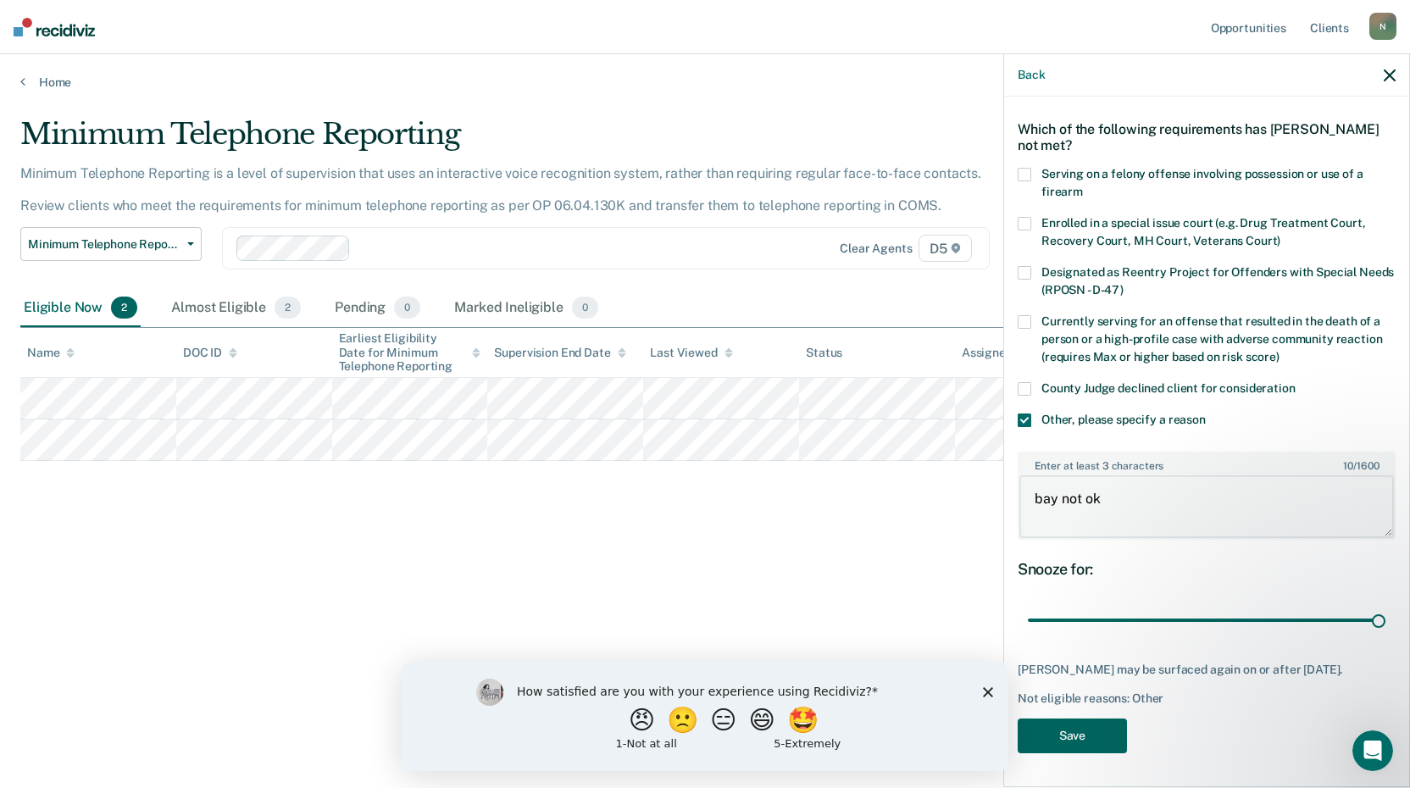
type textarea "bay not ok"
click at [1054, 732] on button "Save" at bounding box center [1072, 736] width 109 height 35
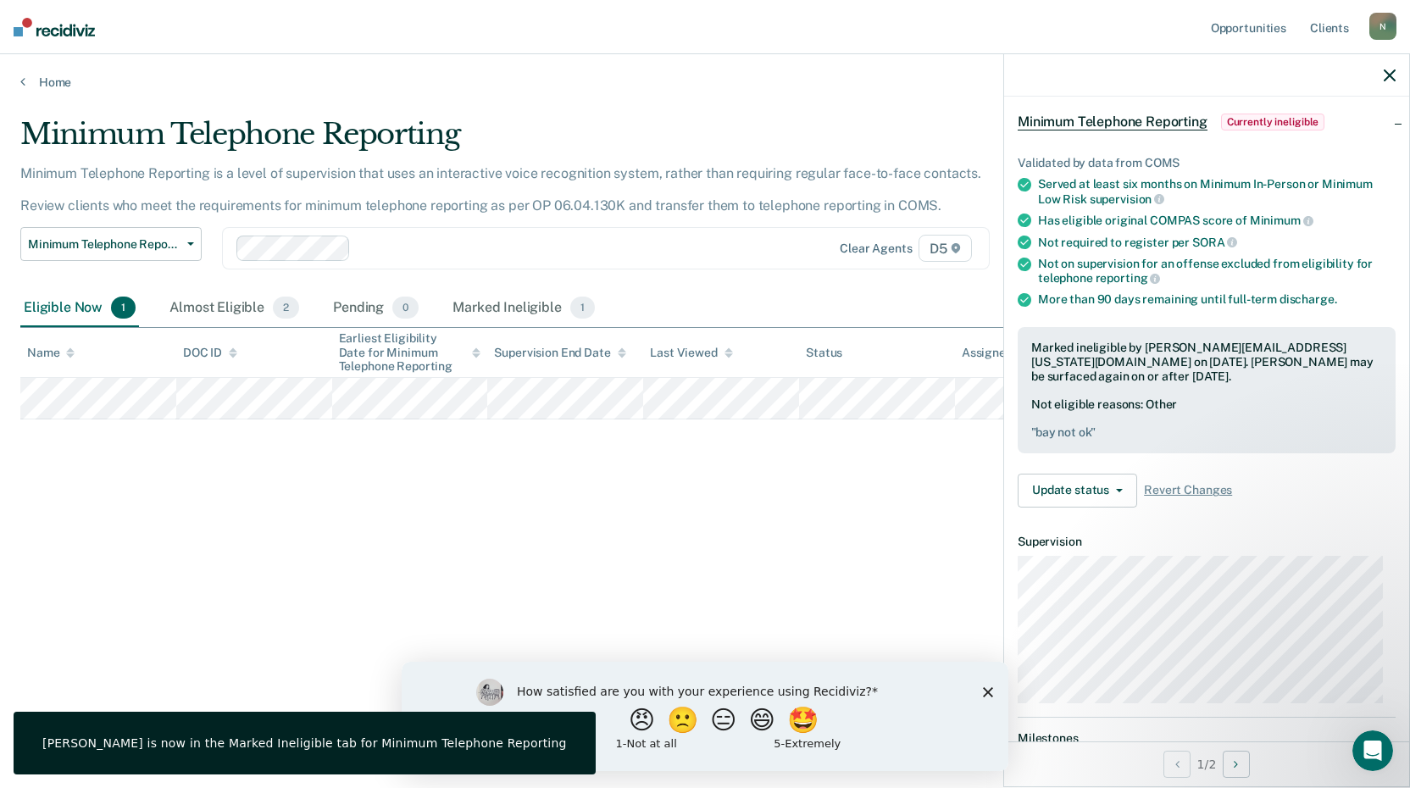
scroll to position [56, 0]
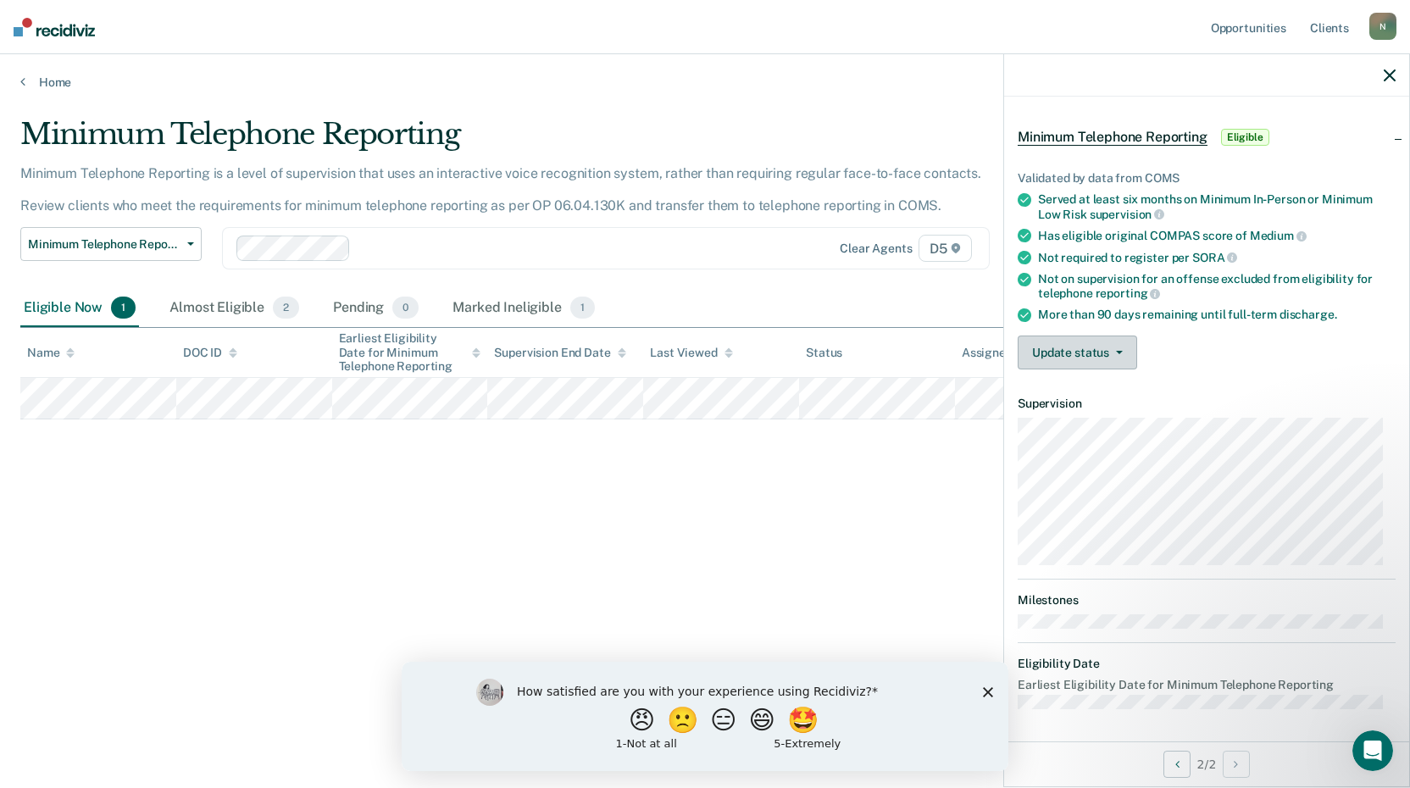
click at [1121, 353] on button "Update status" at bounding box center [1077, 353] width 119 height 34
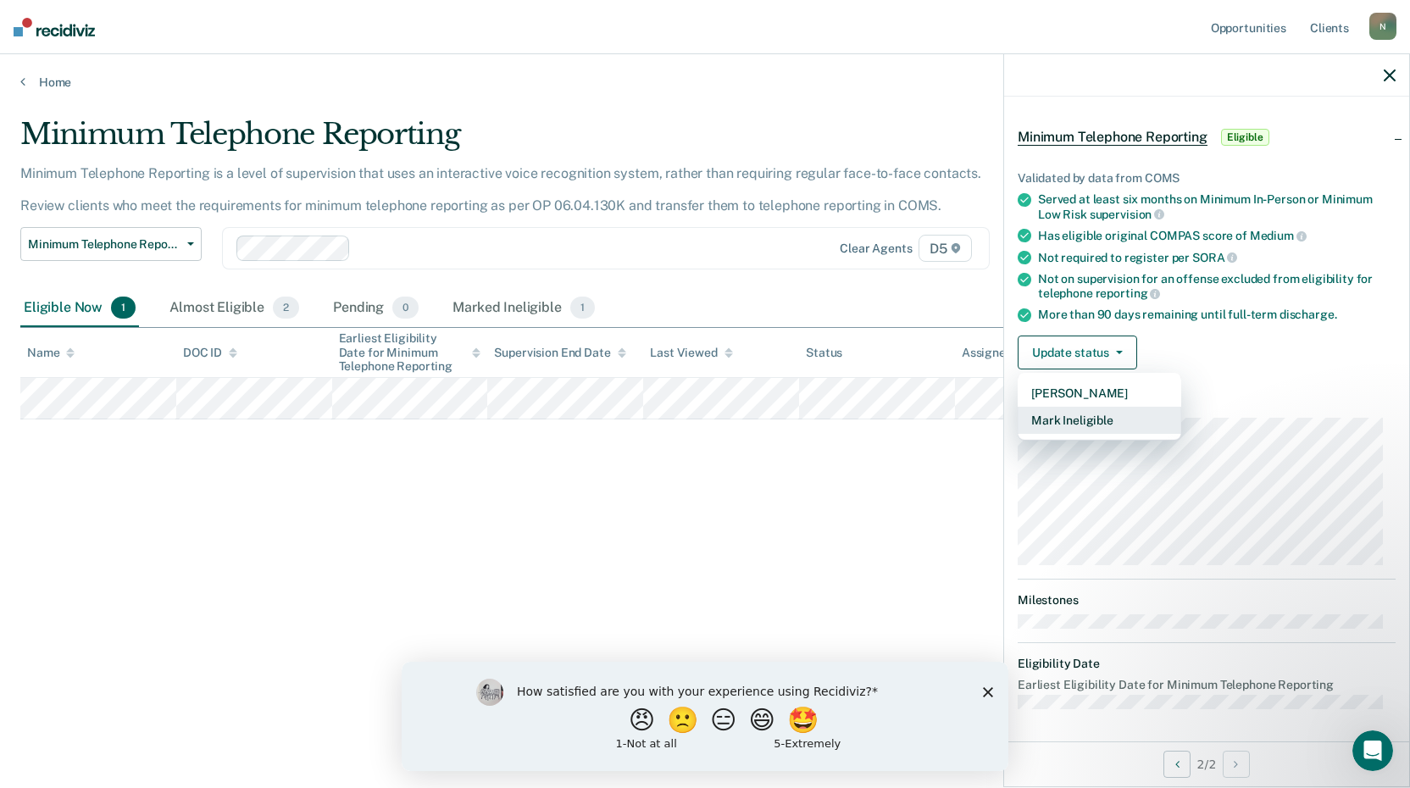
click at [1107, 416] on button "Mark Ineligible" at bounding box center [1100, 420] width 164 height 27
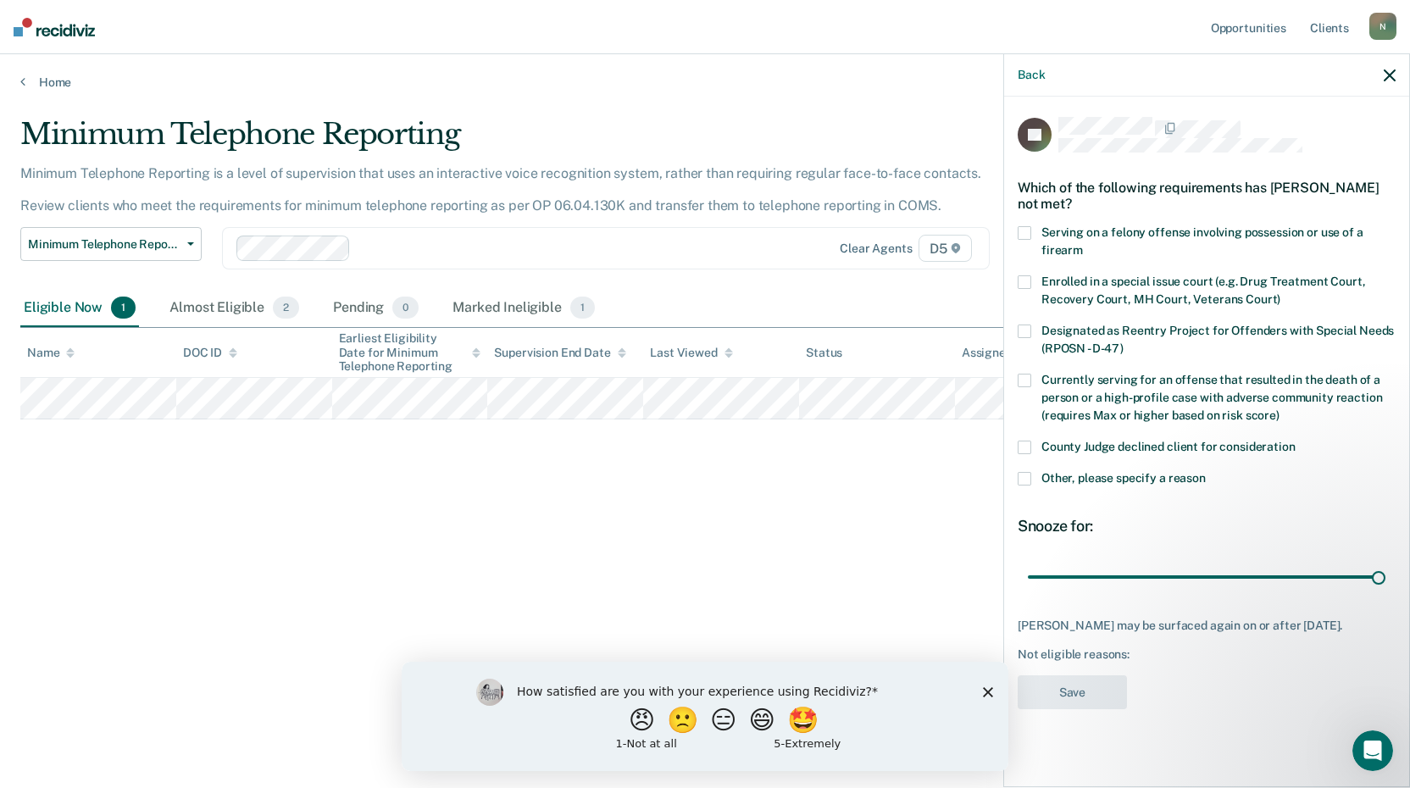
drag, startPoint x: 1149, startPoint y: 578, endPoint x: 1231, endPoint y: 661, distance: 116.3
type input "90"
click at [1386, 592] on input "range" at bounding box center [1207, 577] width 358 height 30
click at [1022, 475] on span at bounding box center [1025, 479] width 14 height 14
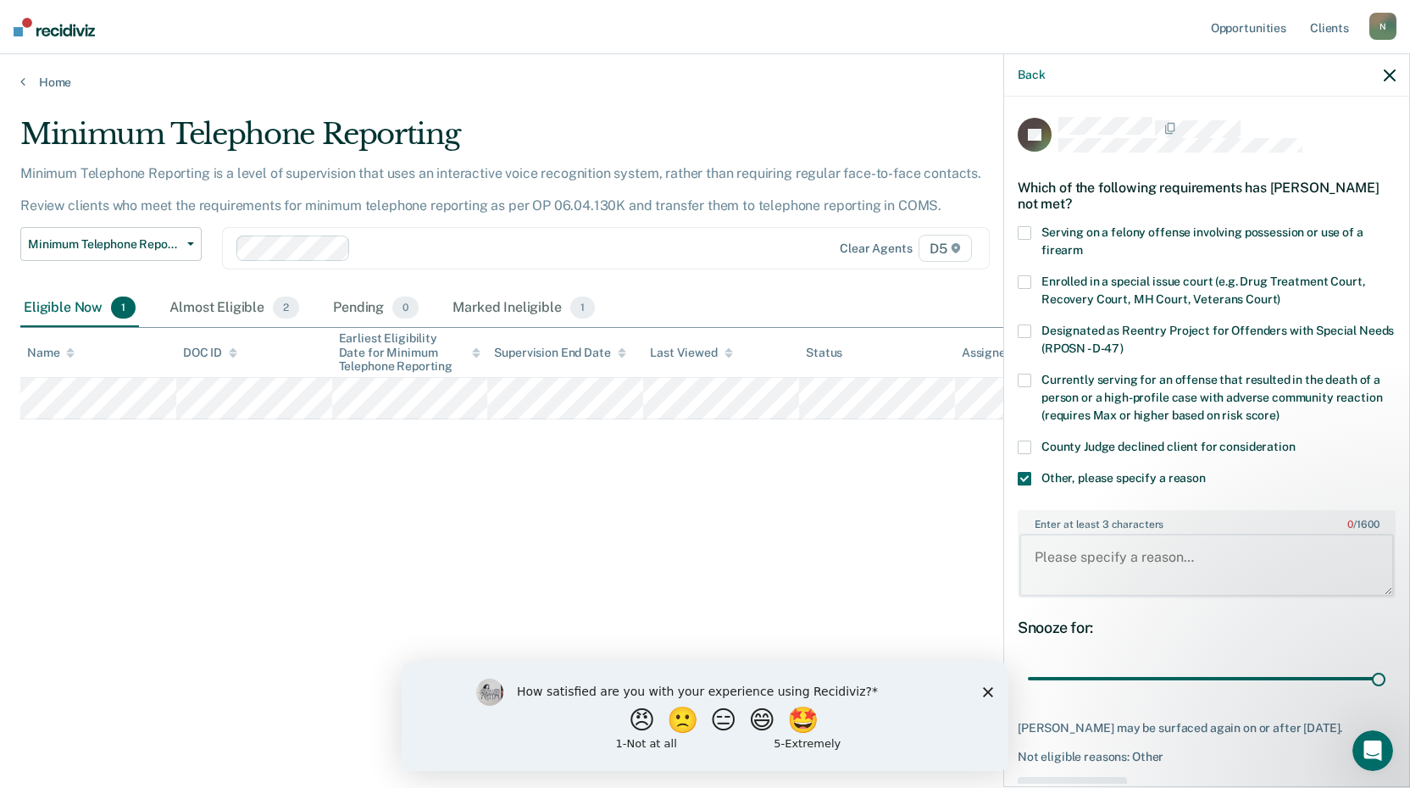
click at [1073, 552] on textarea "Enter at least 3 characters 0 / 1600" at bounding box center [1207, 565] width 375 height 63
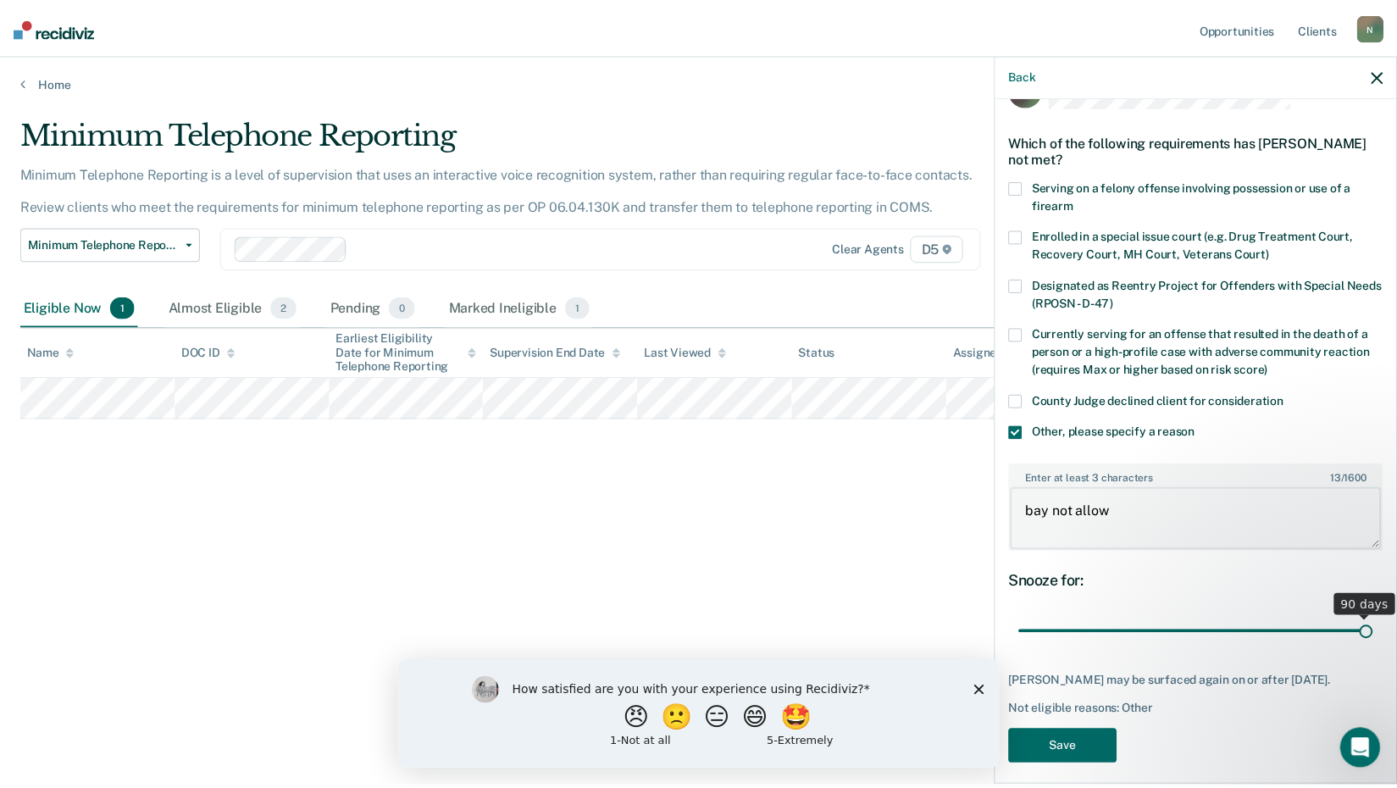
scroll to position [71, 0]
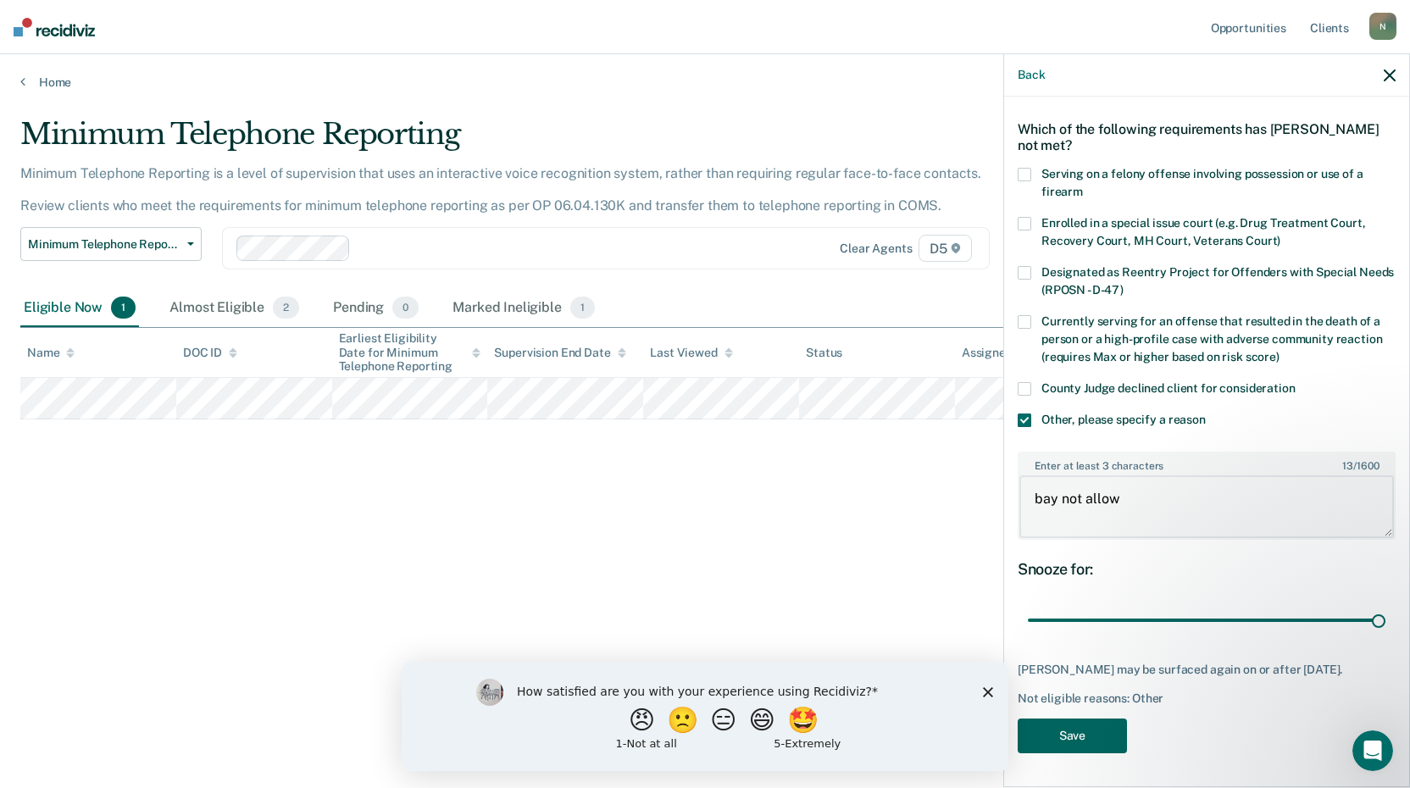
type textarea "bay not allow"
click at [1092, 739] on button "Save" at bounding box center [1072, 736] width 109 height 35
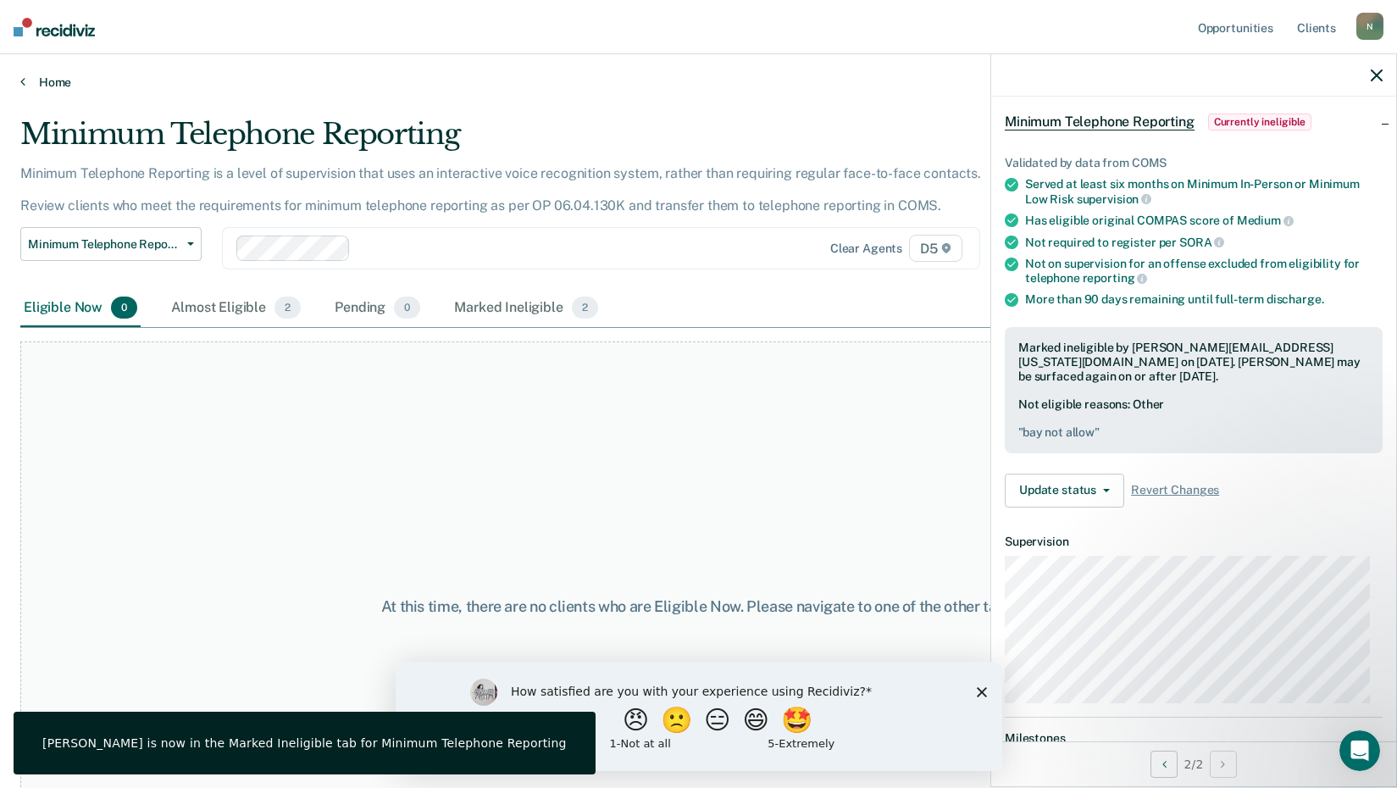
click at [39, 77] on link "Home" at bounding box center [698, 82] width 1357 height 15
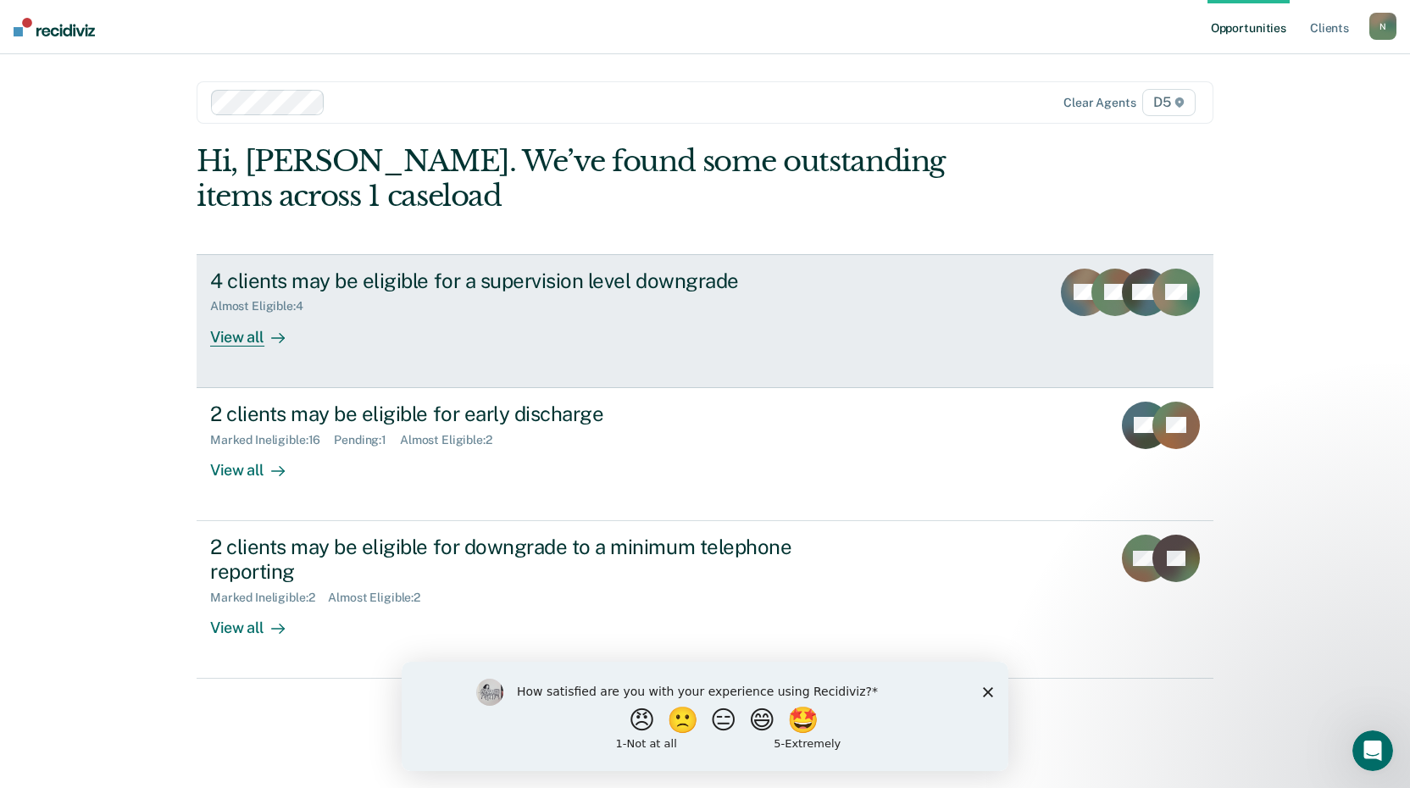
click at [263, 331] on div "View all" at bounding box center [257, 330] width 95 height 33
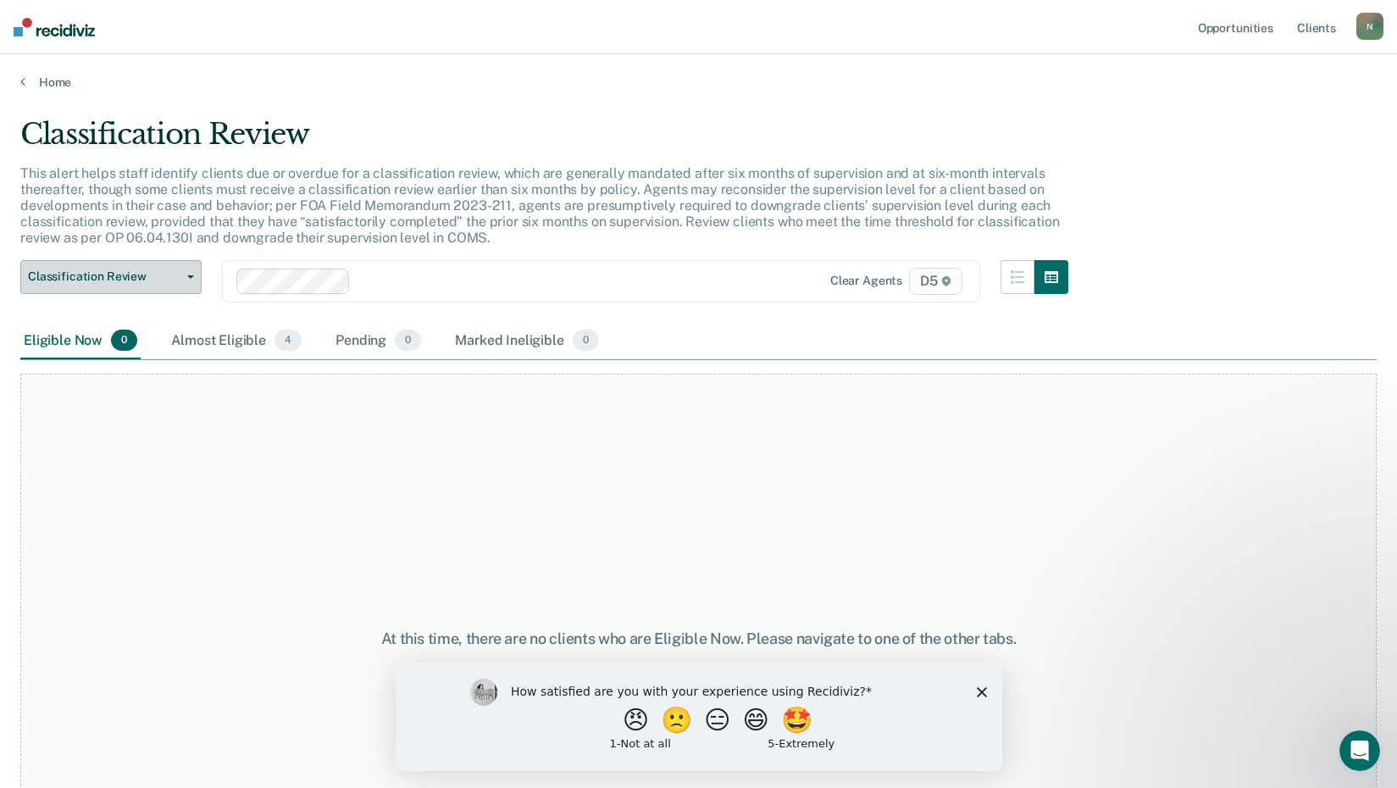
click at [181, 277] on span "button" at bounding box center [188, 276] width 14 height 3
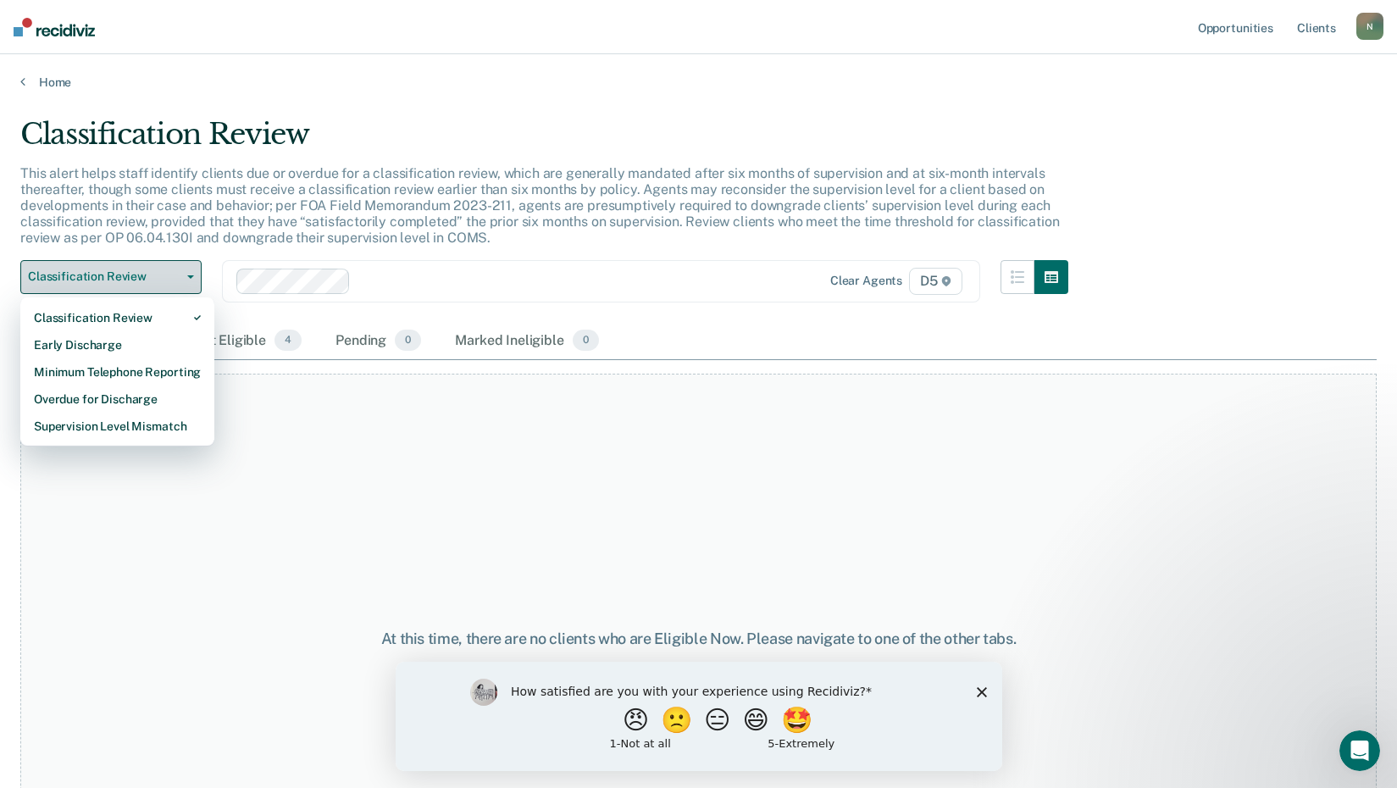
click at [181, 276] on span "button" at bounding box center [188, 276] width 14 height 3
